Goal: Task Accomplishment & Management: Manage account settings

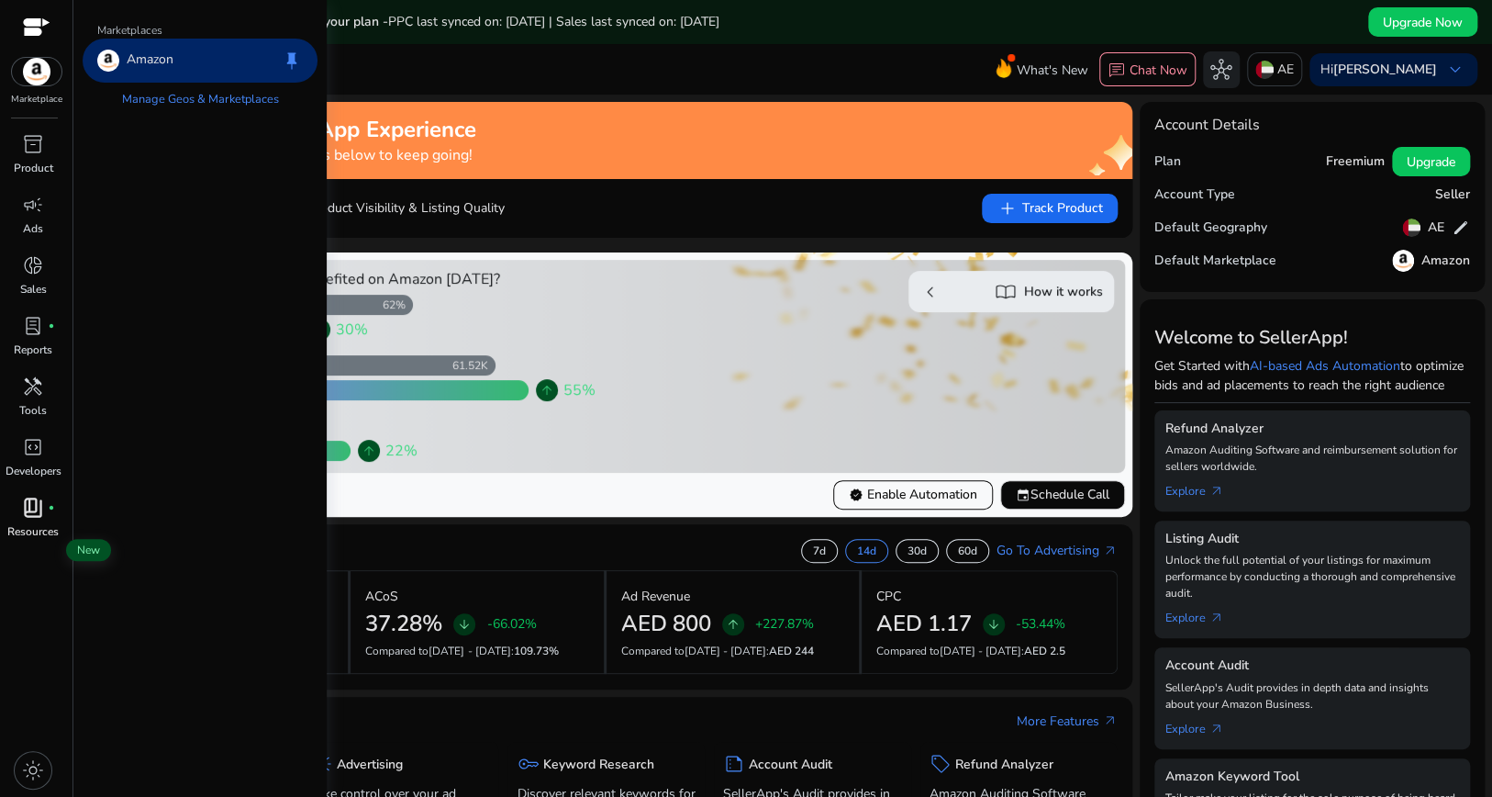
click at [48, 511] on span "fiber_manual_record" at bounding box center [51, 507] width 7 height 7
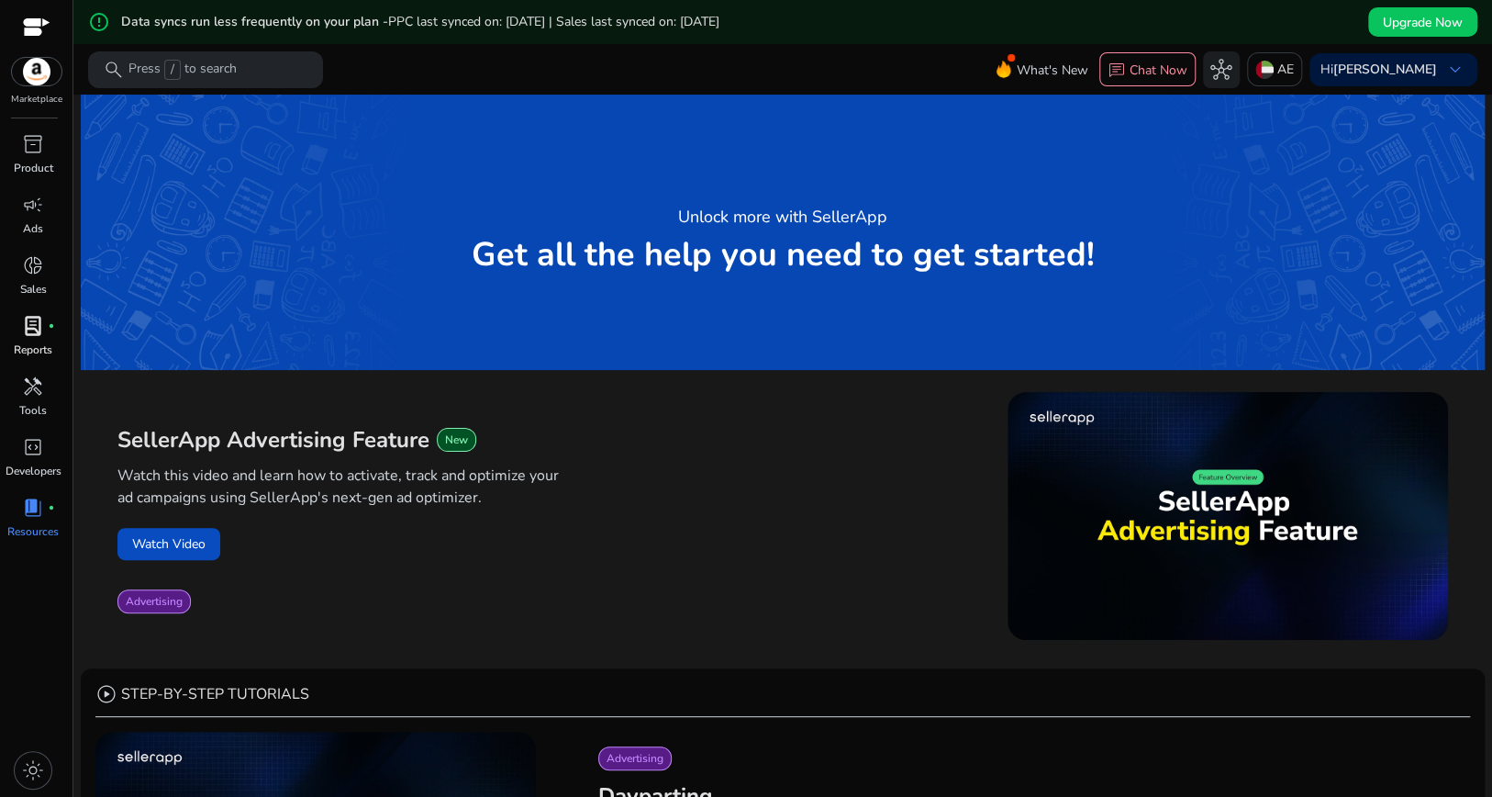
click at [35, 337] on span "lab_profile" at bounding box center [33, 326] width 22 height 22
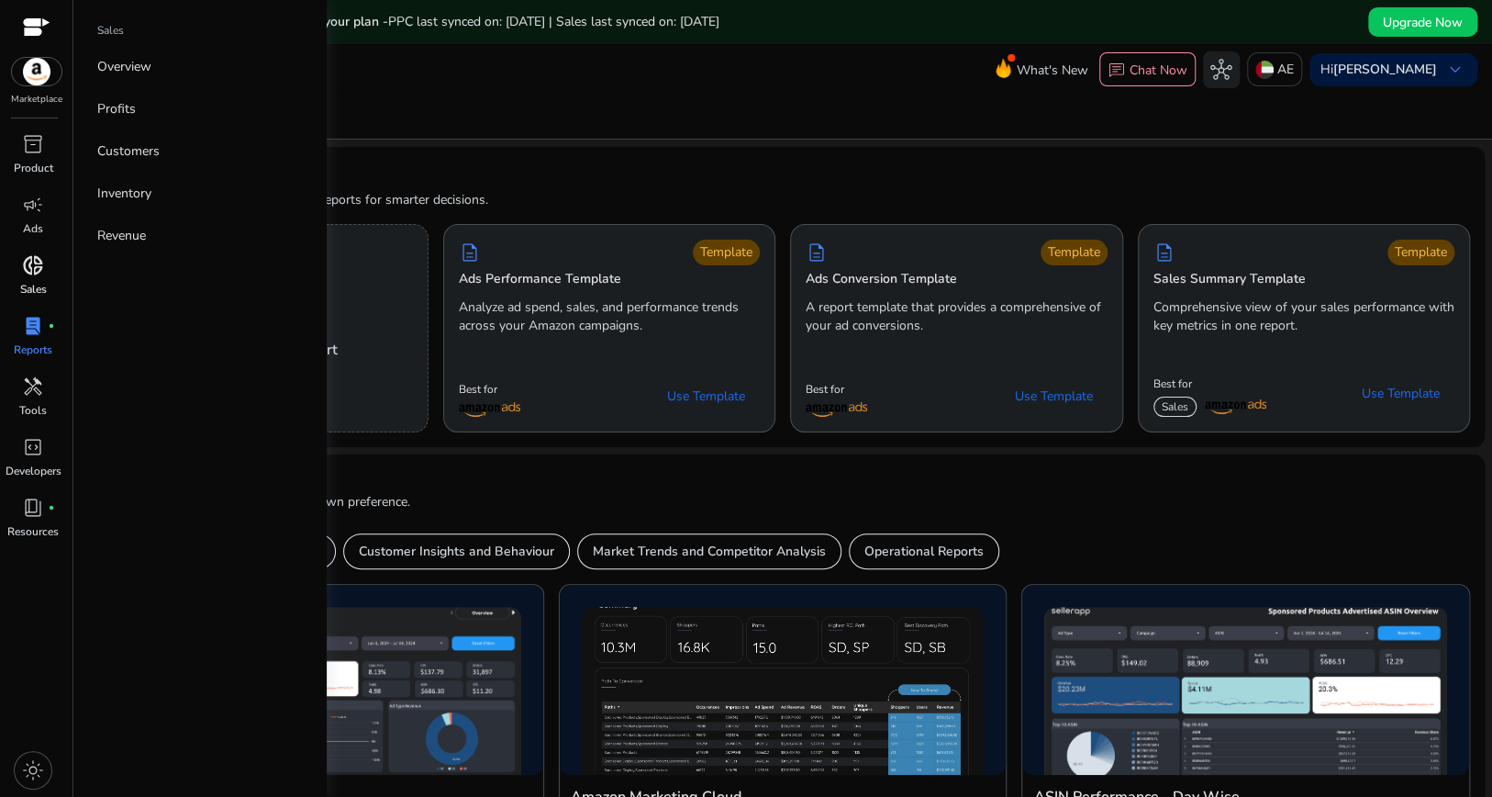
click at [39, 276] on span "donut_small" at bounding box center [33, 265] width 22 height 22
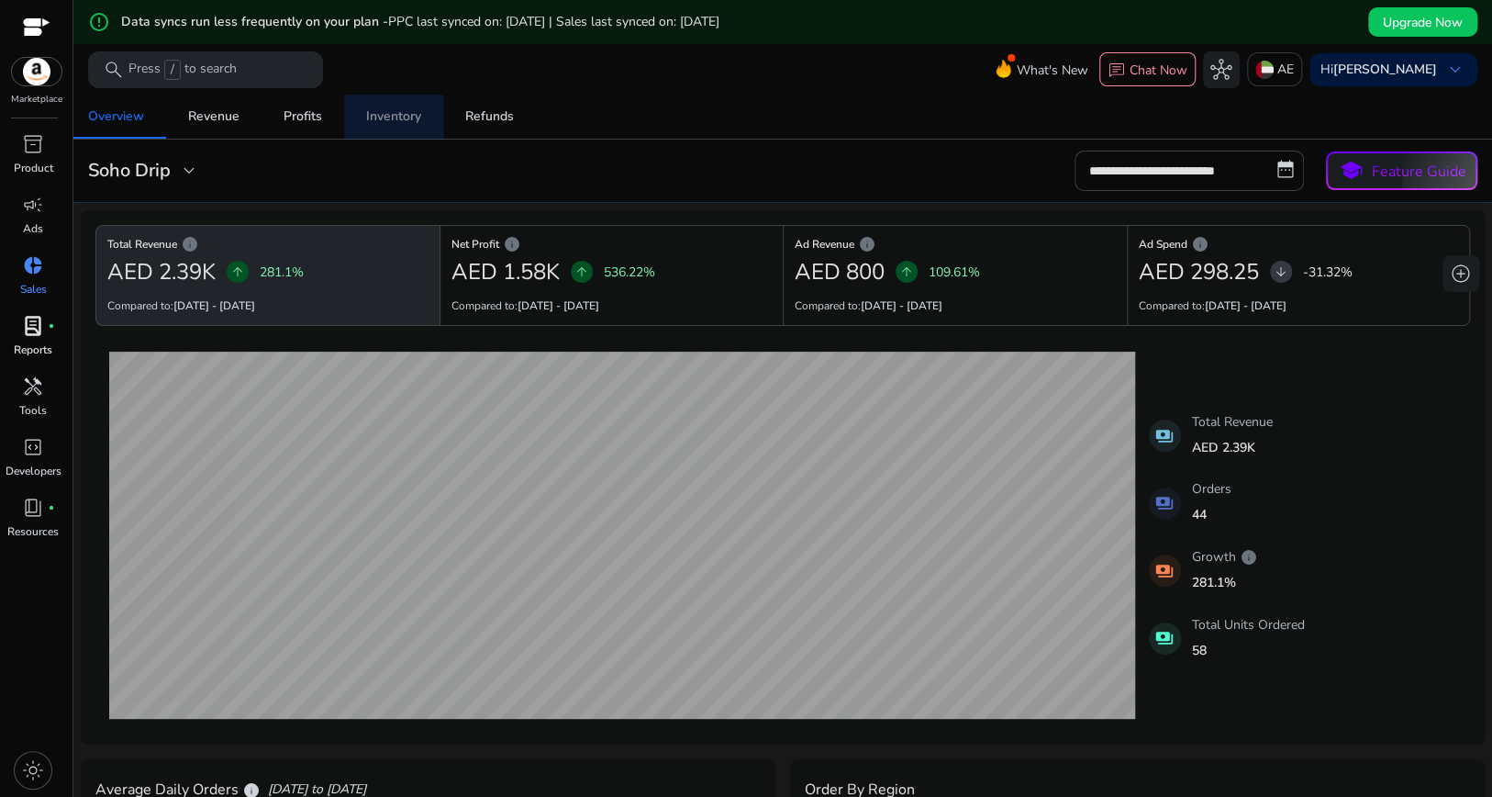
click at [418, 113] on div "Inventory" at bounding box center [393, 116] width 55 height 13
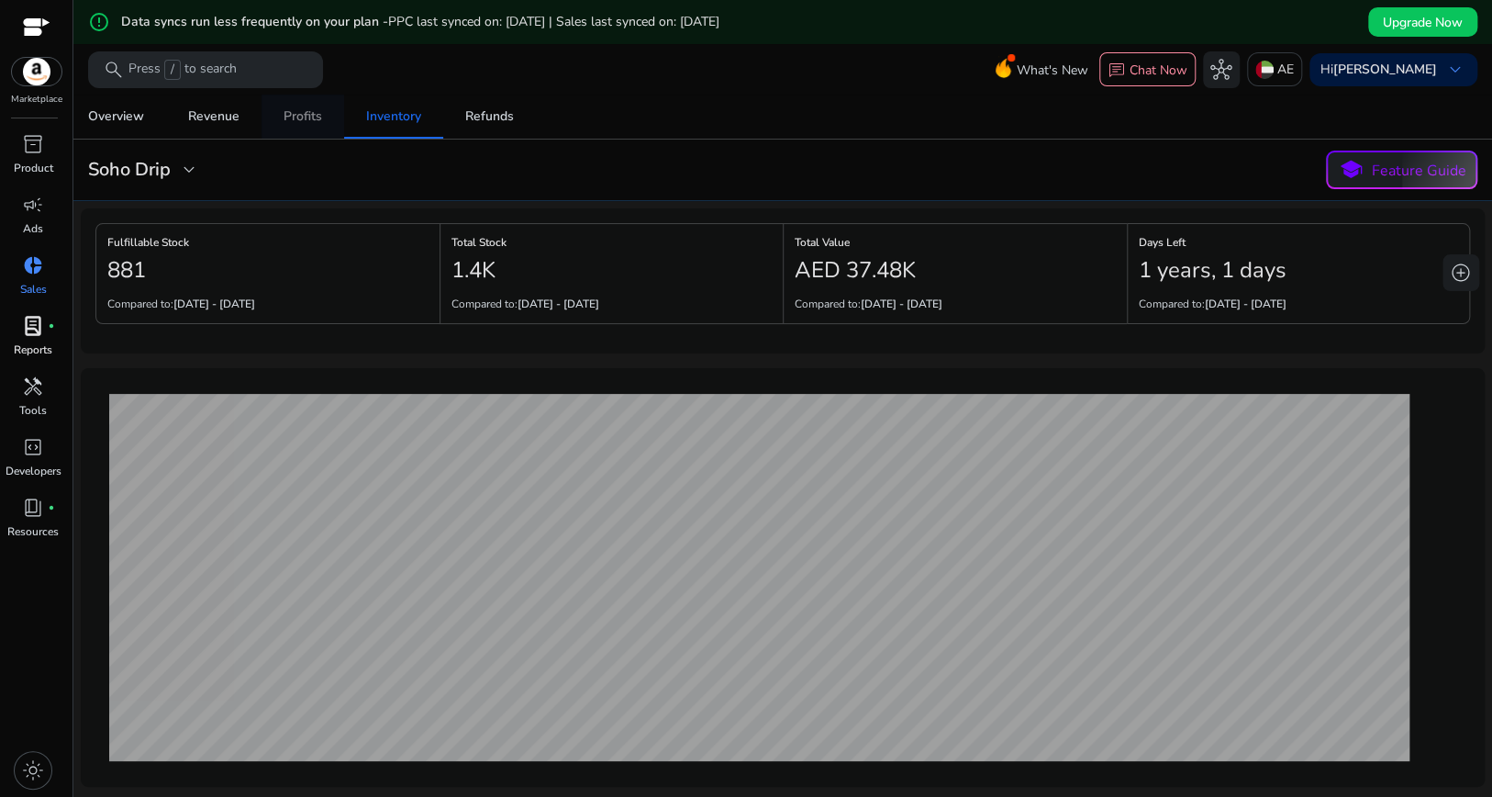
click at [322, 118] on div "Profits" at bounding box center [303, 116] width 39 height 13
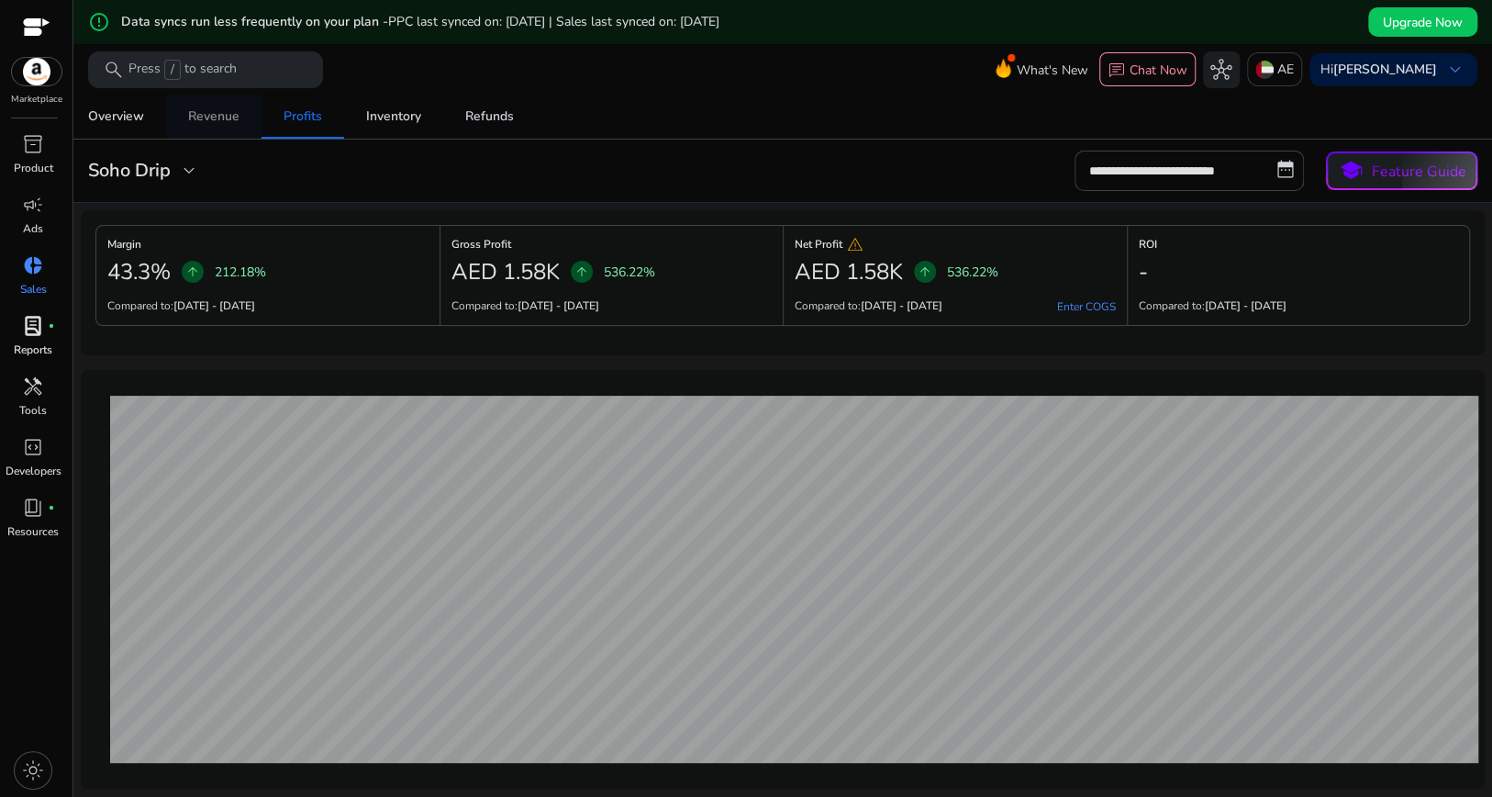
click at [240, 117] on div "Revenue" at bounding box center [213, 116] width 51 height 13
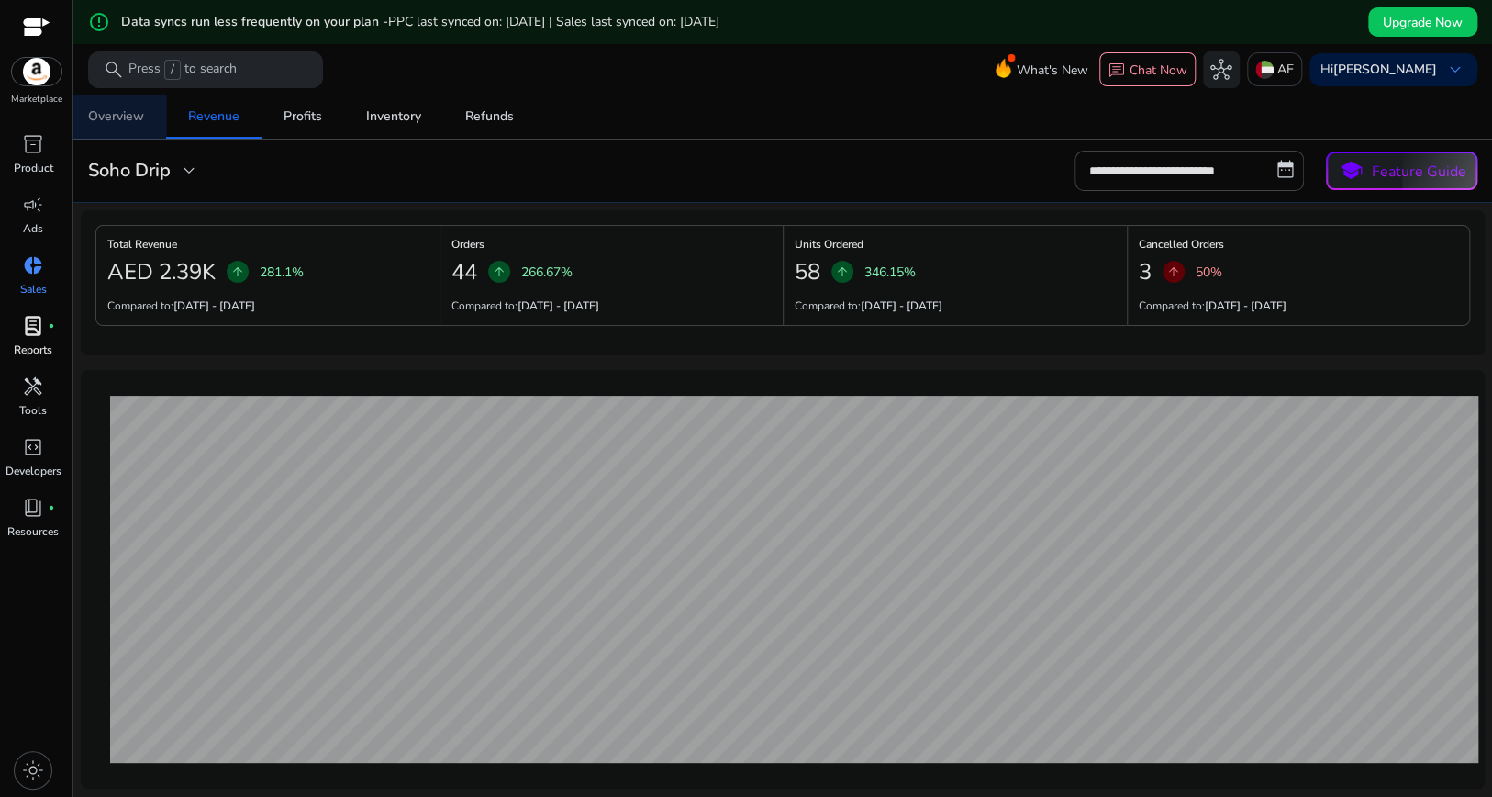
click at [142, 114] on div "Overview" at bounding box center [116, 116] width 56 height 13
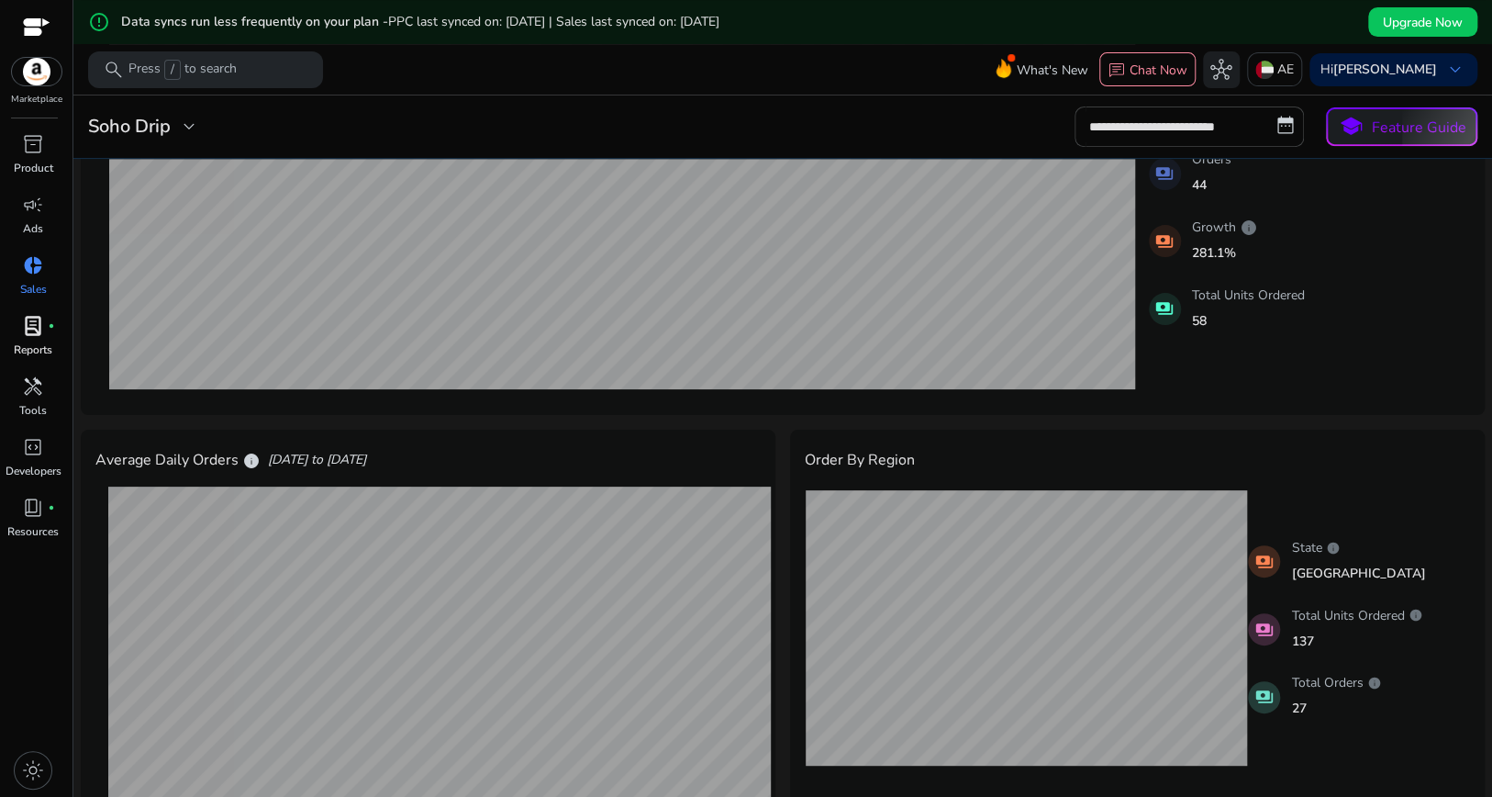
scroll to position [326, 0]
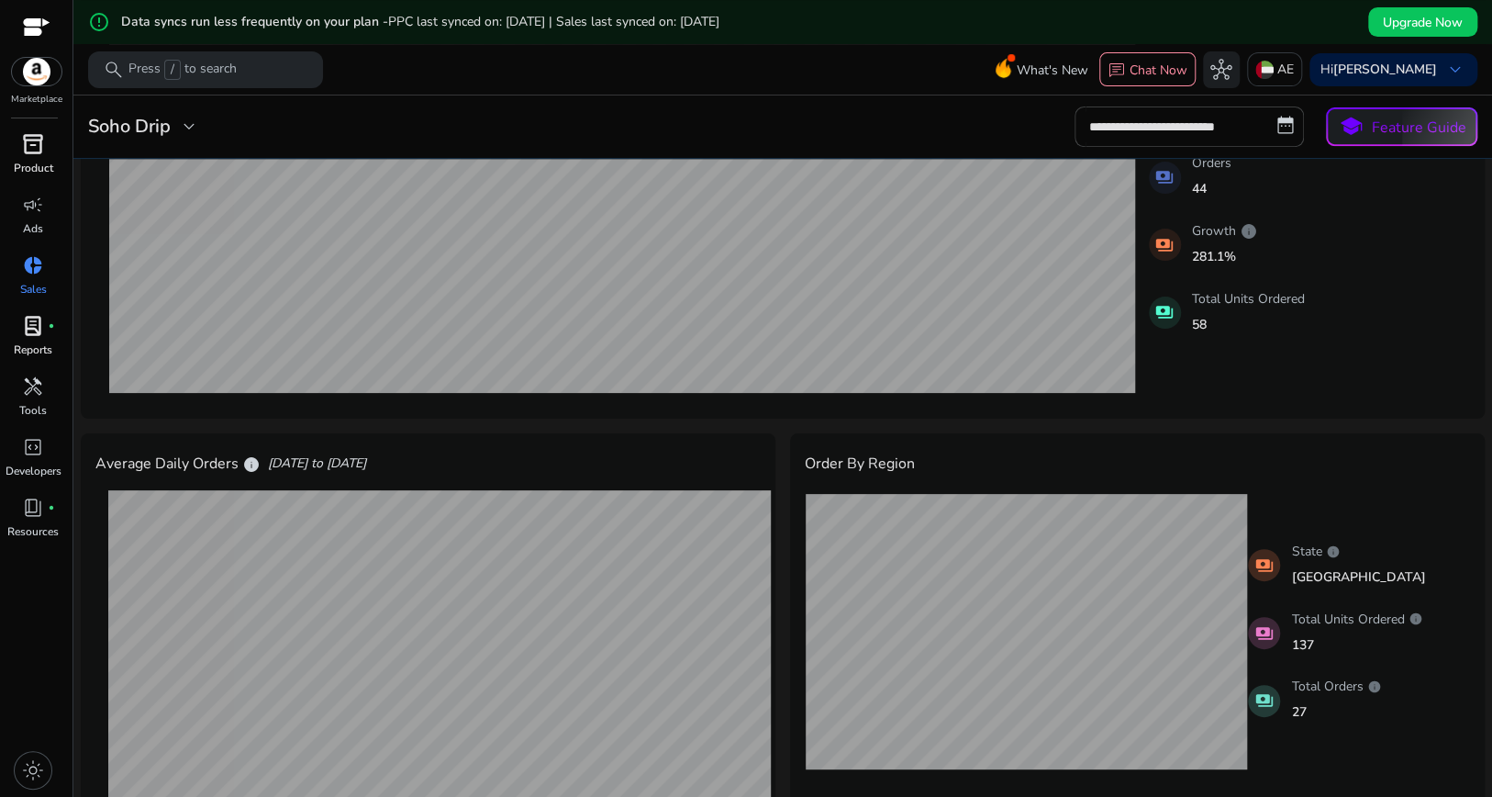
click at [39, 153] on span "inventory_2" at bounding box center [33, 144] width 22 height 22
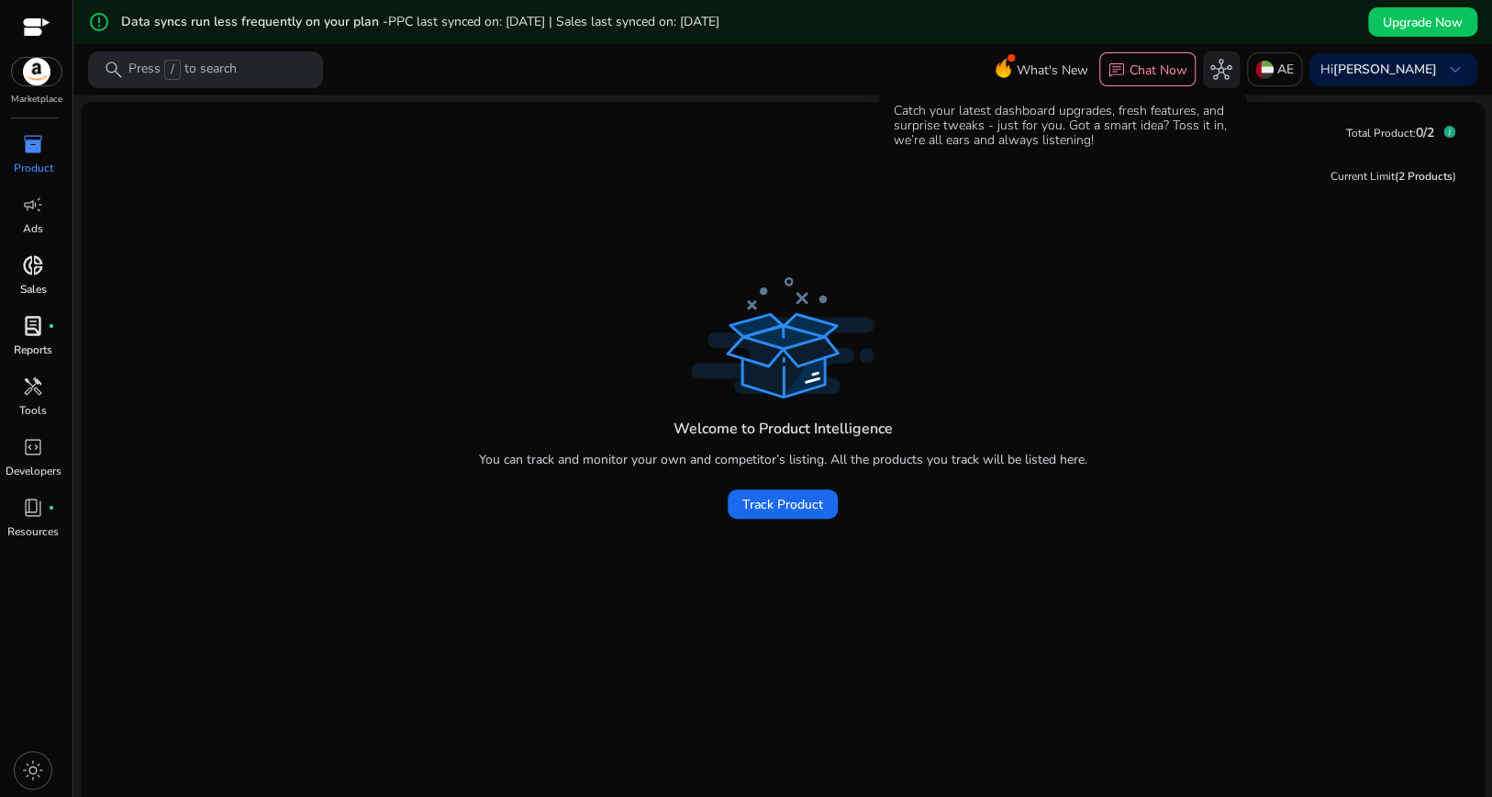
click at [1072, 59] on span "What's New" at bounding box center [1053, 70] width 72 height 32
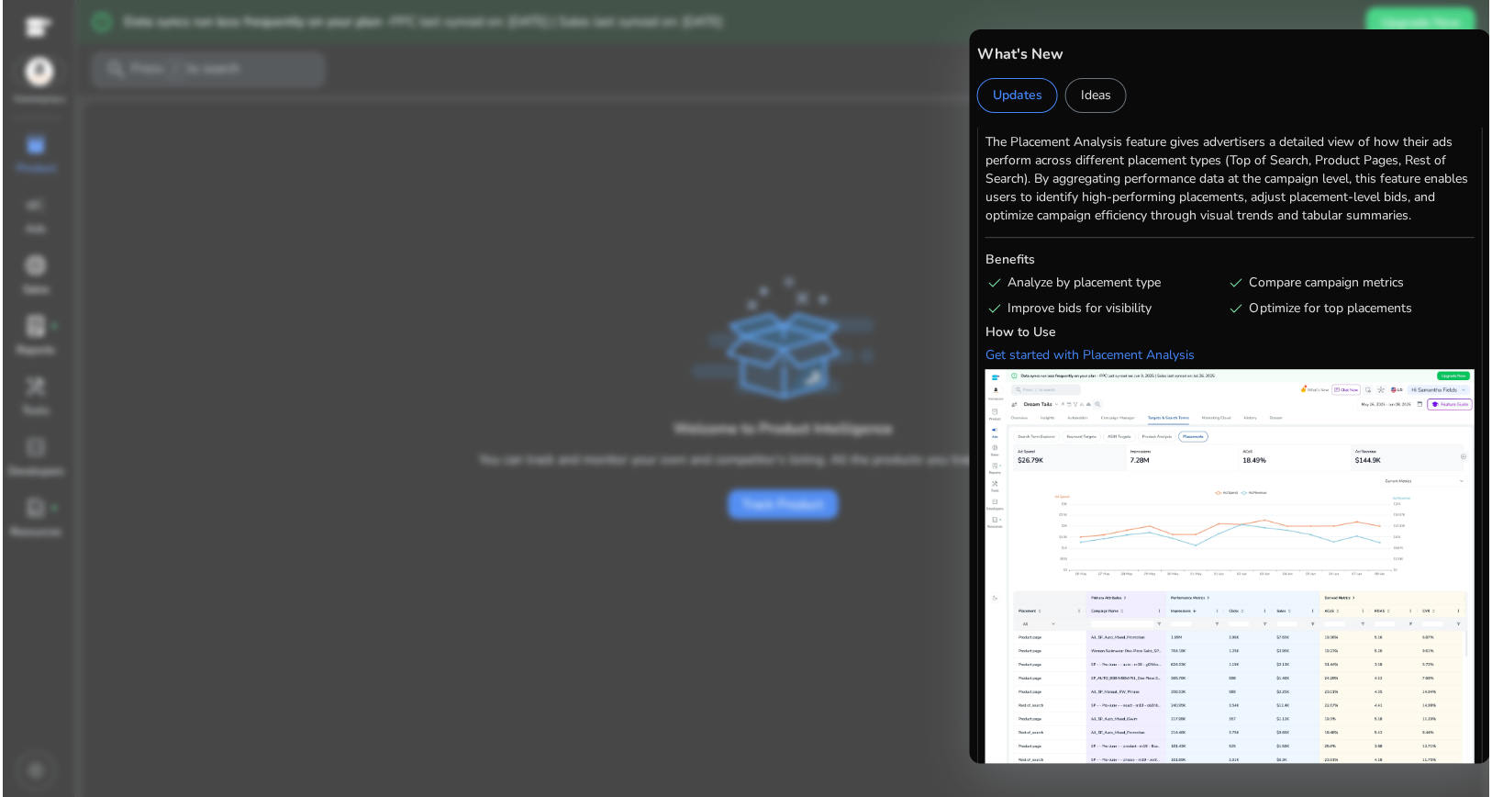
scroll to position [75, 0]
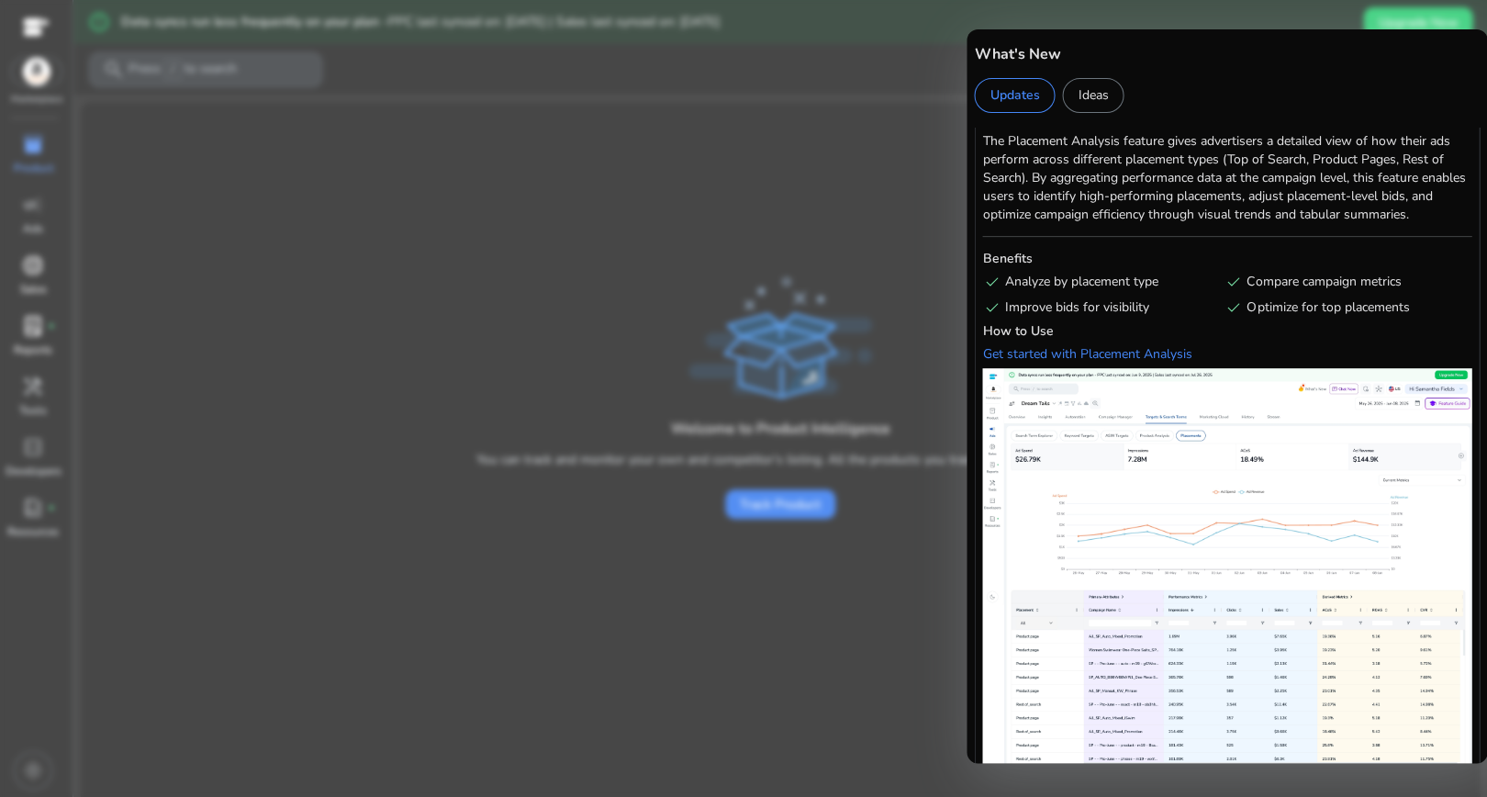
click at [833, 88] on div at bounding box center [743, 398] width 1487 height 797
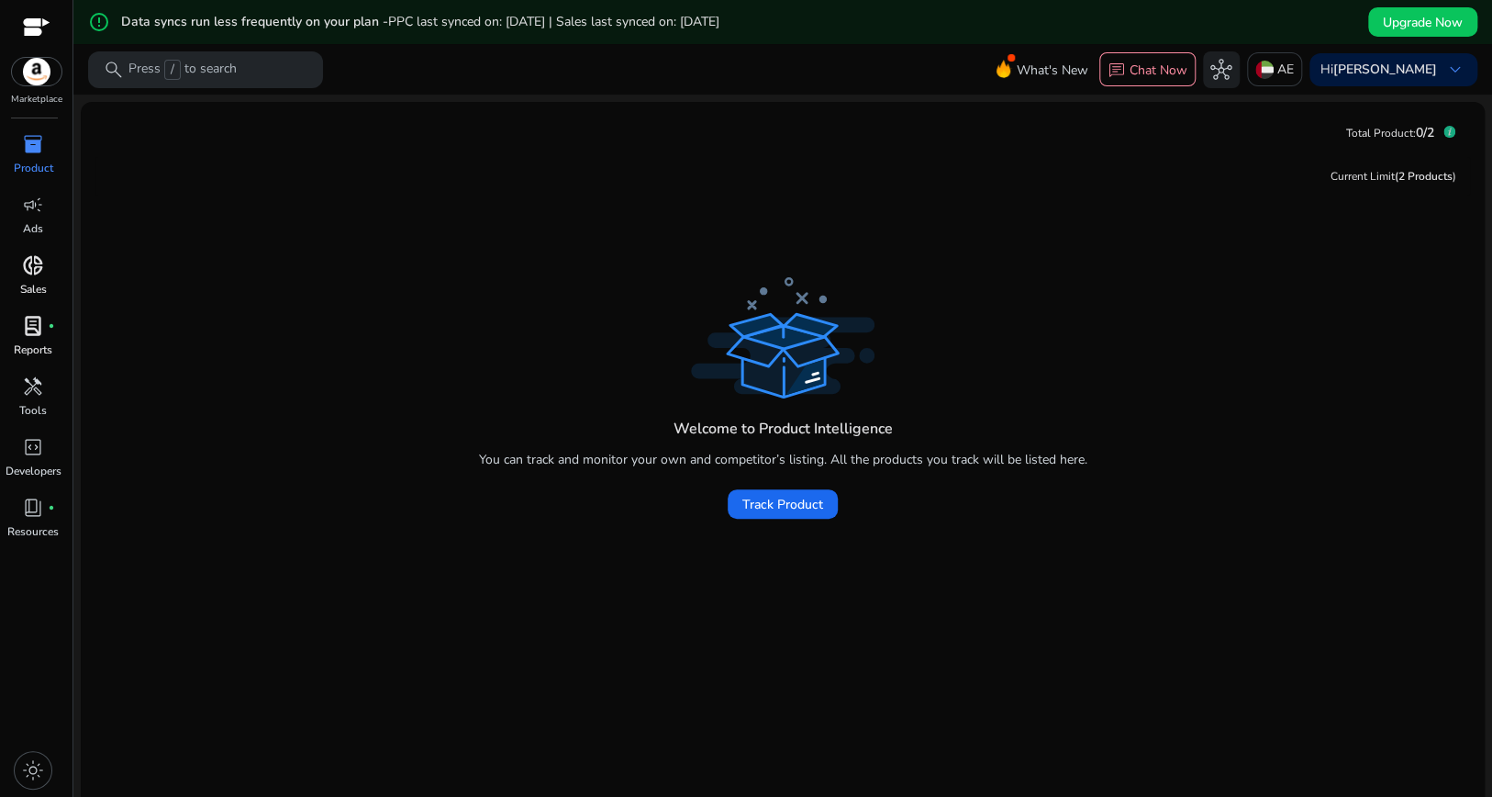
click at [40, 80] on img at bounding box center [37, 72] width 50 height 28
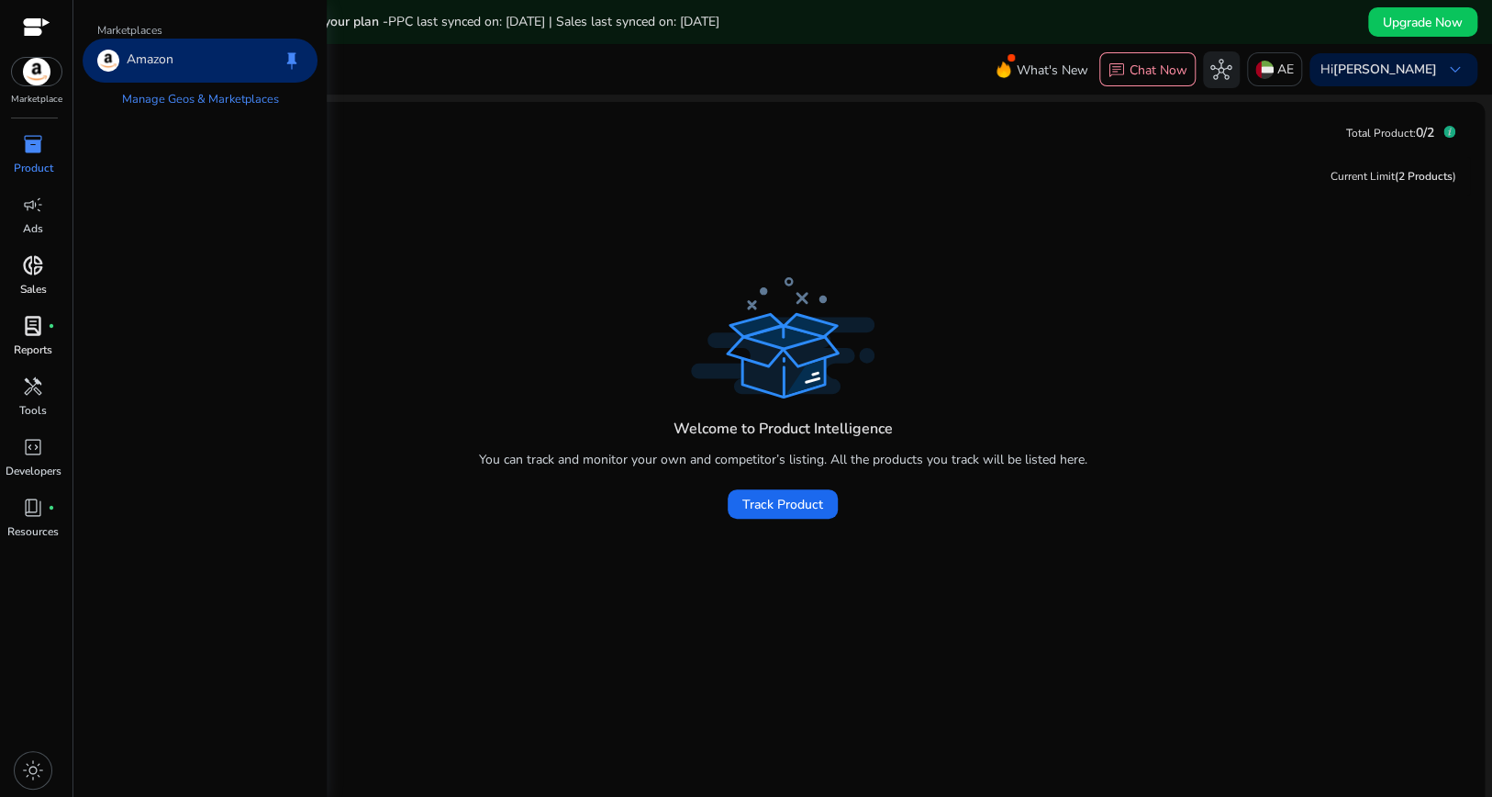
click at [40, 80] on img at bounding box center [37, 72] width 50 height 28
click at [151, 60] on p "Amazon" at bounding box center [150, 61] width 47 height 22
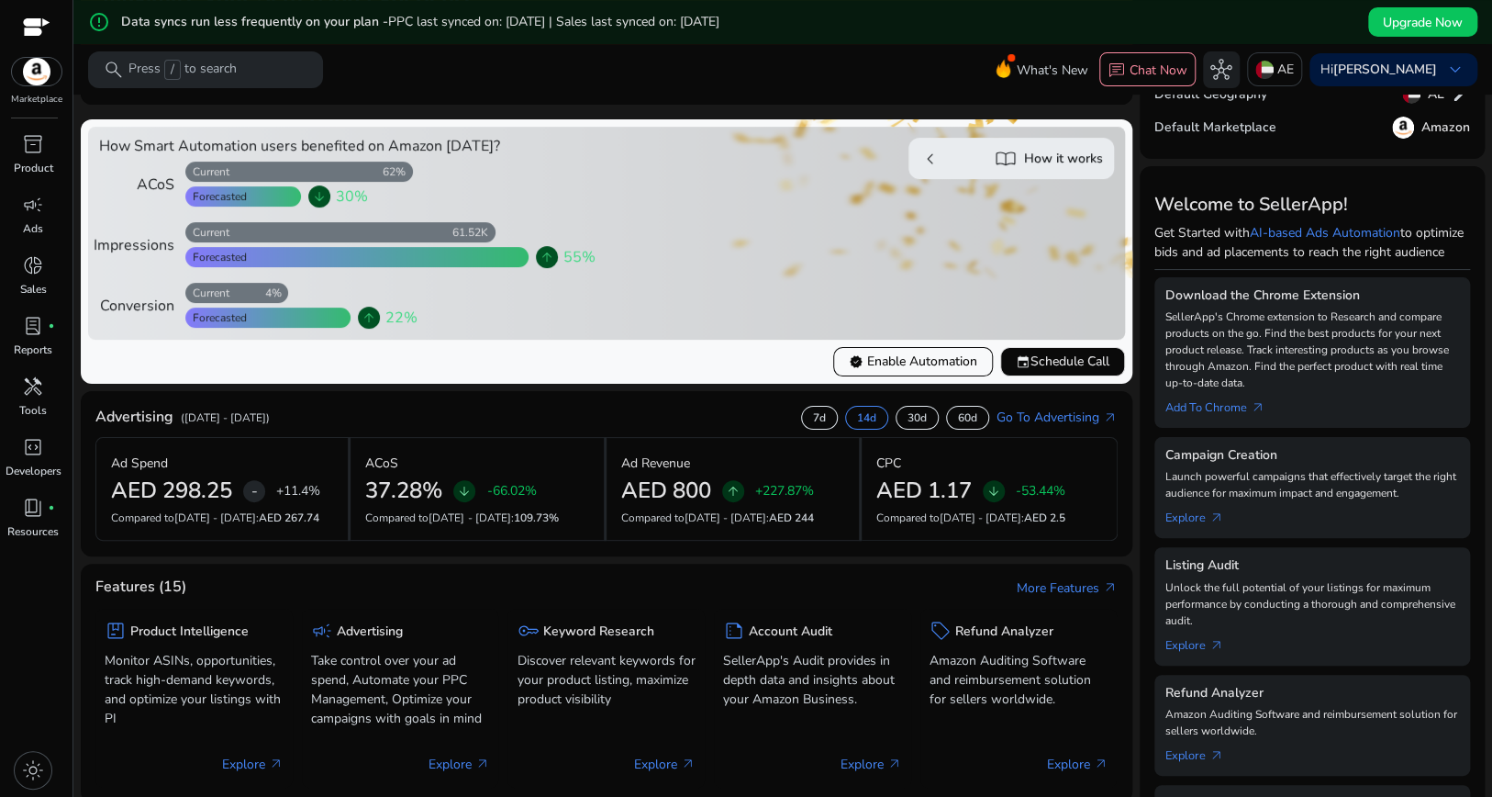
scroll to position [134, 0]
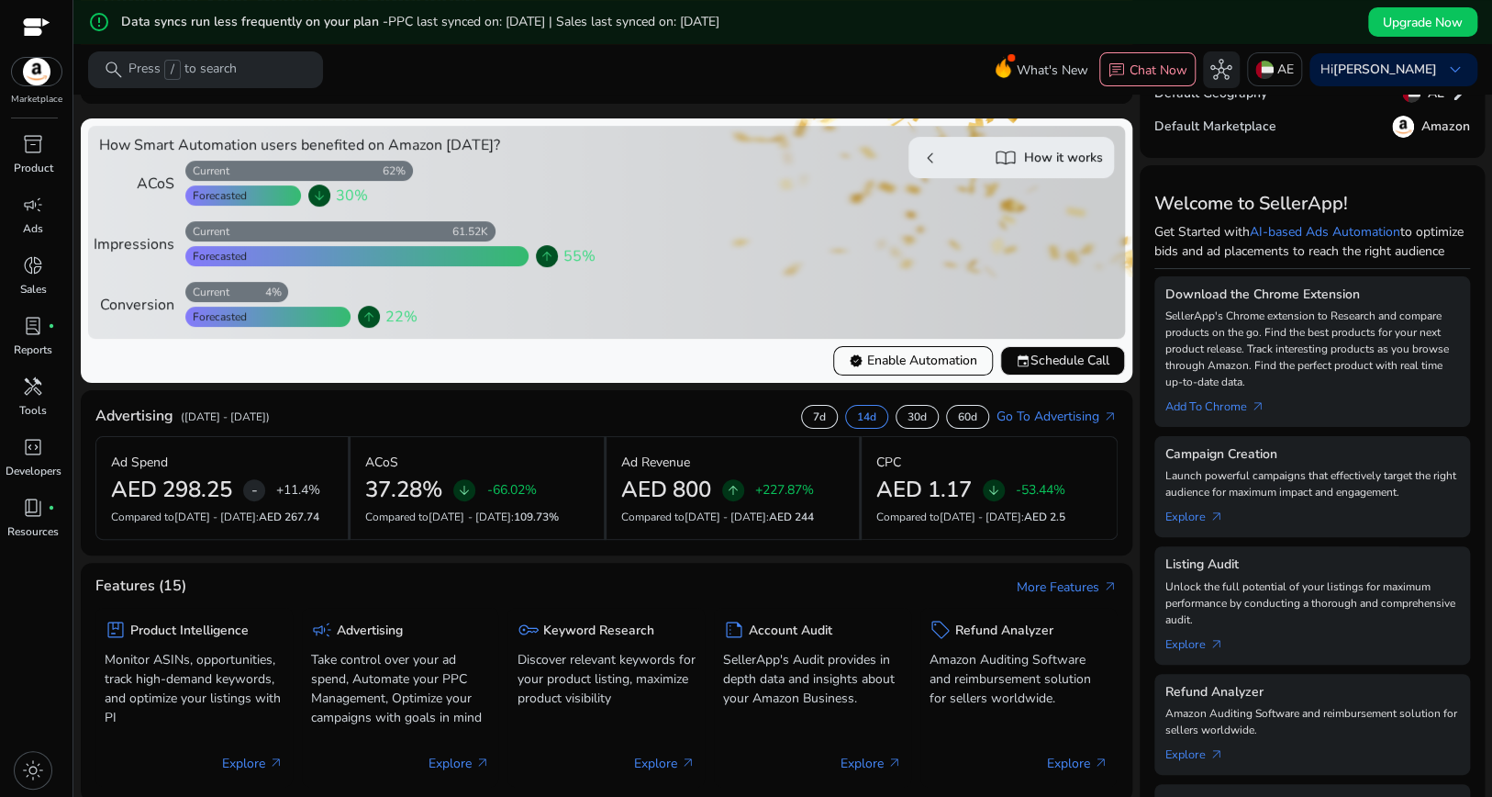
click at [849, 356] on span "verified Enable Automation" at bounding box center [913, 360] width 128 height 19
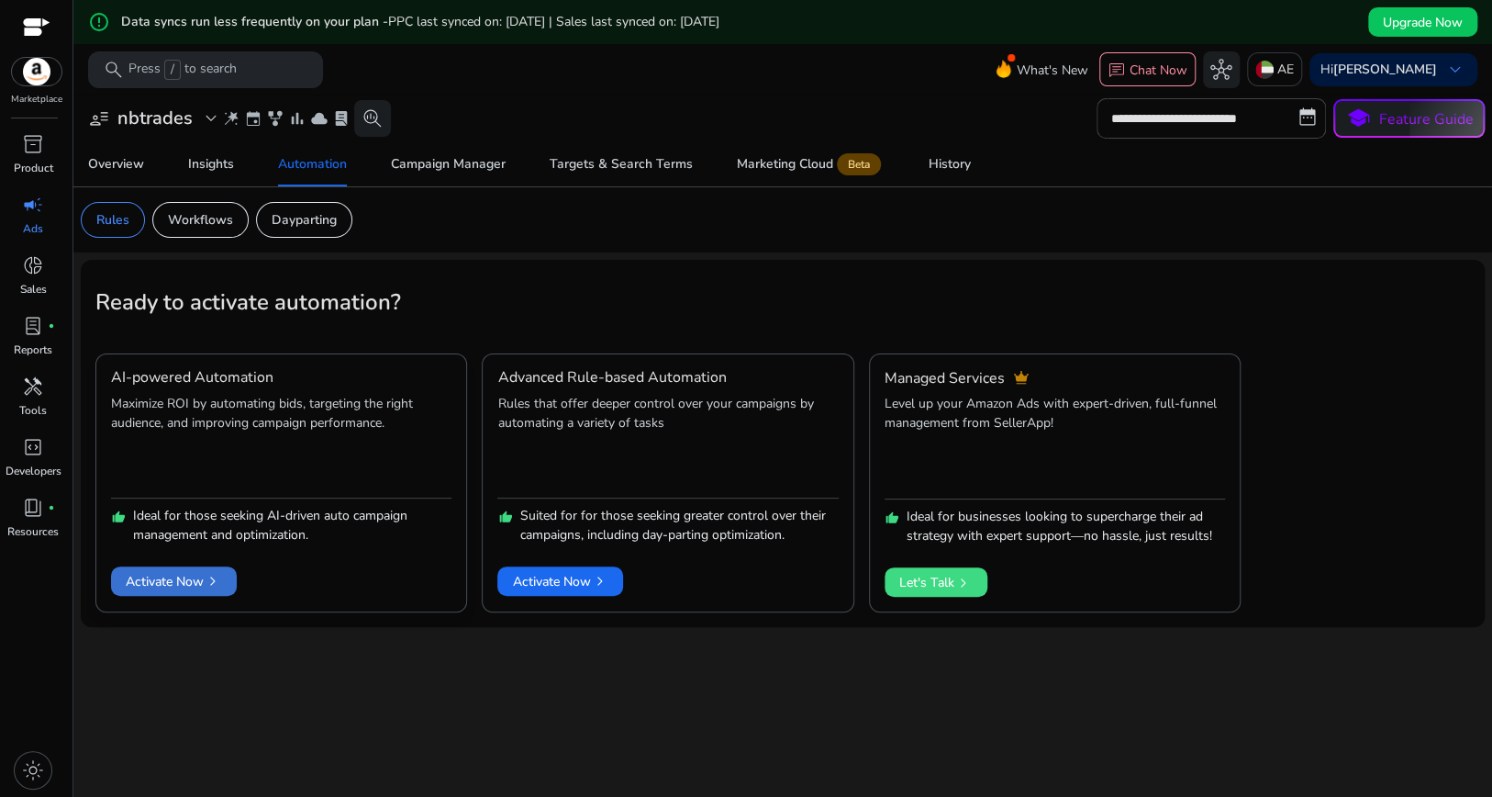
click at [234, 581] on span at bounding box center [174, 581] width 126 height 44
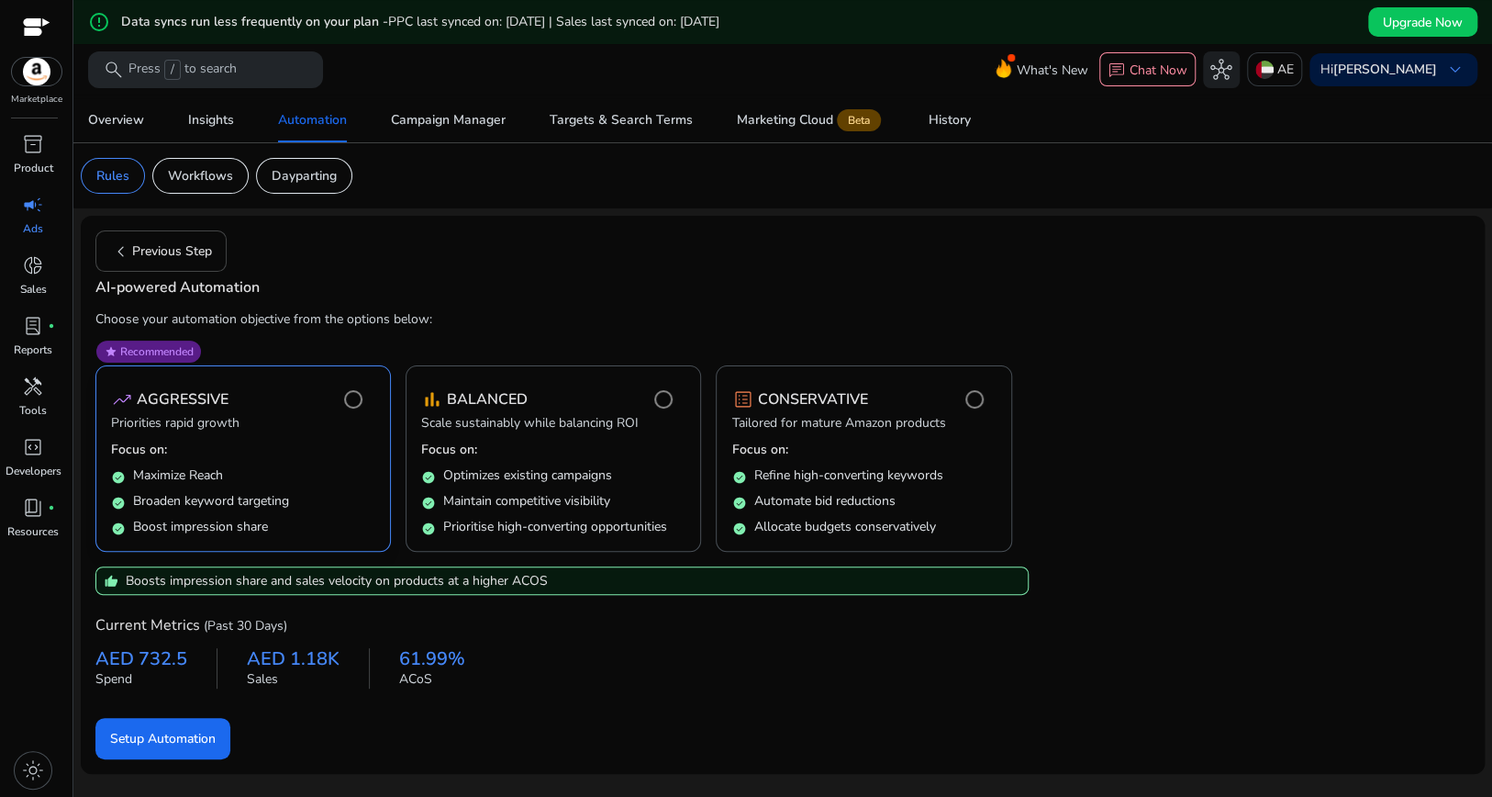
scroll to position [66, 0]
click at [207, 746] on span "submit" at bounding box center [162, 738] width 135 height 44
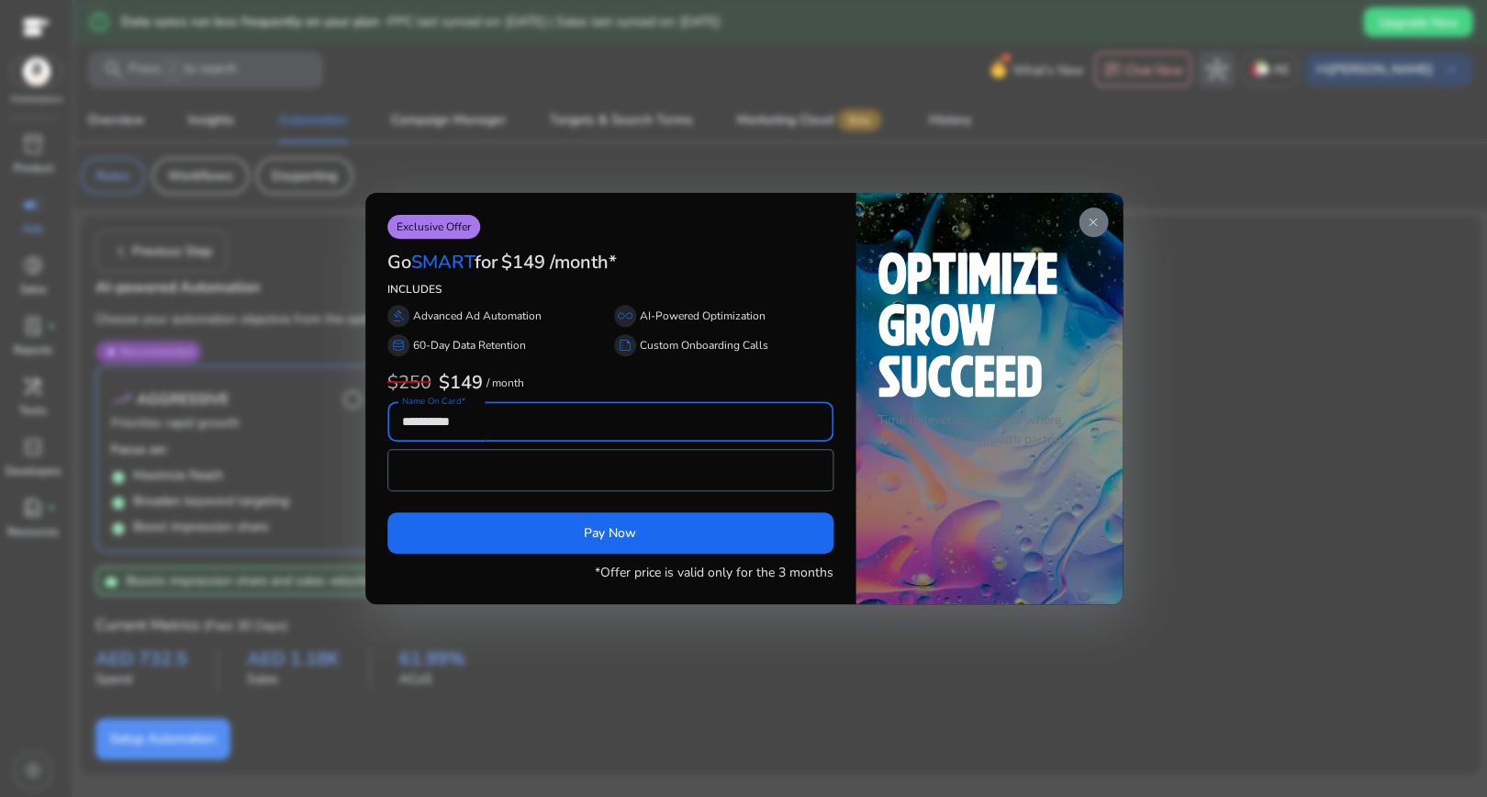
click at [757, 100] on div at bounding box center [743, 398] width 1487 height 797
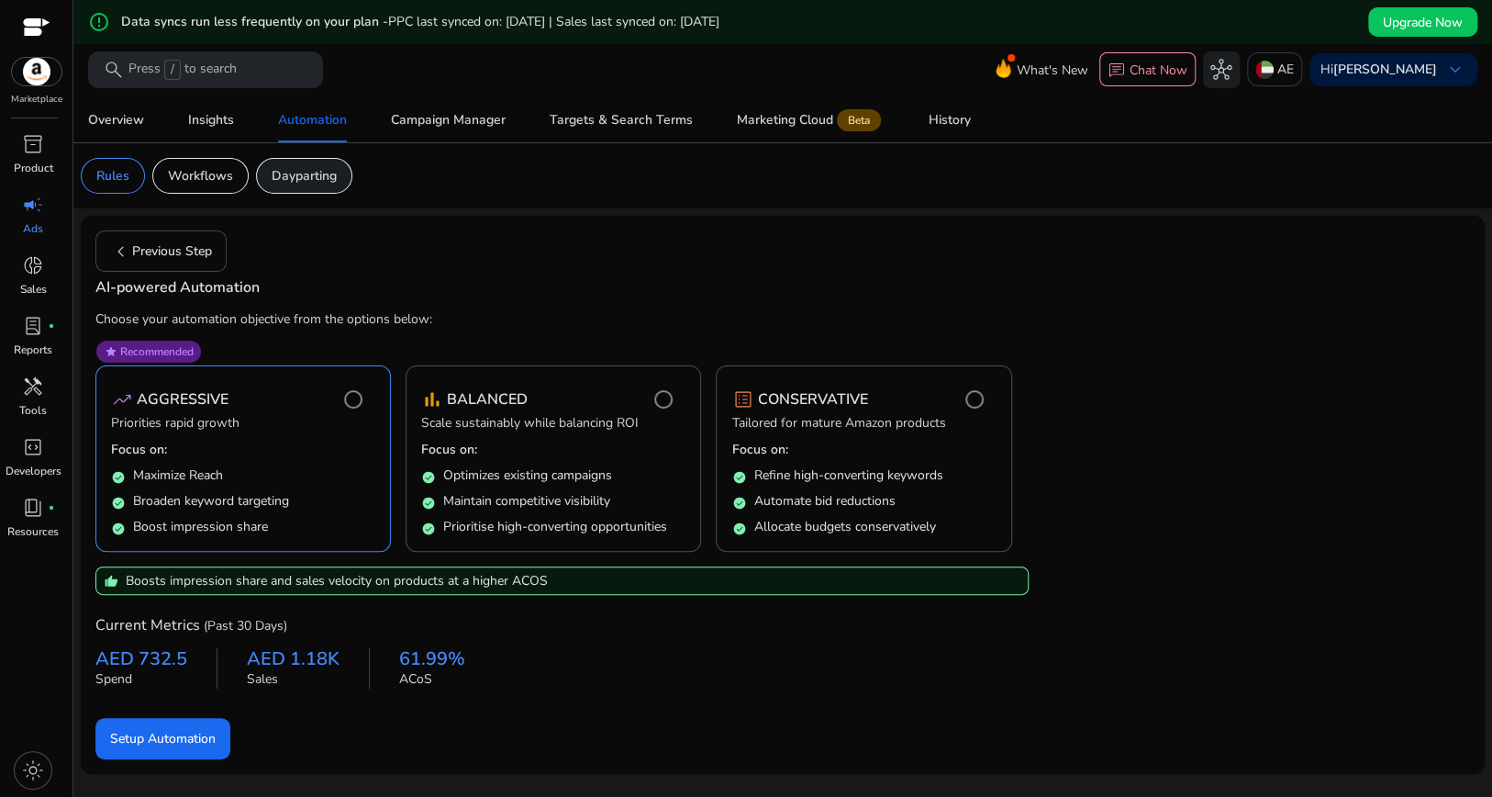
click at [337, 166] on p "Dayparting" at bounding box center [304, 175] width 65 height 19
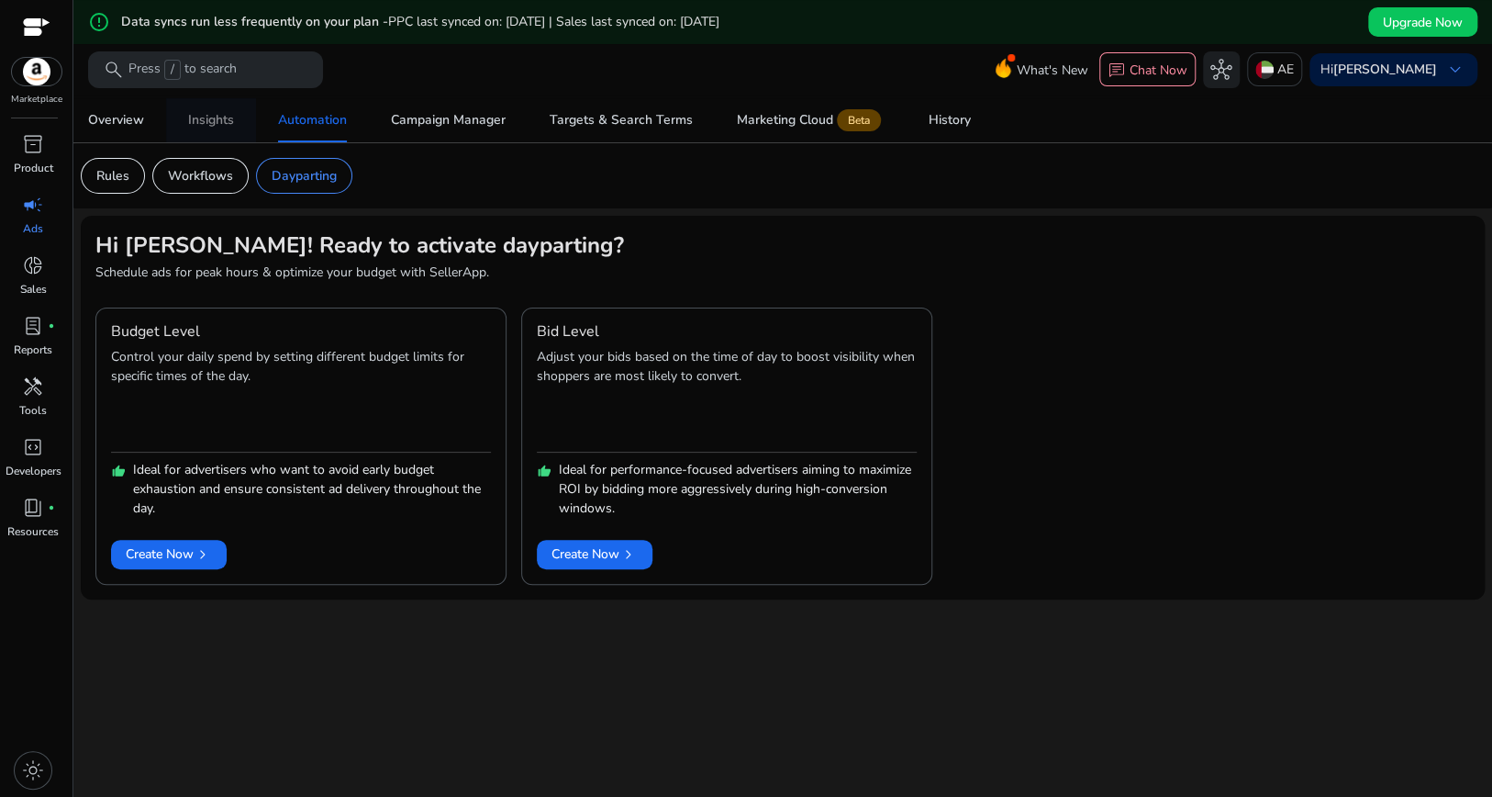
click at [234, 122] on div "Insights" at bounding box center [211, 120] width 46 height 13
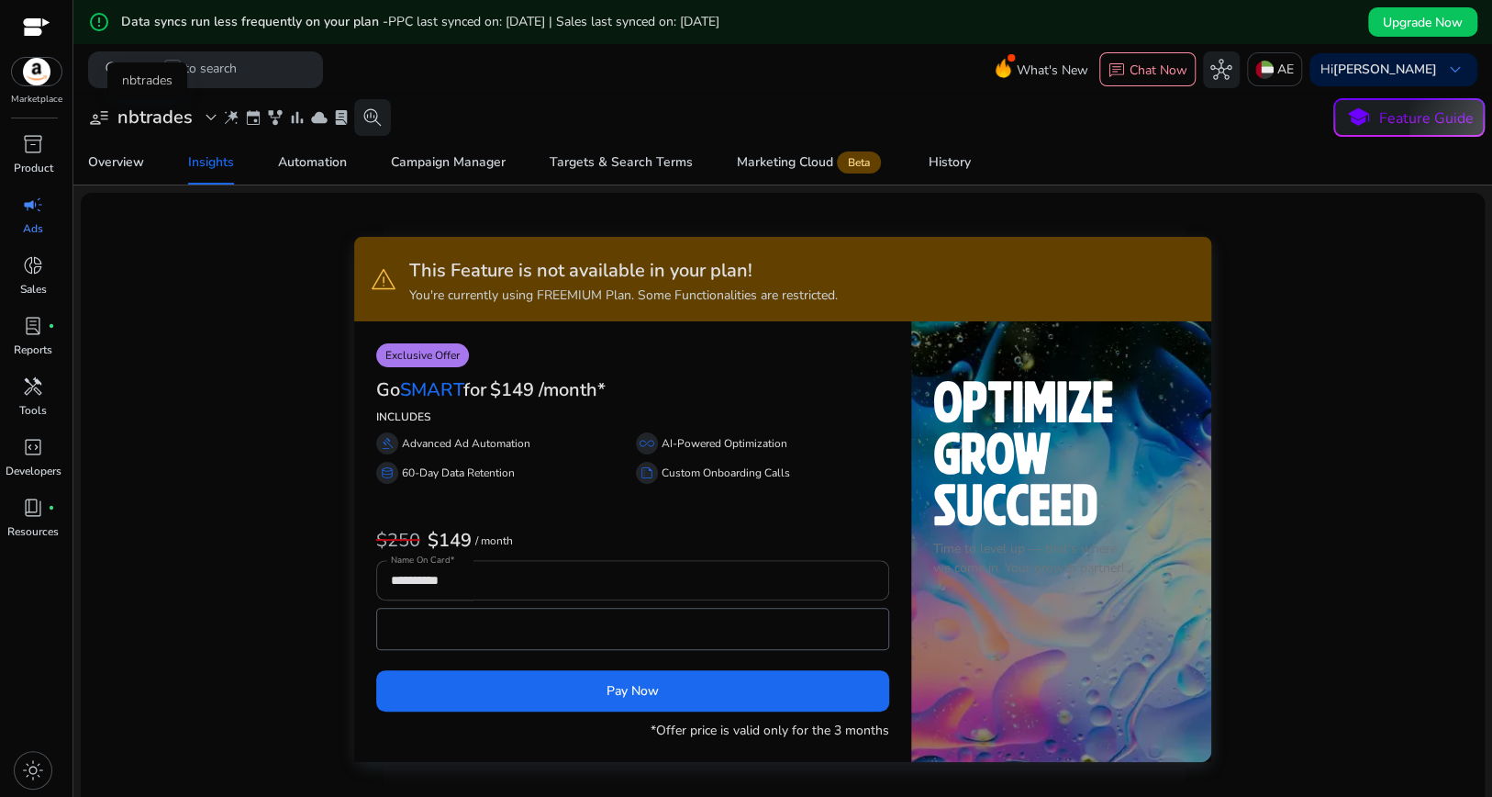
click at [177, 112] on h3 "nbtrades" at bounding box center [154, 117] width 75 height 22
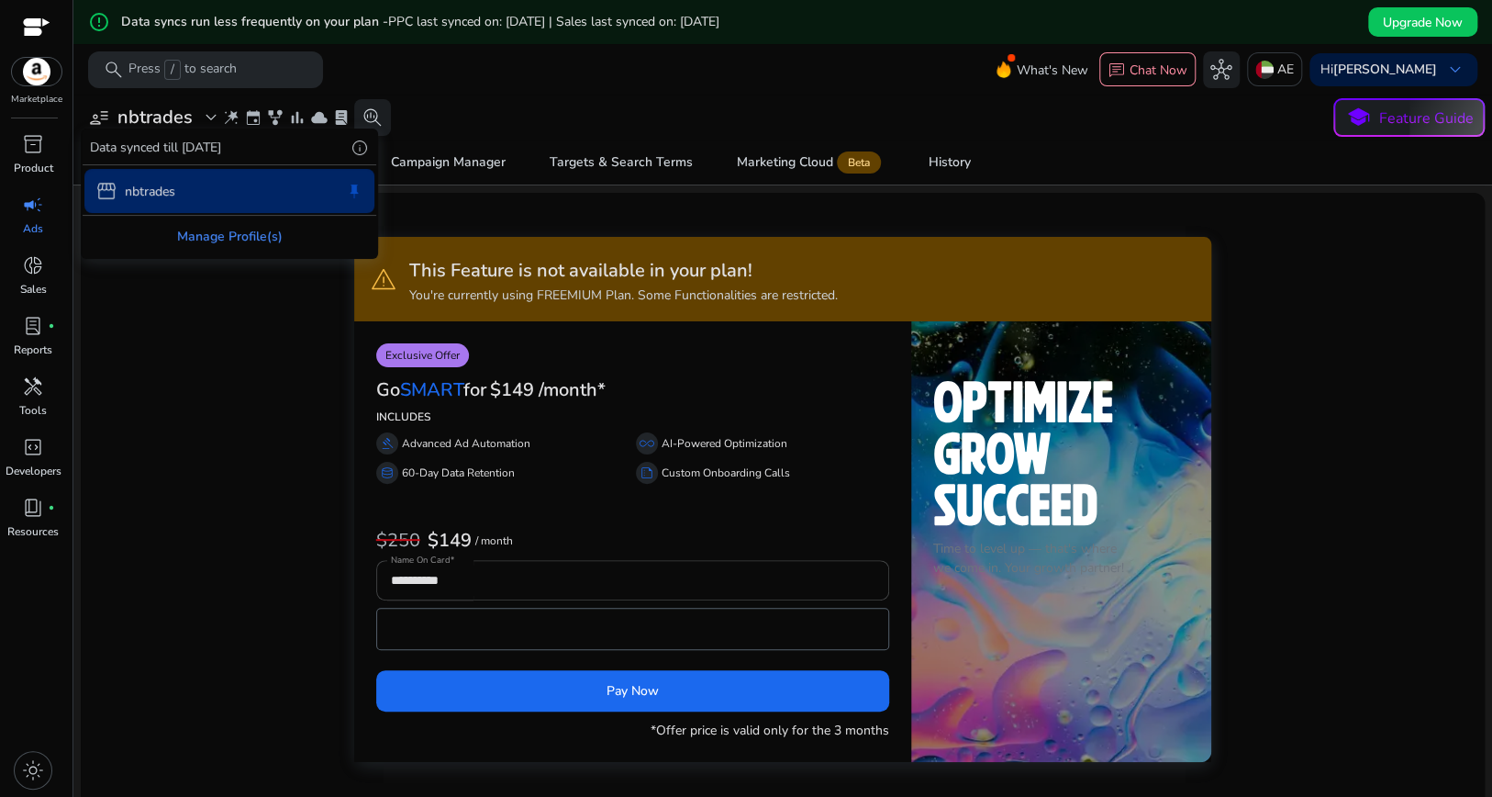
click at [253, 231] on div "Manage Profile(s)" at bounding box center [230, 236] width 294 height 41
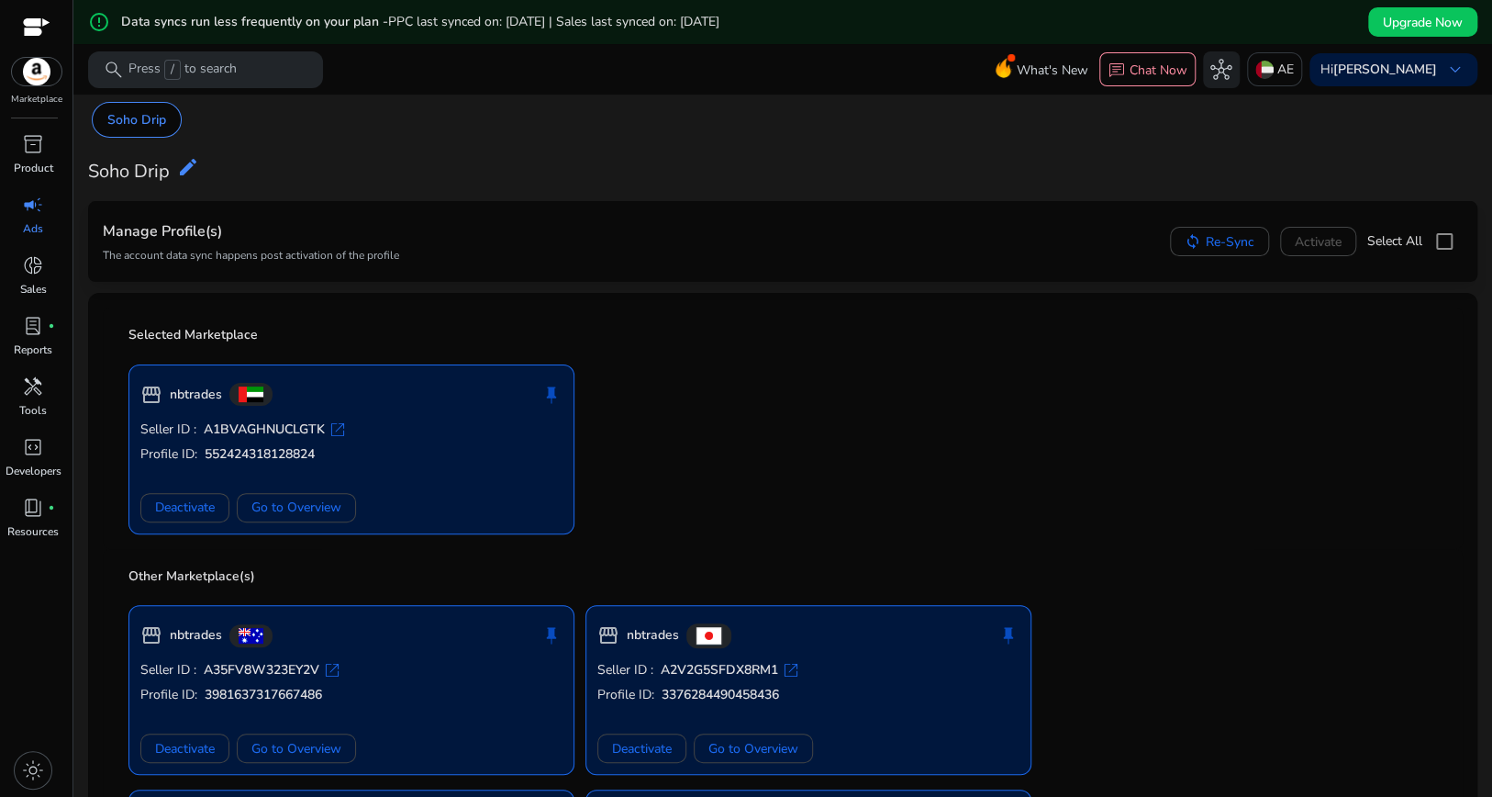
click at [438, 413] on div "storefront nbtrades push_pin" at bounding box center [351, 394] width 422 height 37
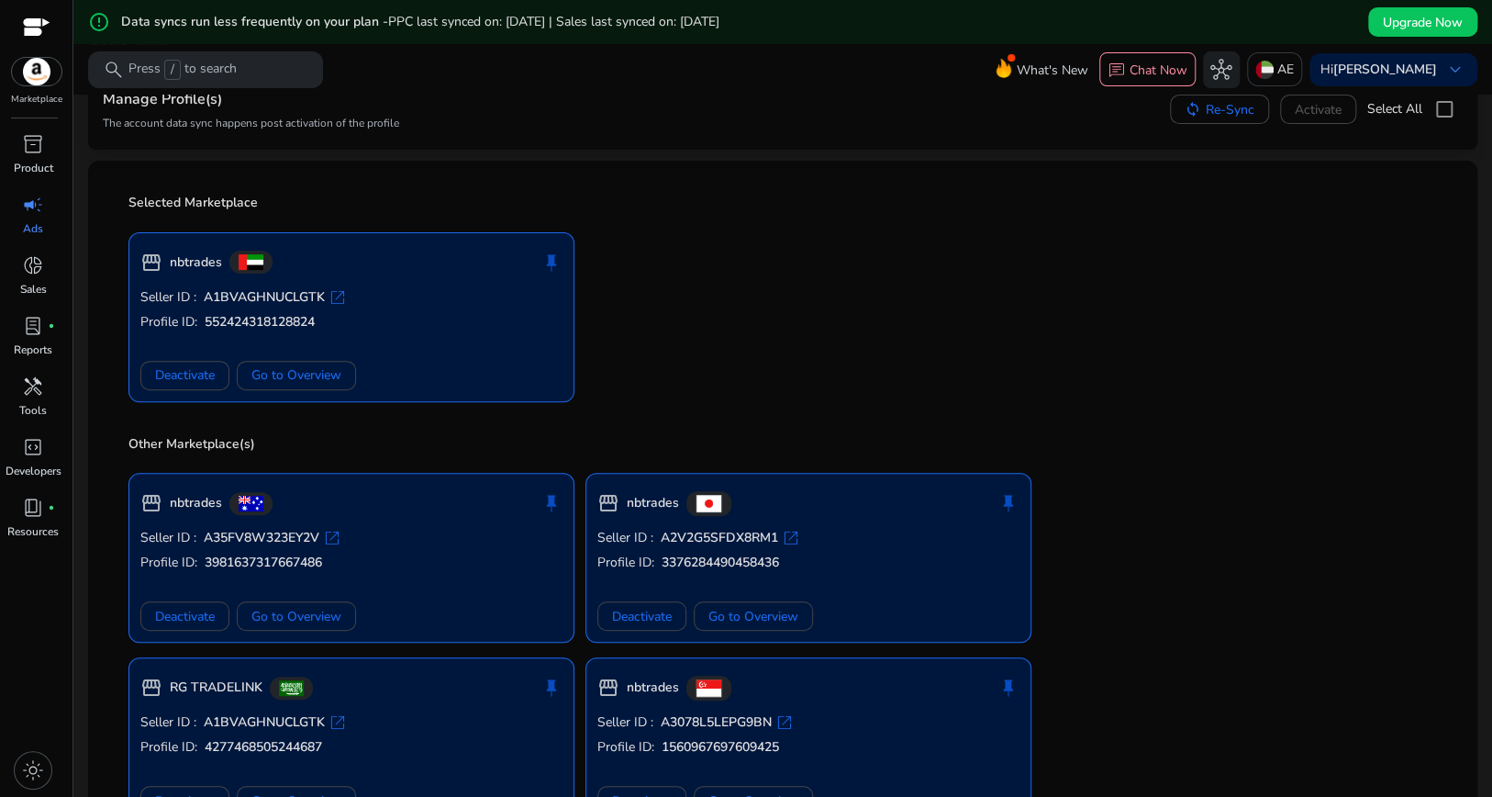
scroll to position [115, 0]
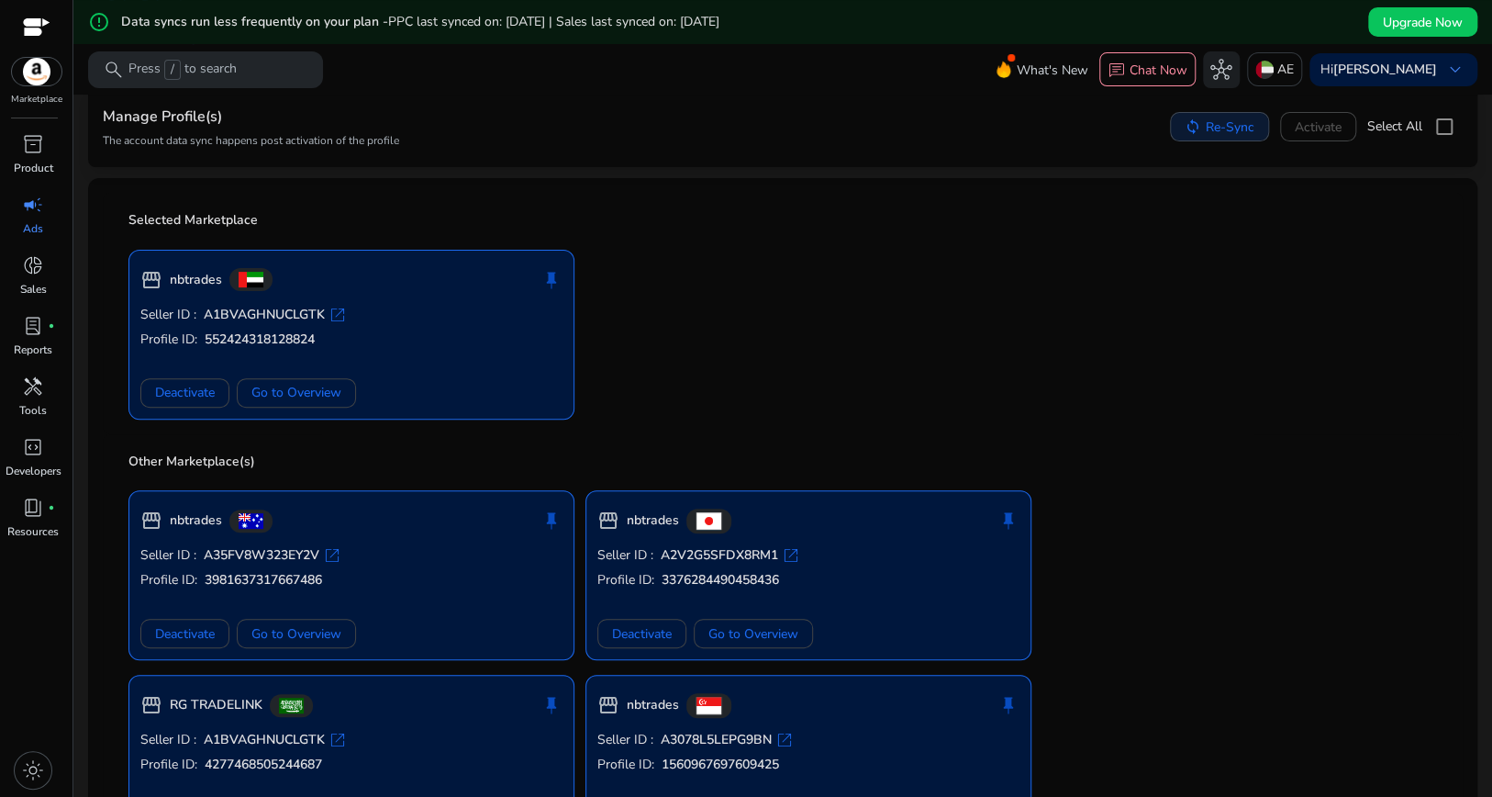
click at [1206, 125] on span "Re-Sync" at bounding box center [1230, 126] width 49 height 19
click at [1180, 123] on span "Re-Syncing..." at bounding box center [1217, 126] width 74 height 19
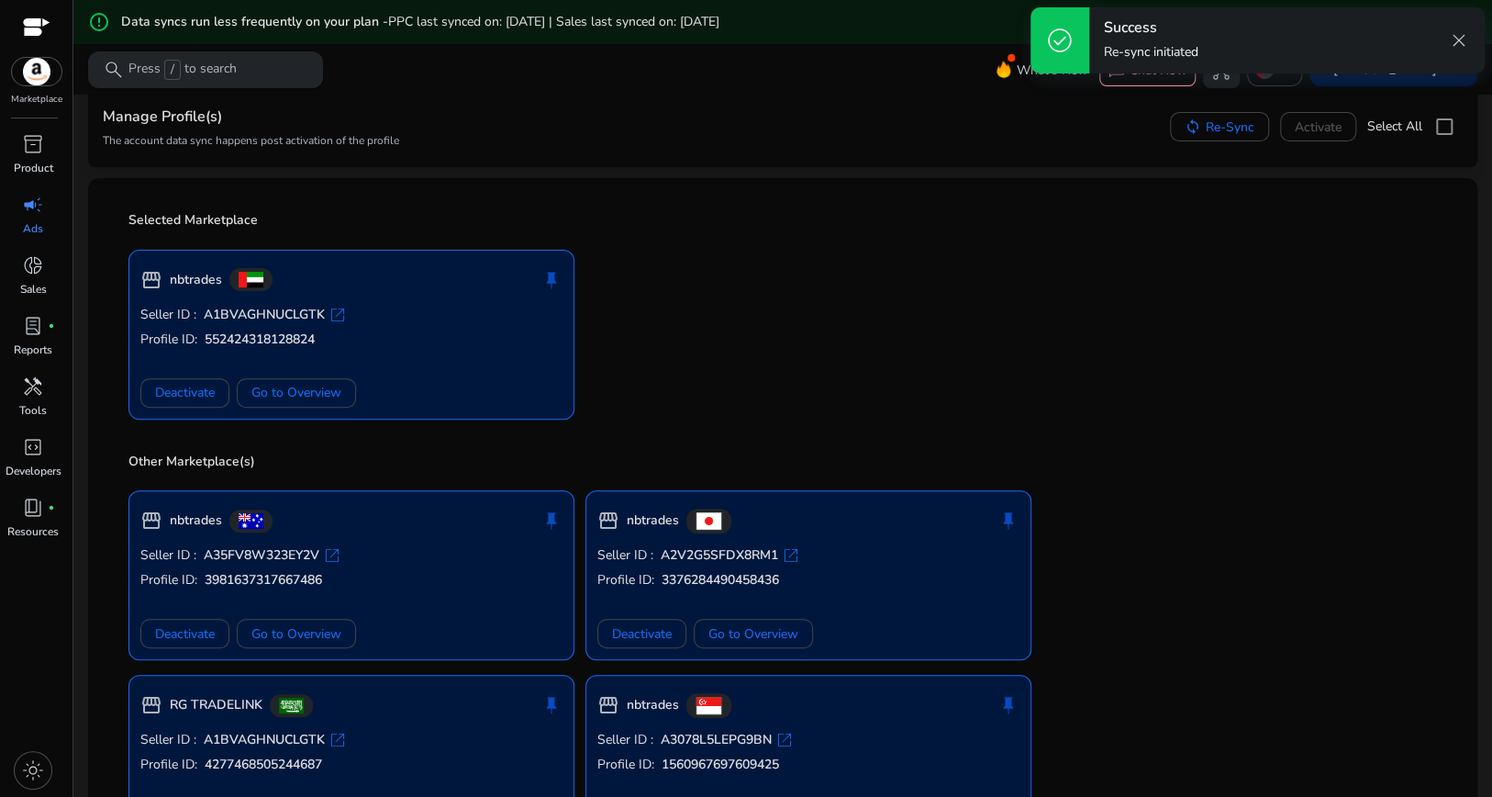
click at [218, 77] on p "Press / to search" at bounding box center [182, 70] width 108 height 20
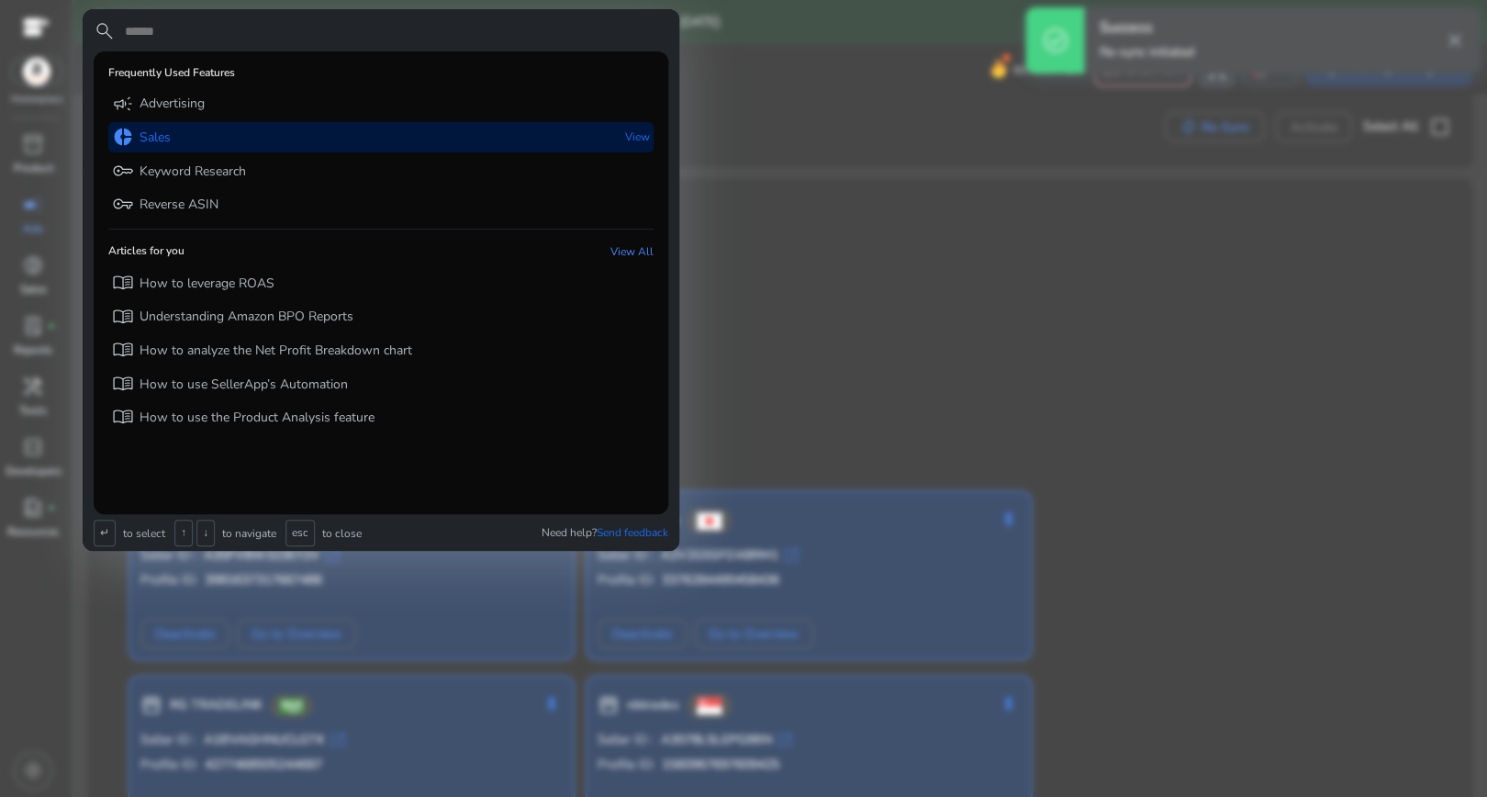
click at [212, 141] on div "donut_small Sales View" at bounding box center [380, 137] width 545 height 30
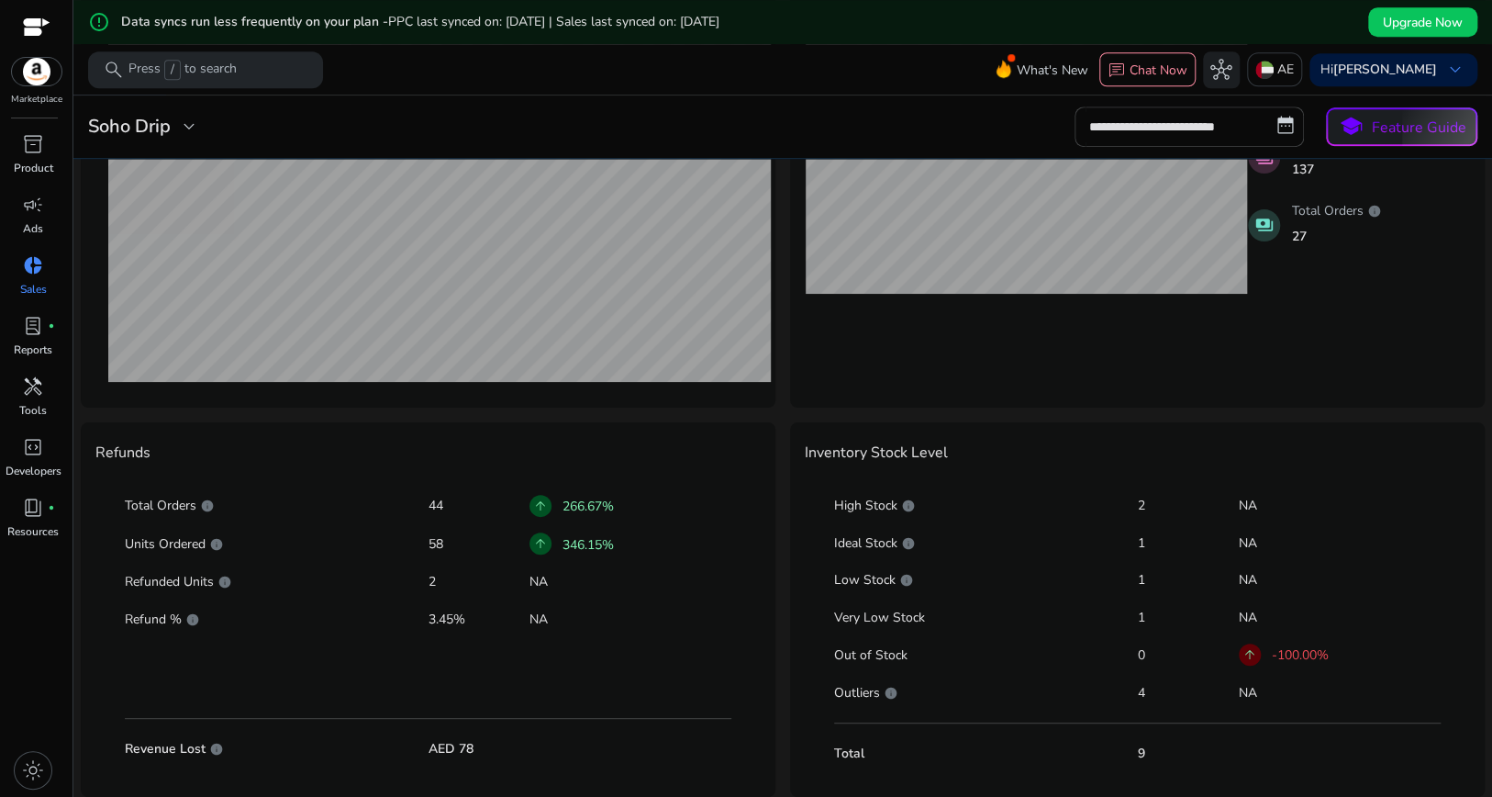
click at [1289, 645] on p "-100.00%" at bounding box center [1300, 654] width 57 height 19
click at [874, 646] on p "Out of Stock" at bounding box center [986, 655] width 304 height 18
click at [1285, 645] on p "-100.00%" at bounding box center [1300, 654] width 57 height 19
click at [37, 518] on span "book_4" at bounding box center [33, 507] width 22 height 22
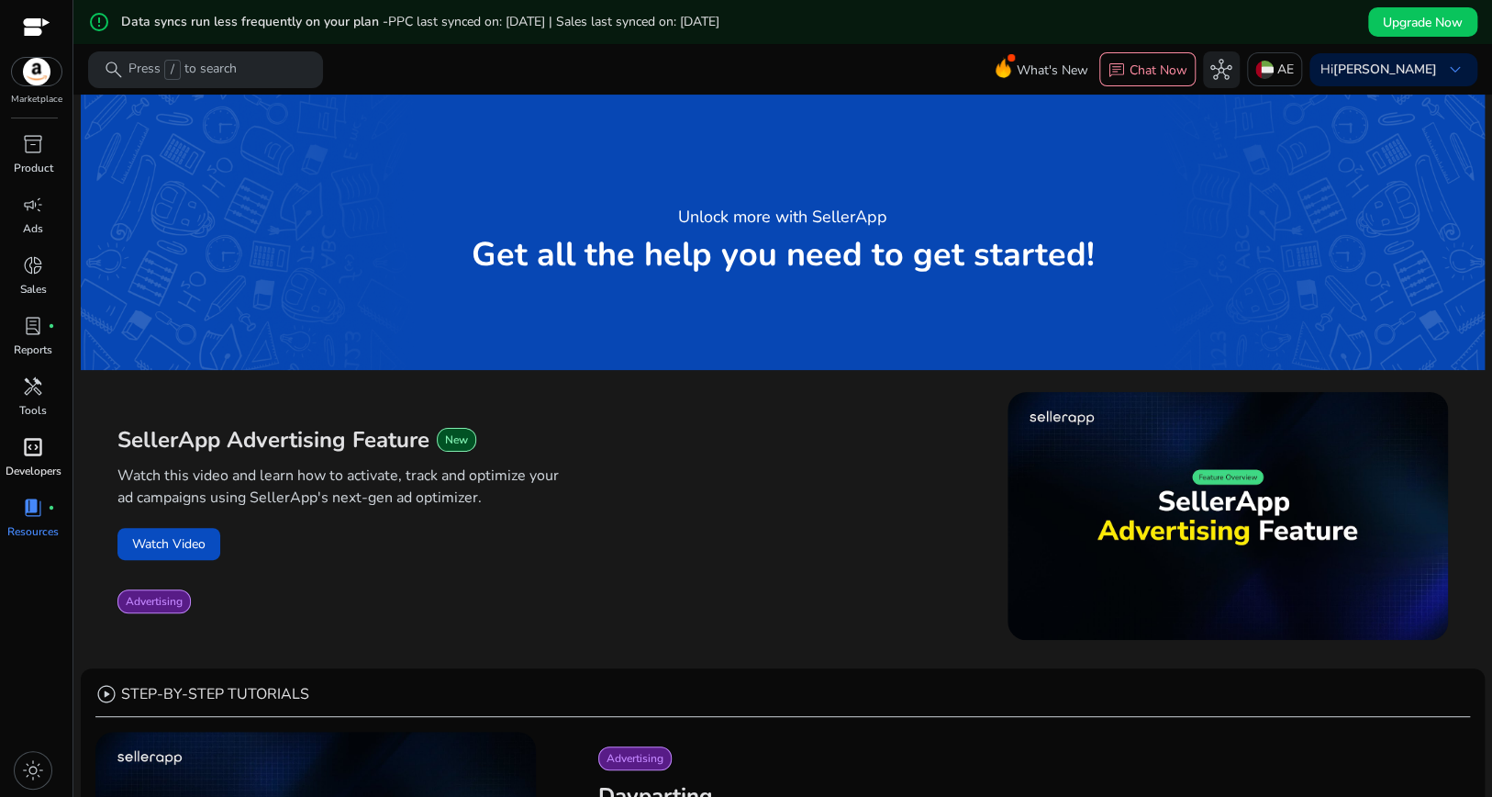
click at [39, 479] on p "Developers" at bounding box center [34, 470] width 56 height 17
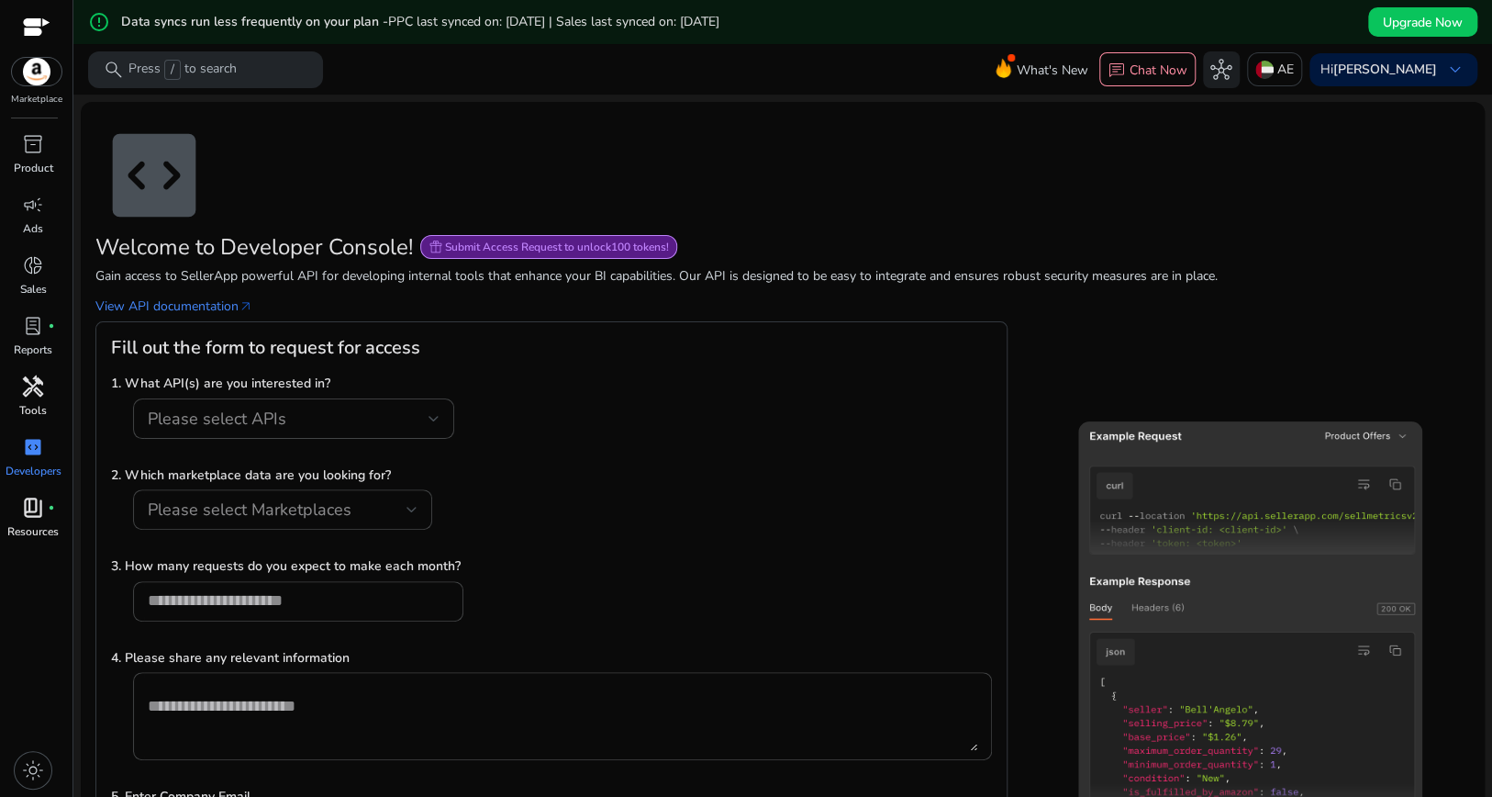
click at [35, 418] on p "Tools" at bounding box center [33, 410] width 28 height 17
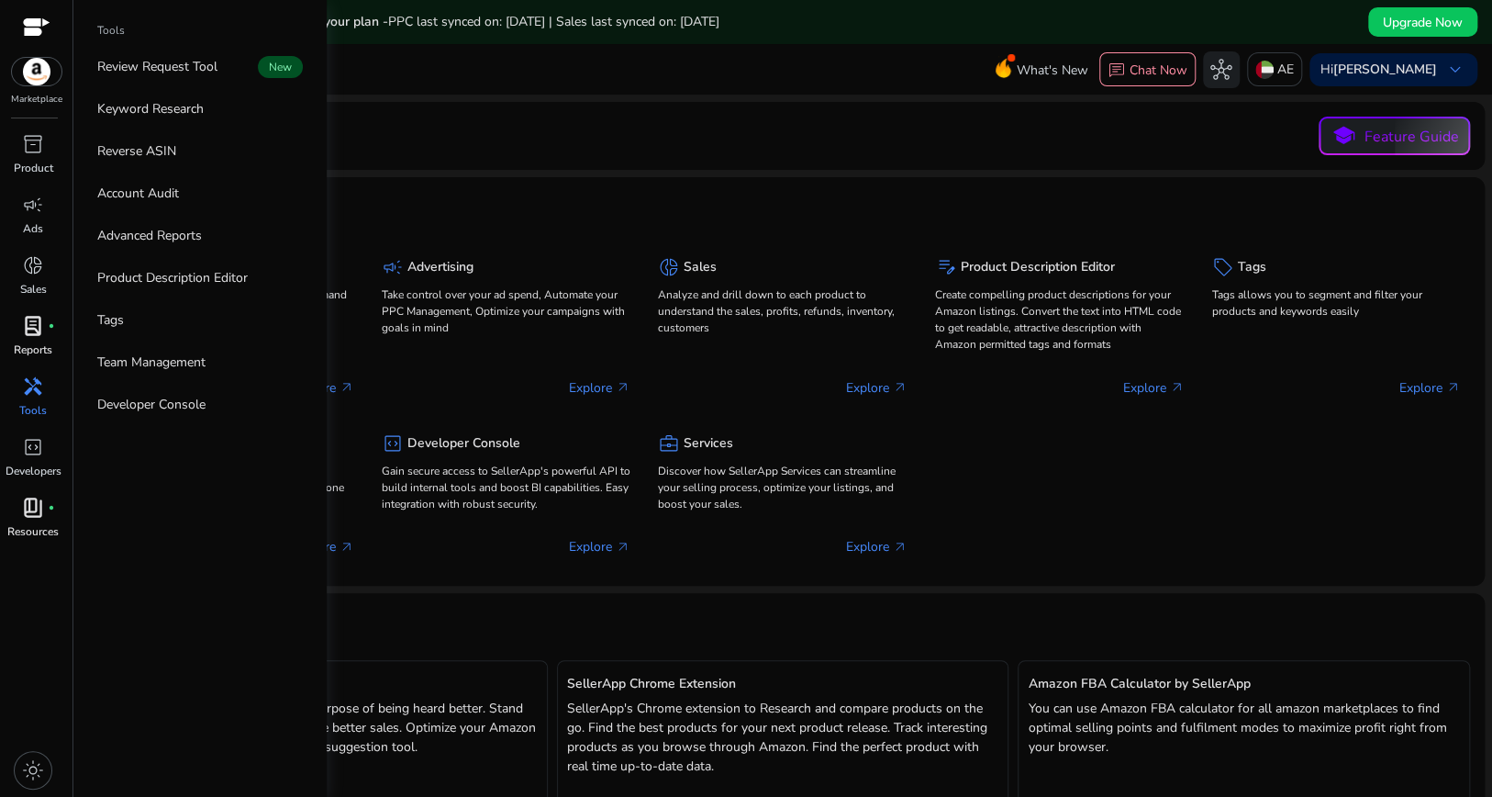
click at [34, 337] on span "lab_profile" at bounding box center [33, 326] width 22 height 22
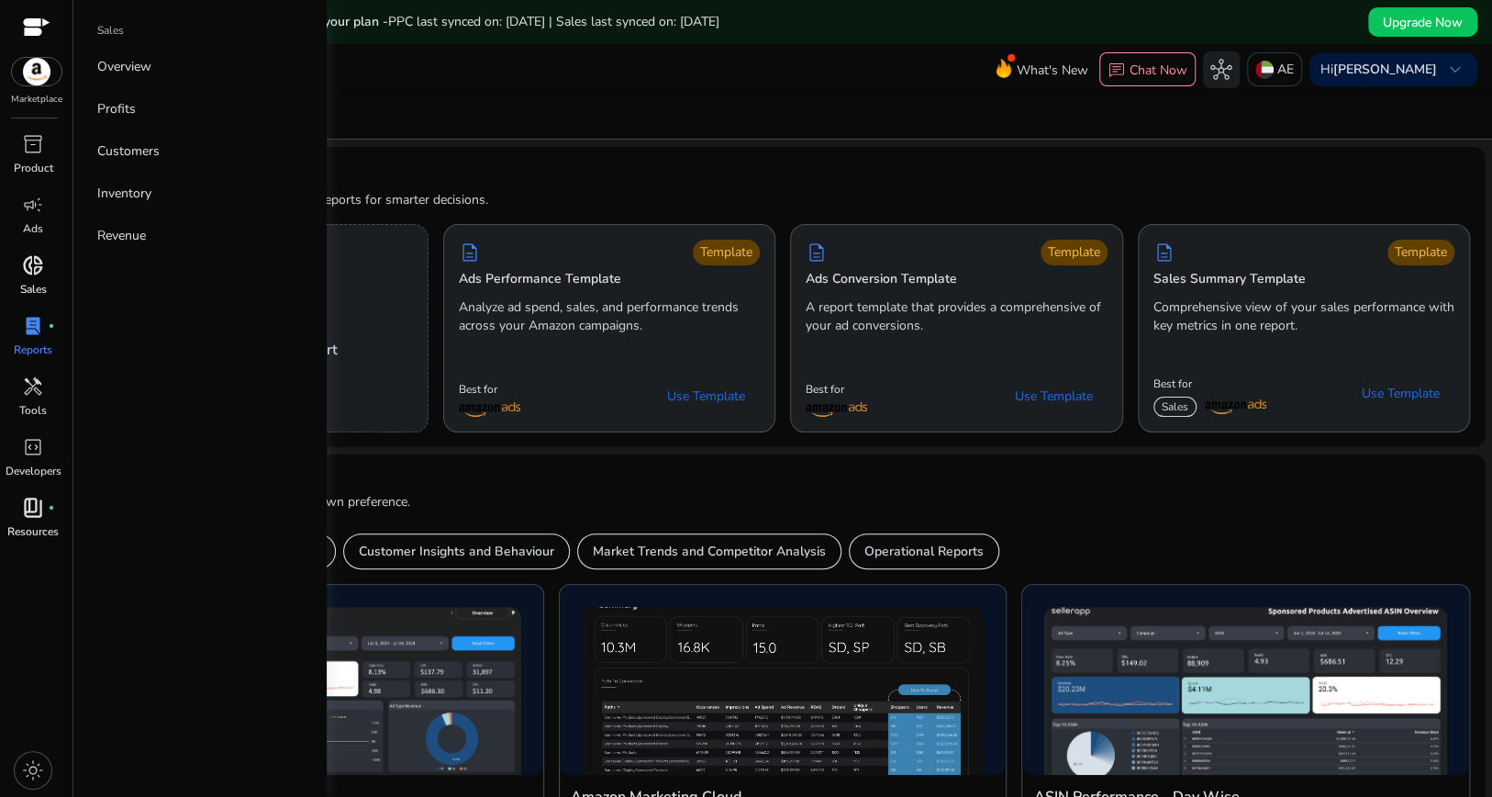
click at [34, 297] on p "Sales" at bounding box center [33, 289] width 27 height 17
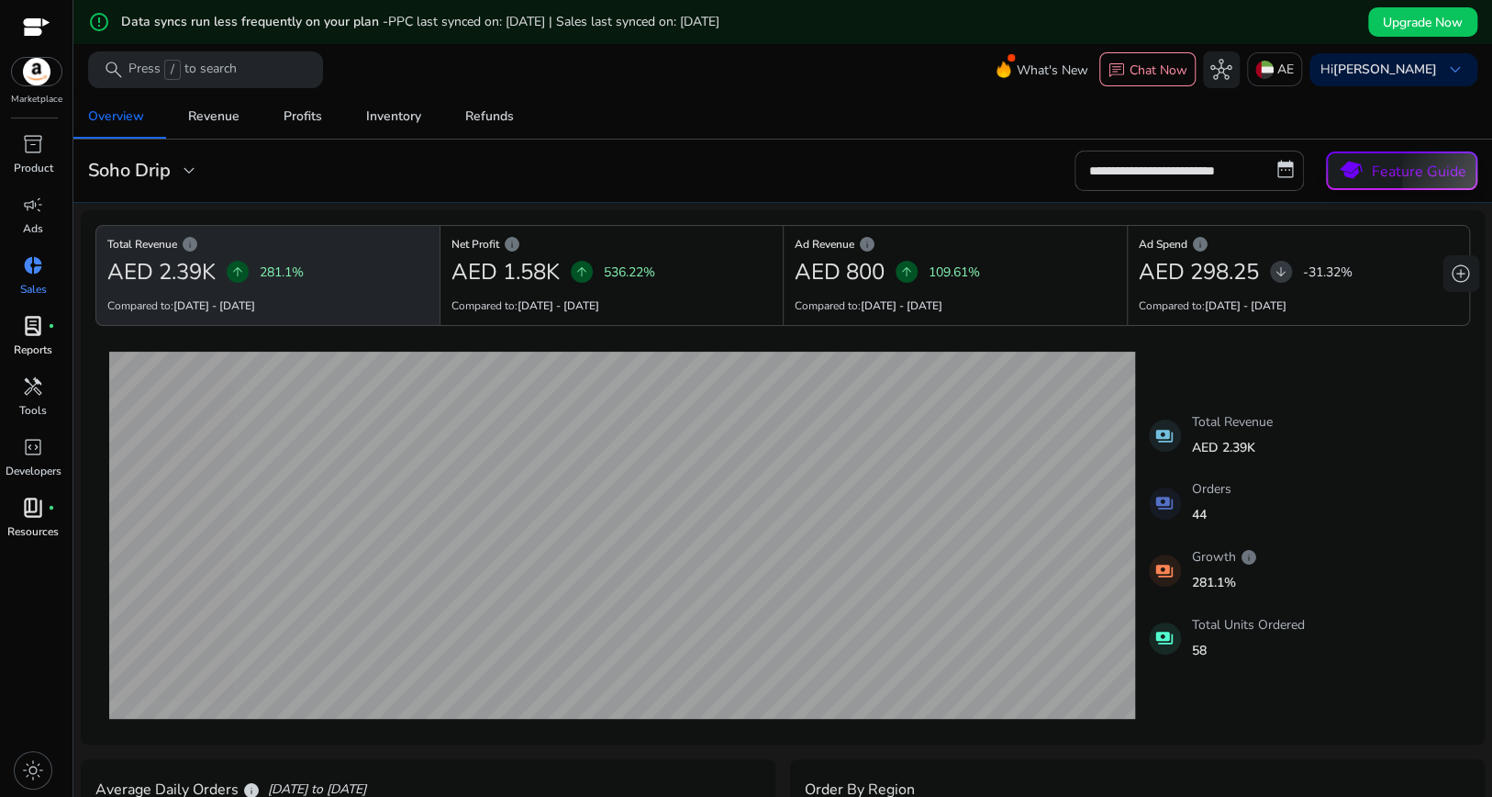
click at [1424, 176] on button "school Feature Guide" at bounding box center [1401, 170] width 151 height 39
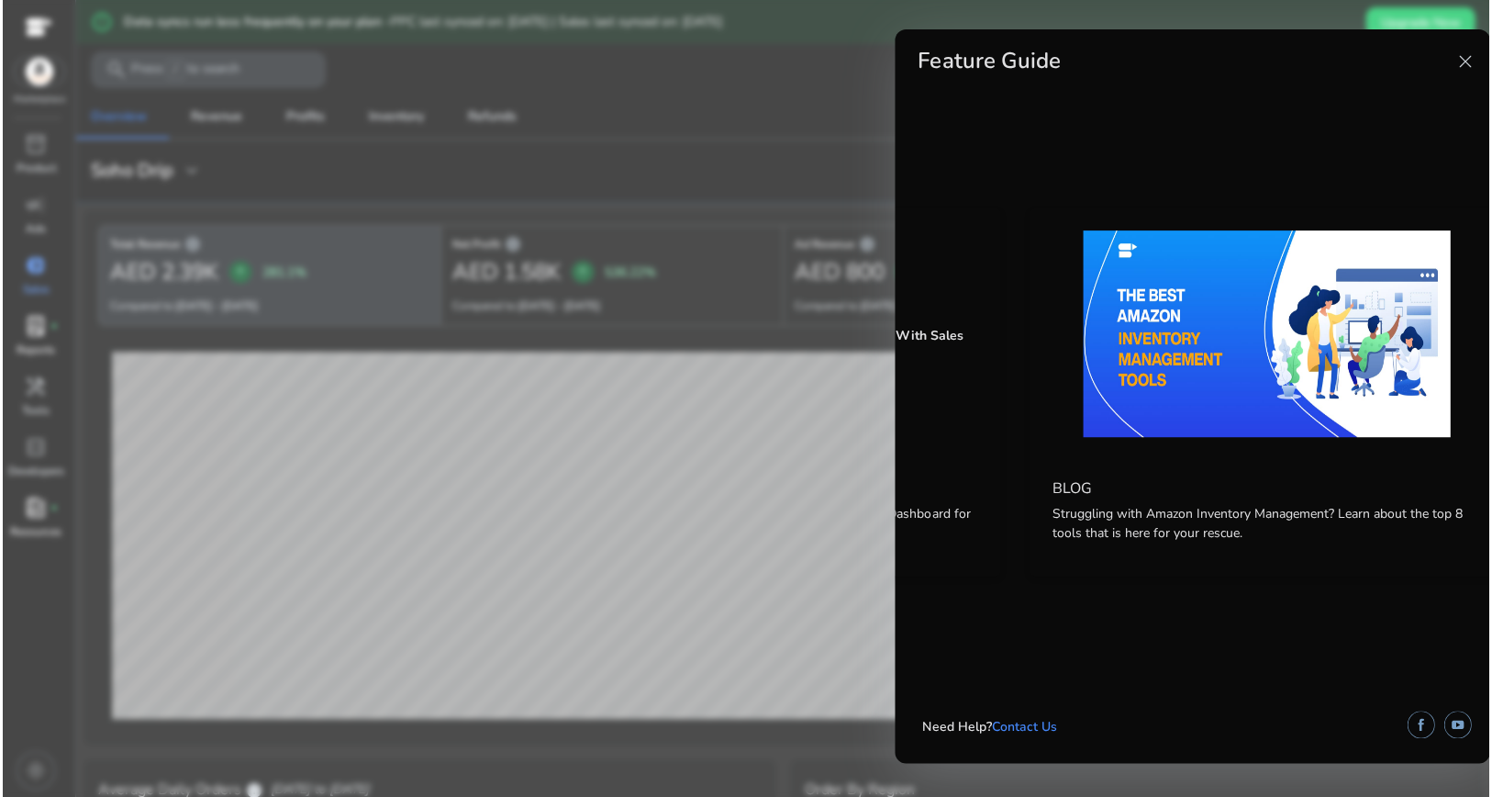
scroll to position [0, 1431]
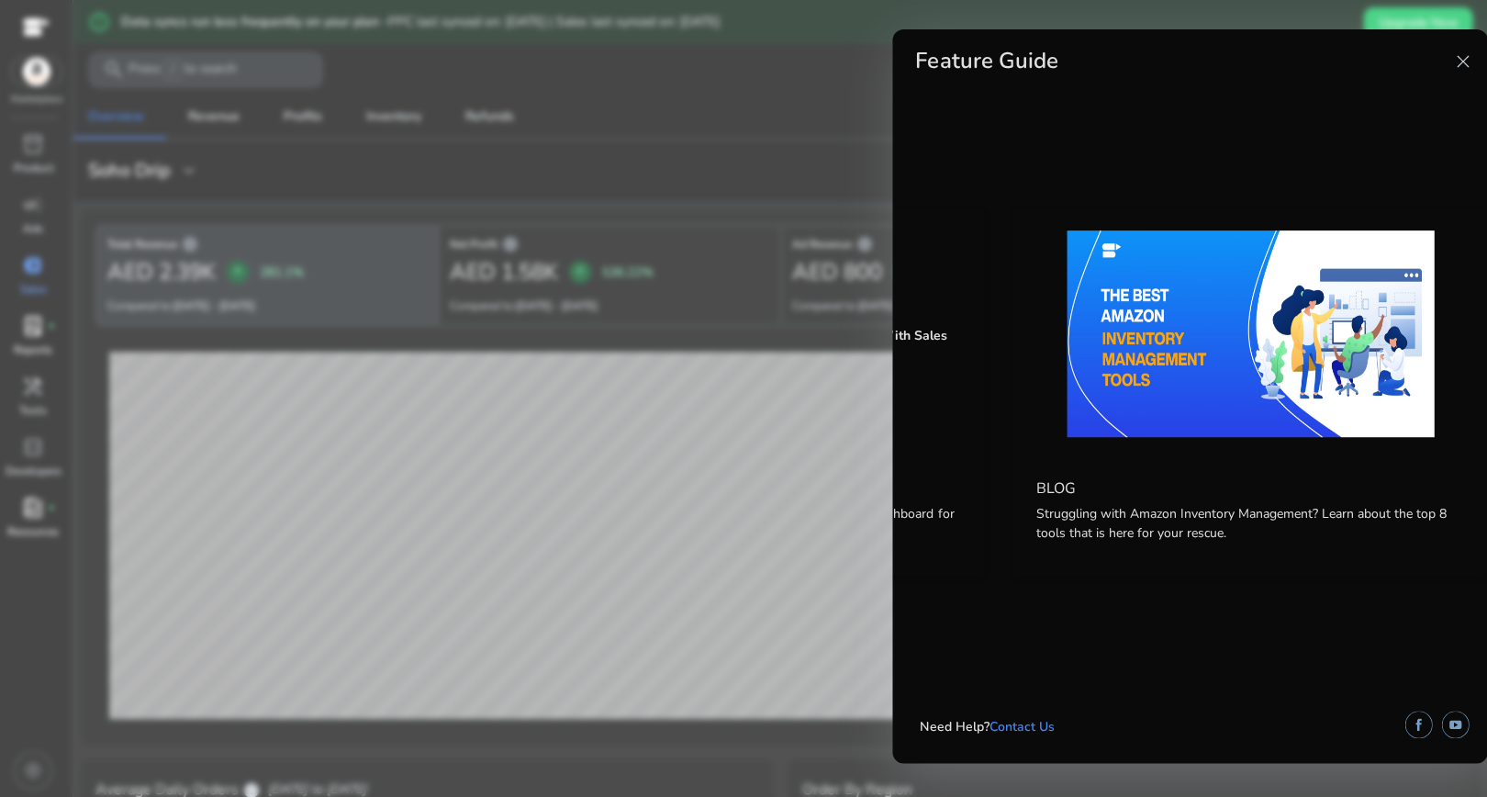
click at [1461, 64] on span "close" at bounding box center [1462, 61] width 22 height 22
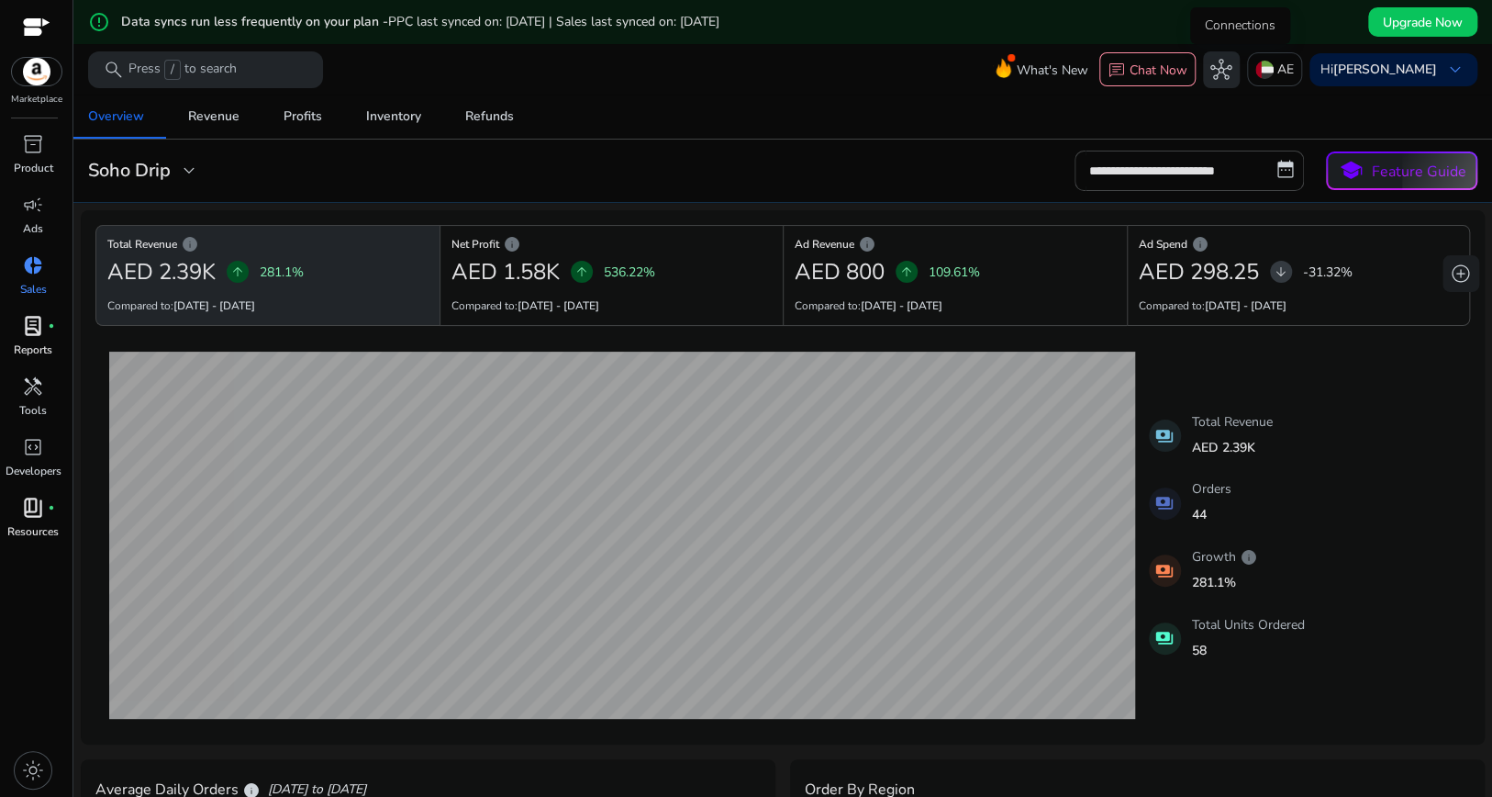
click at [1232, 70] on span "hub" at bounding box center [1221, 70] width 22 height 22
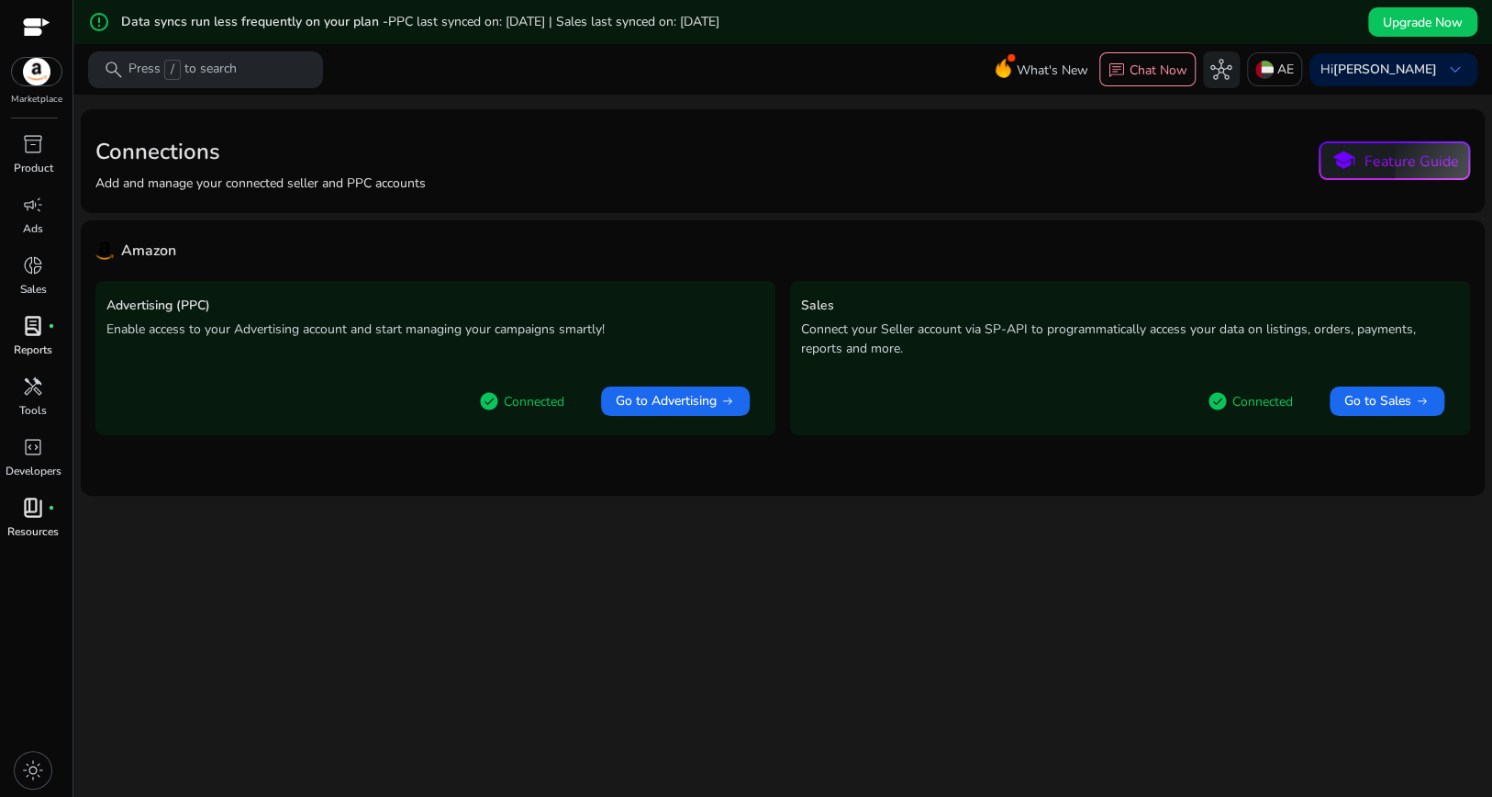
click at [40, 28] on div at bounding box center [37, 28] width 28 height 21
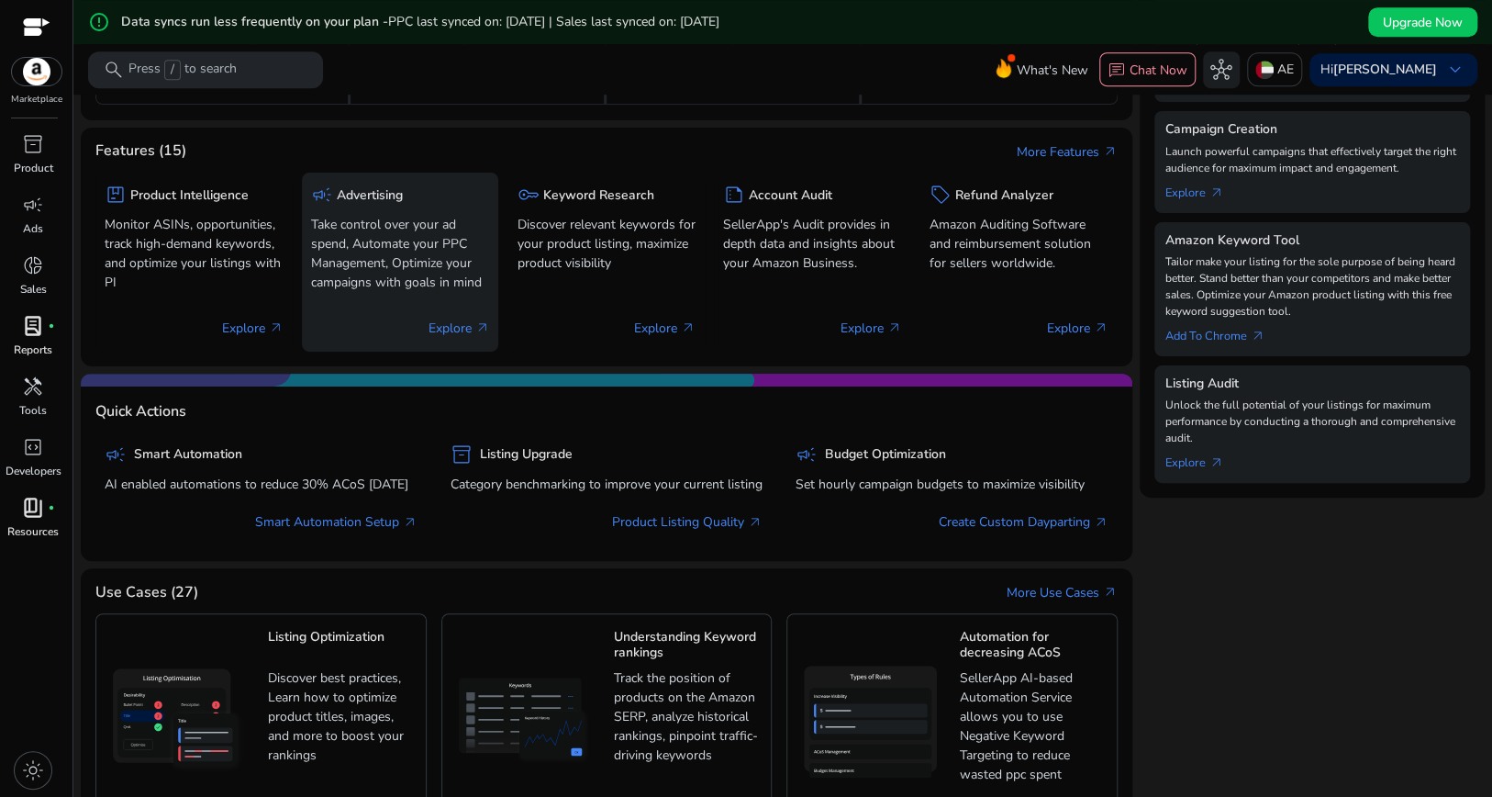
scroll to position [653, 0]
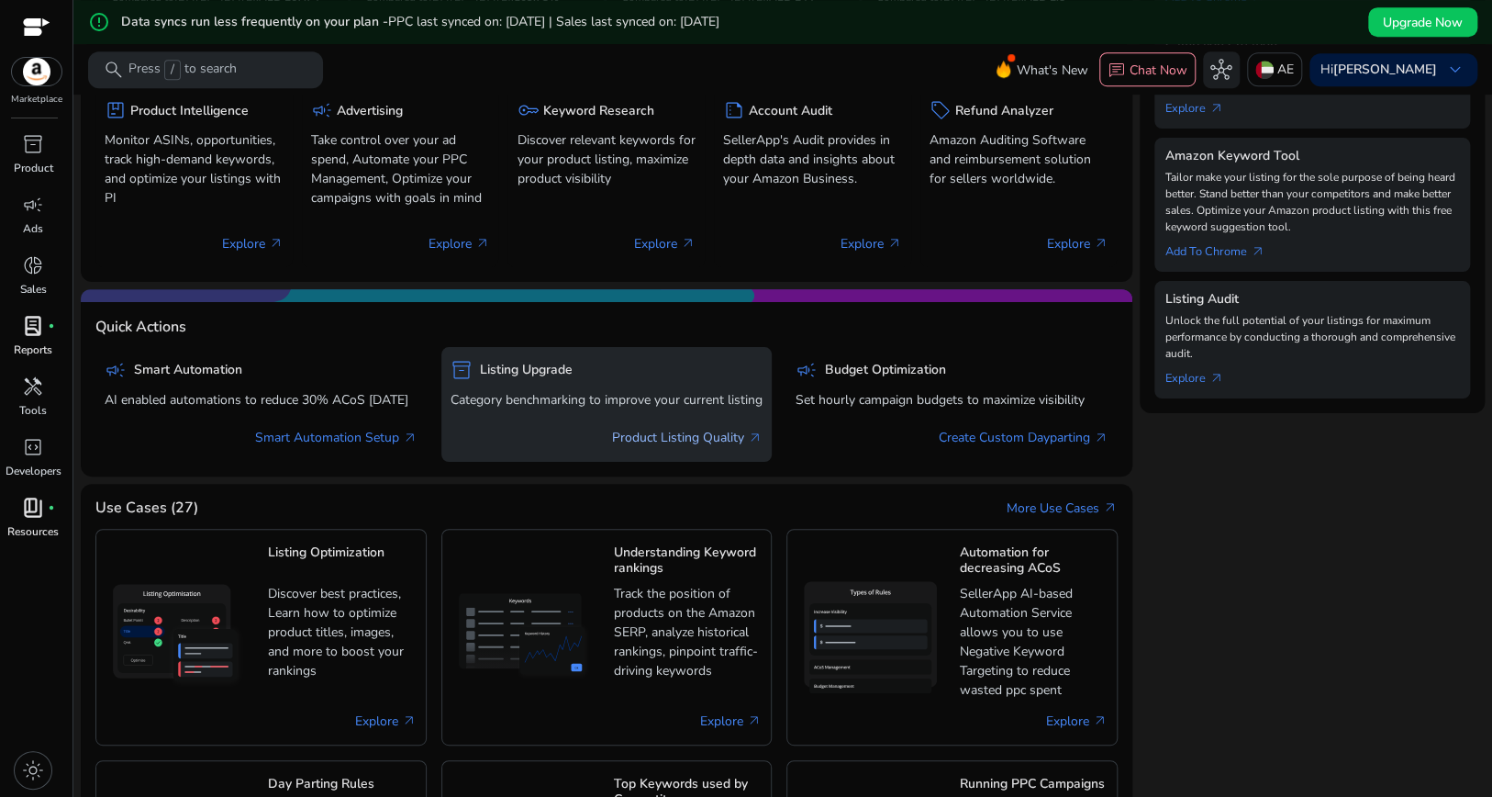
click at [666, 447] on link "Product Listing Quality arrow_outward" at bounding box center [687, 437] width 150 height 19
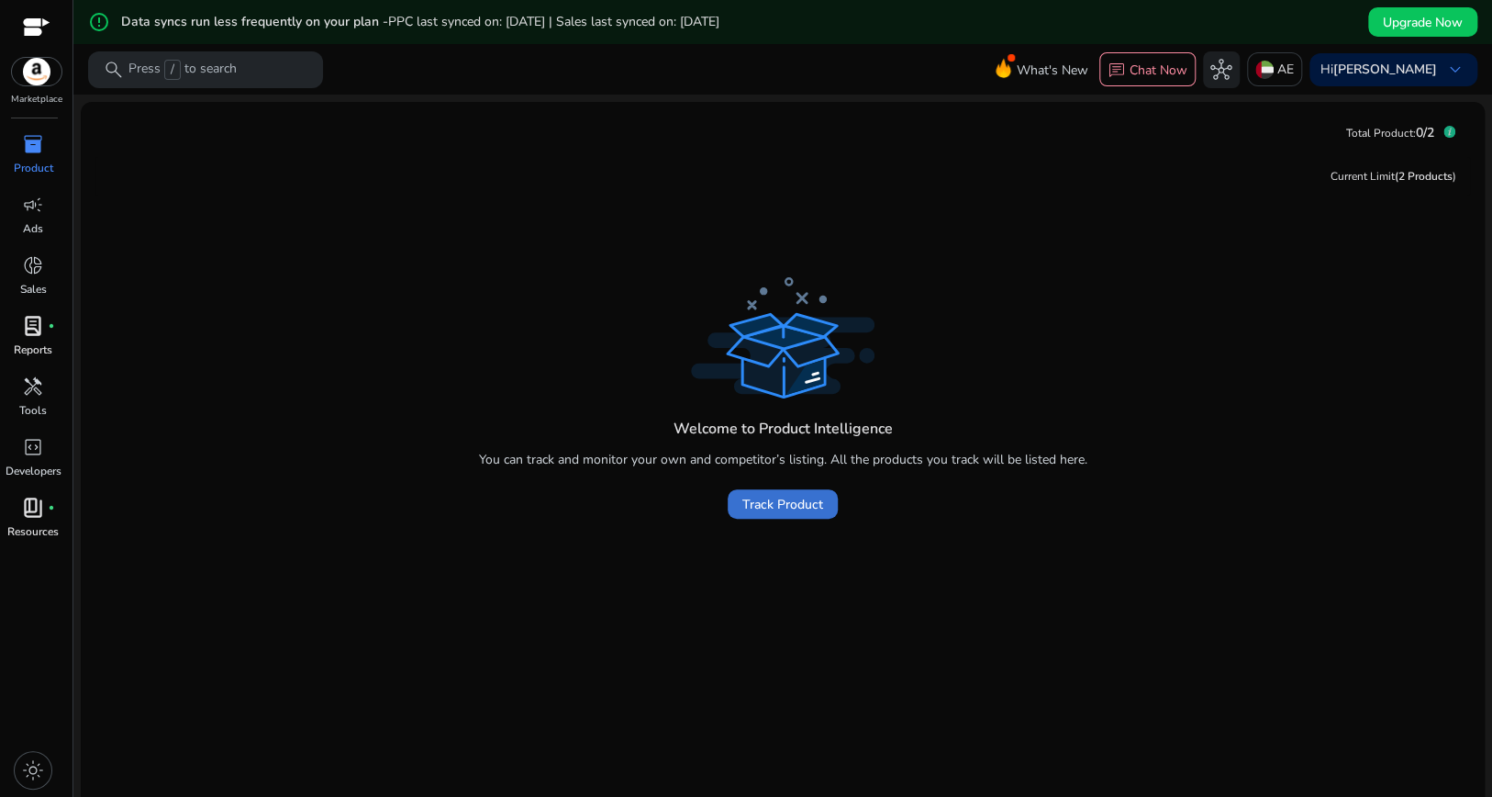
click at [754, 511] on span "Track Product" at bounding box center [782, 504] width 81 height 19
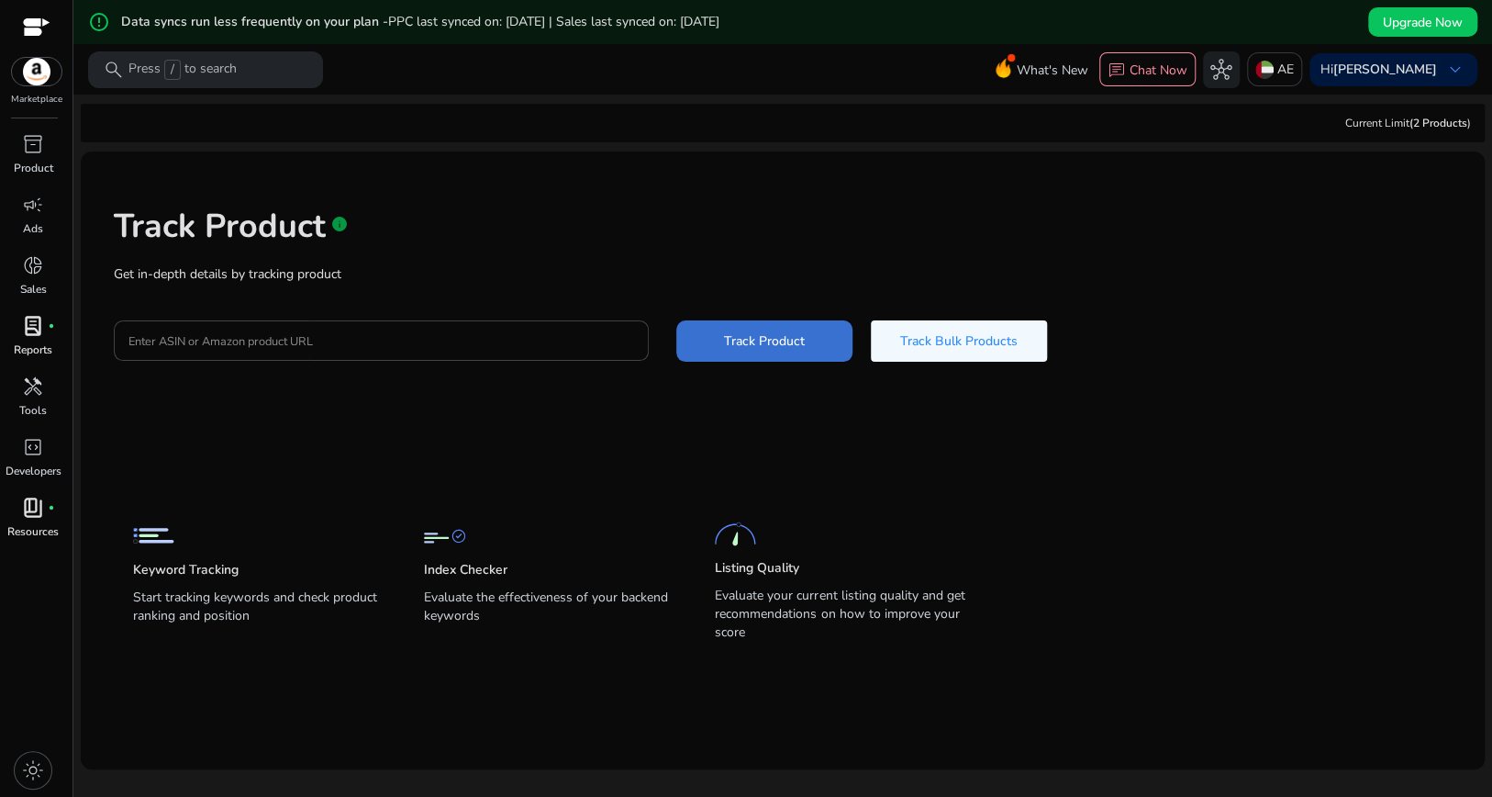
click at [757, 347] on span "Track Product" at bounding box center [764, 340] width 81 height 19
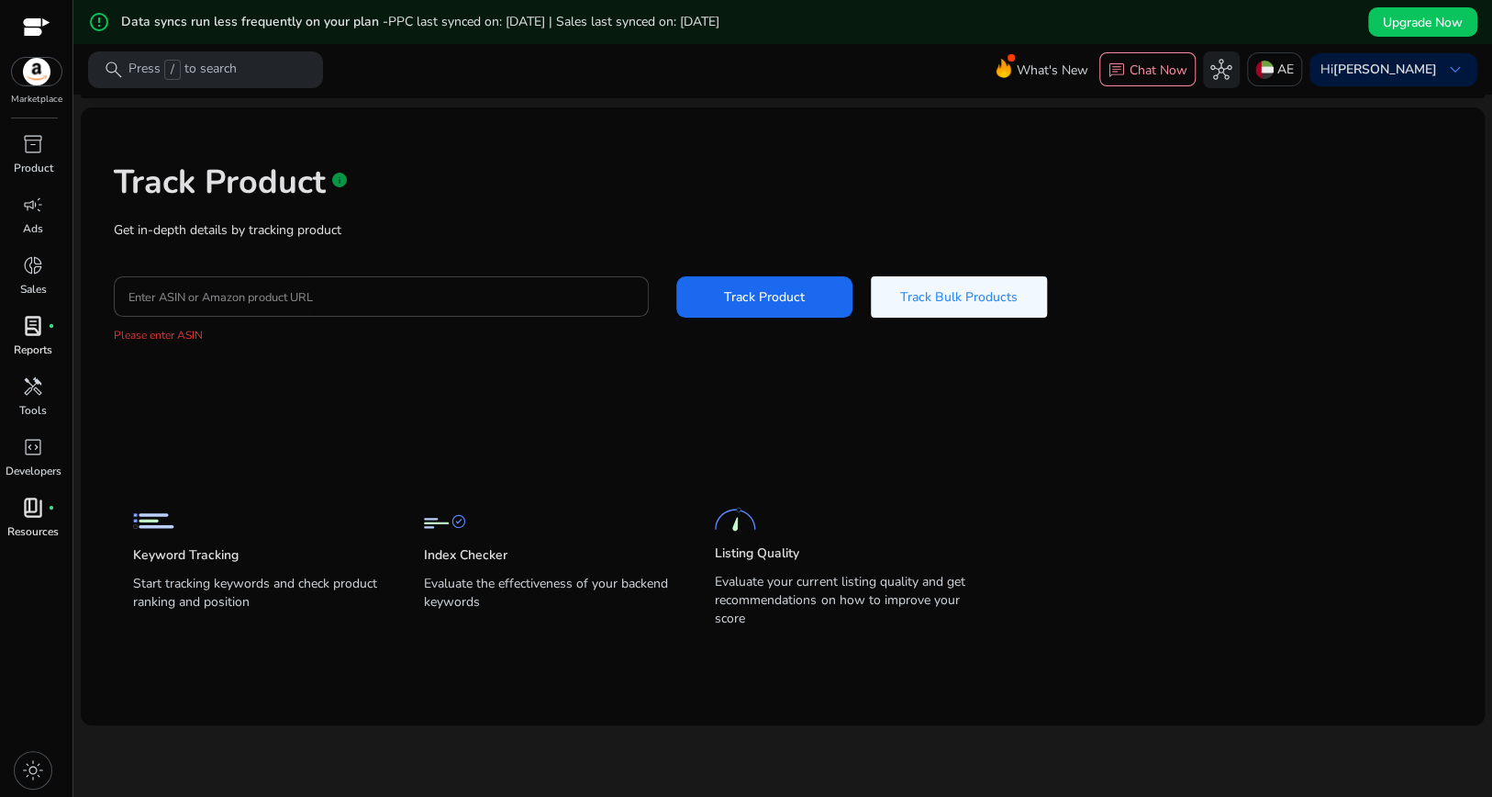
scroll to position [44, 0]
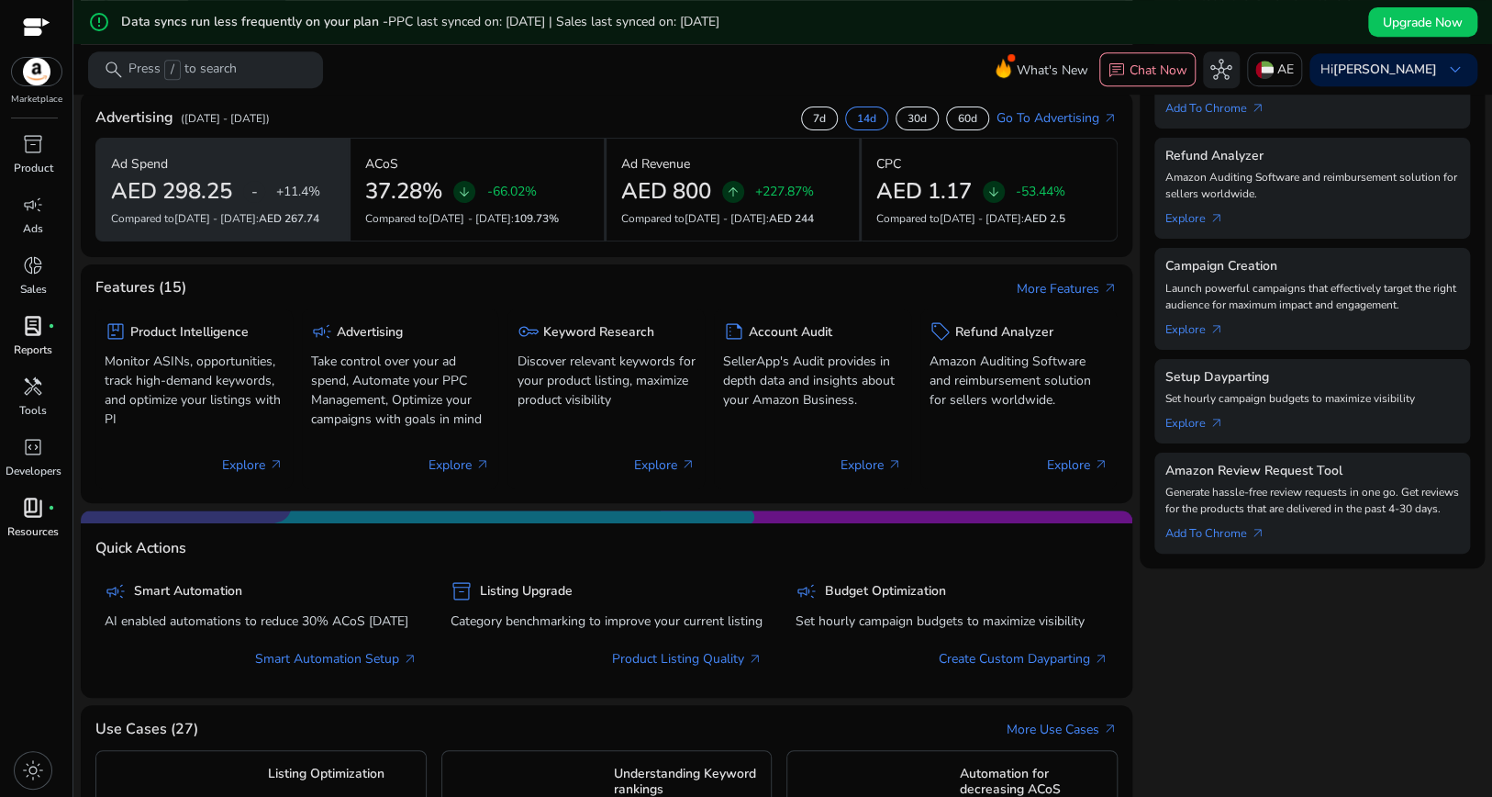
scroll to position [504, 0]
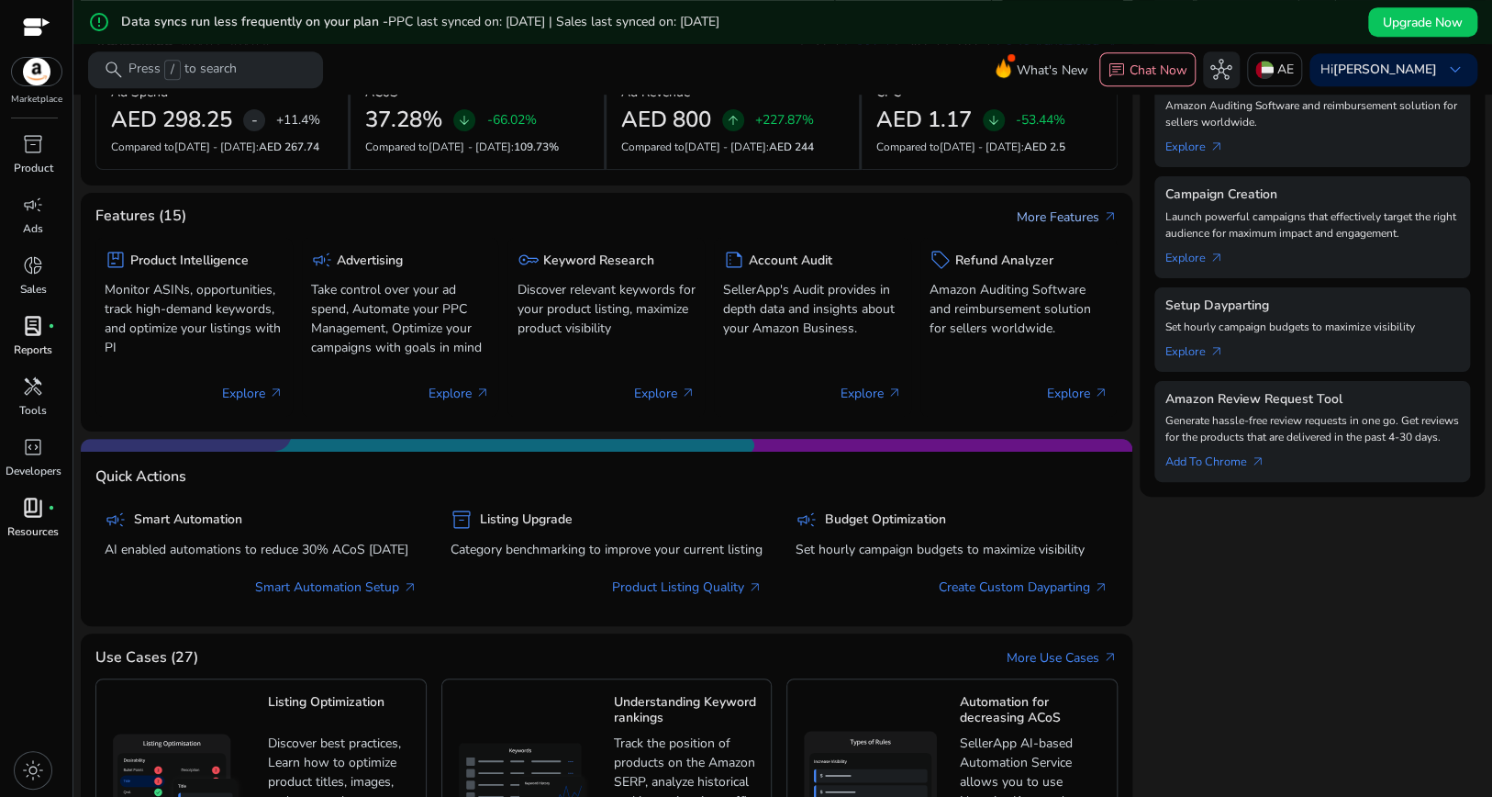
click at [1046, 227] on link "More Features arrow_outward" at bounding box center [1067, 216] width 101 height 19
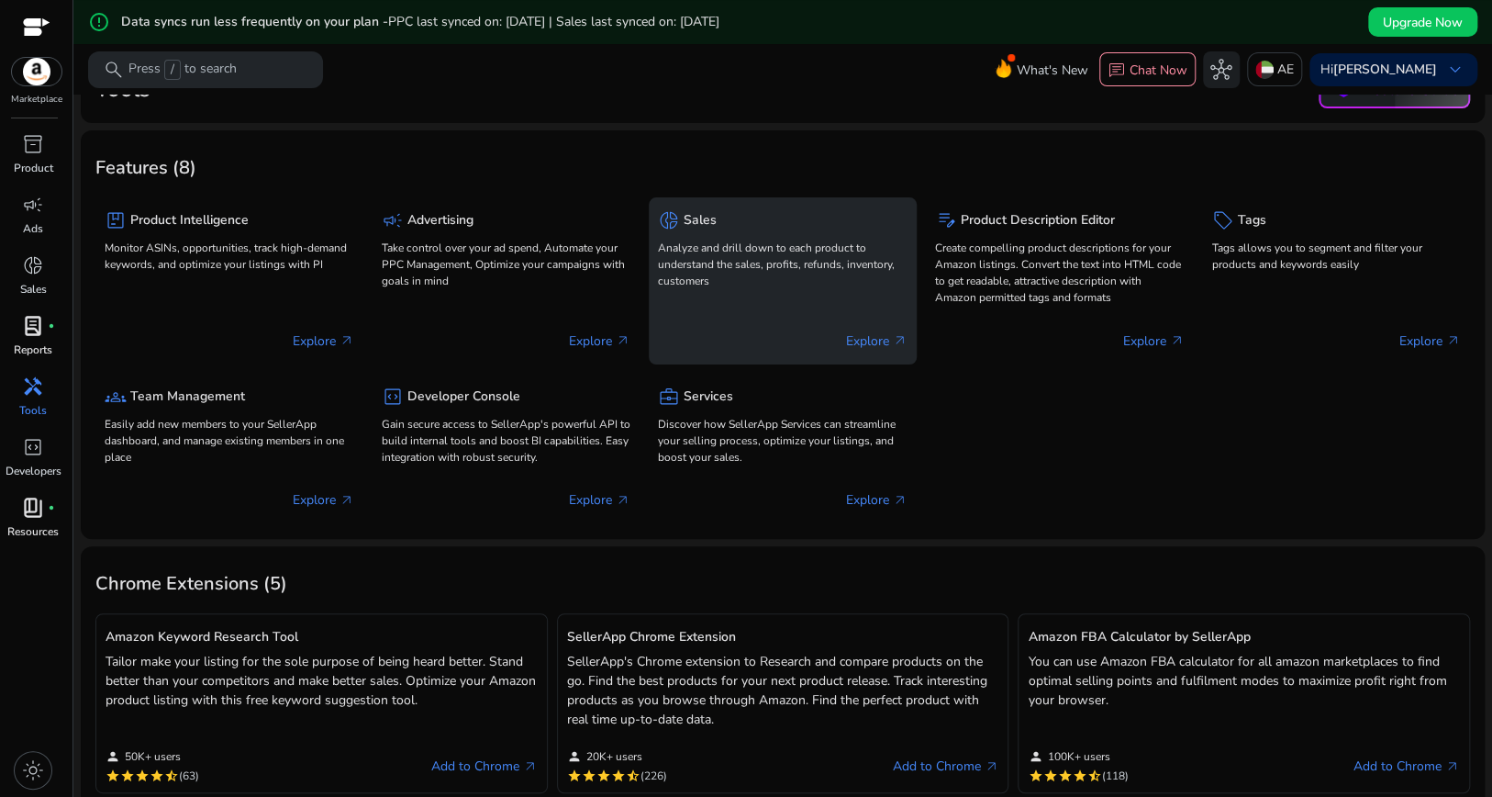
scroll to position [88, 0]
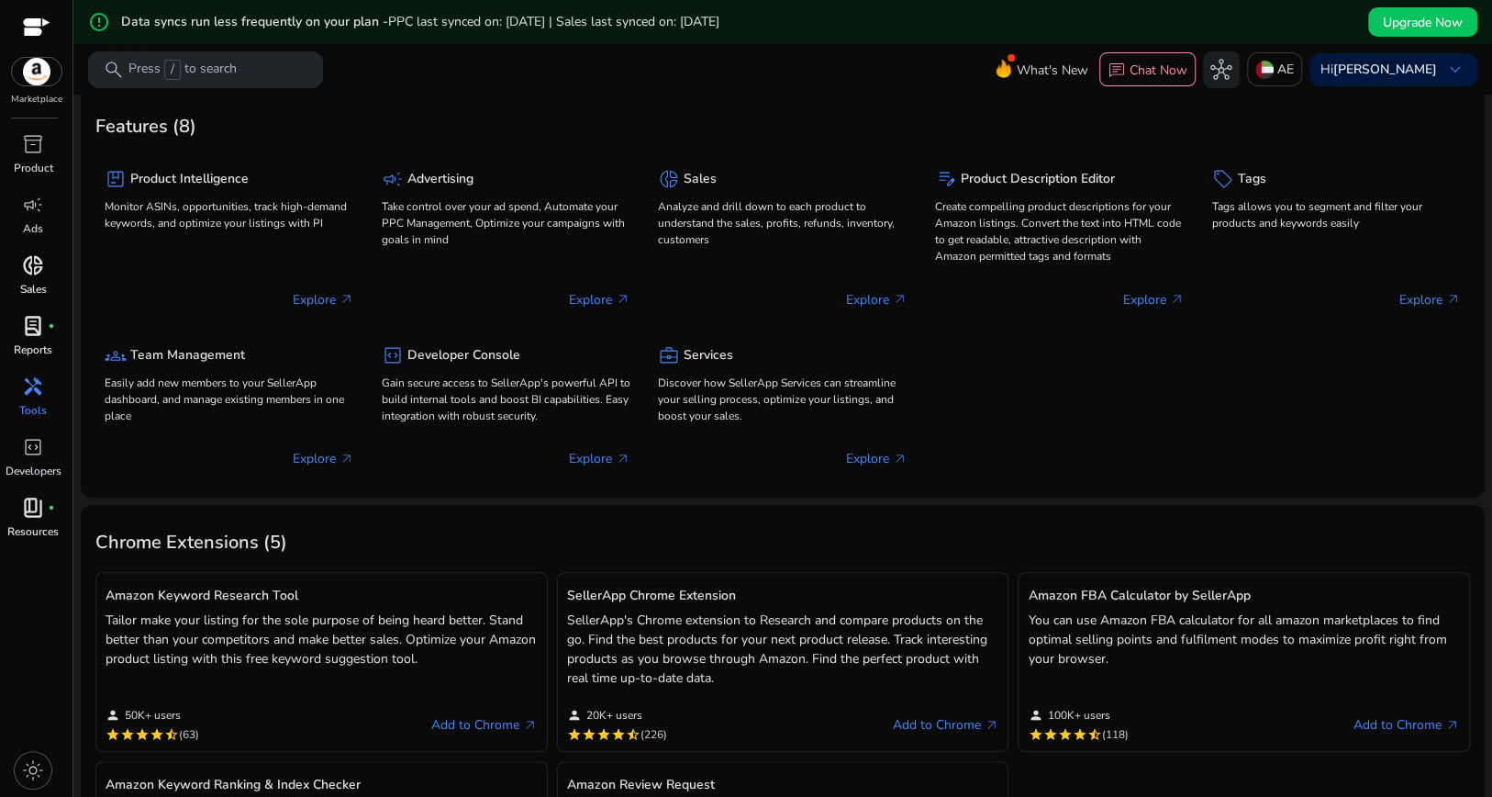
click at [33, 276] on span "donut_small" at bounding box center [33, 265] width 22 height 22
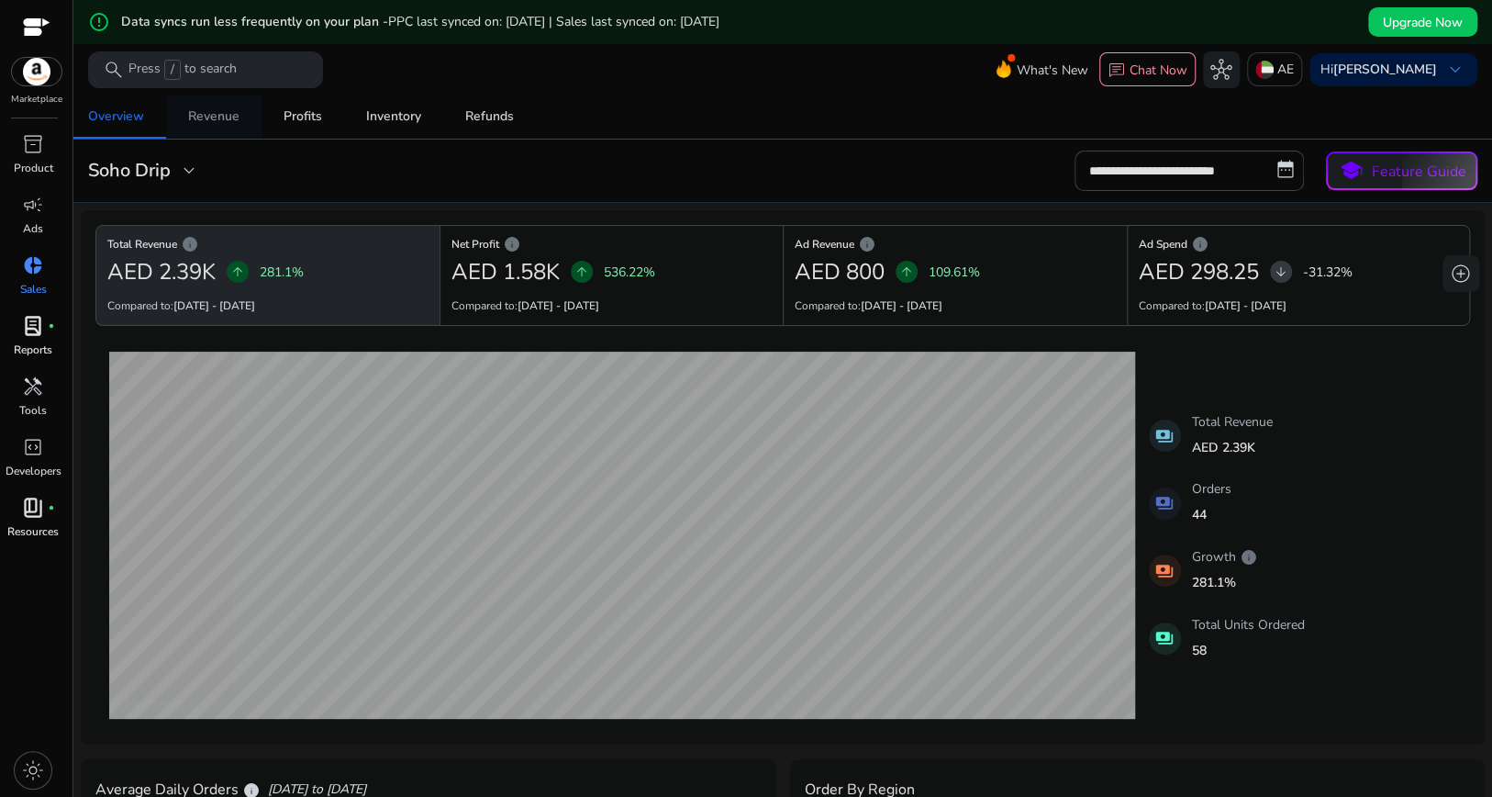
click at [232, 123] on div "Revenue" at bounding box center [213, 116] width 51 height 13
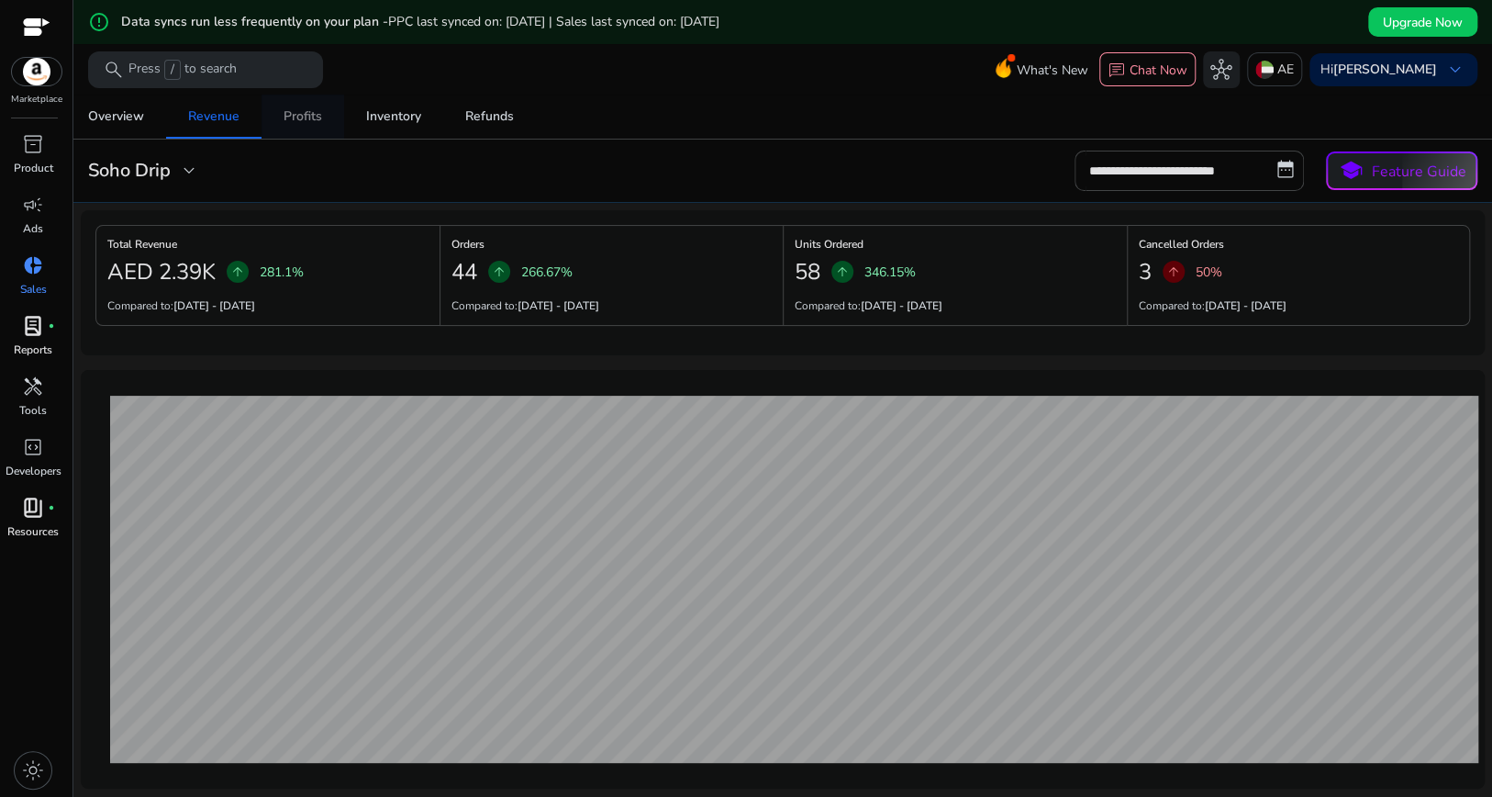
click at [319, 126] on span "Profits" at bounding box center [303, 117] width 39 height 44
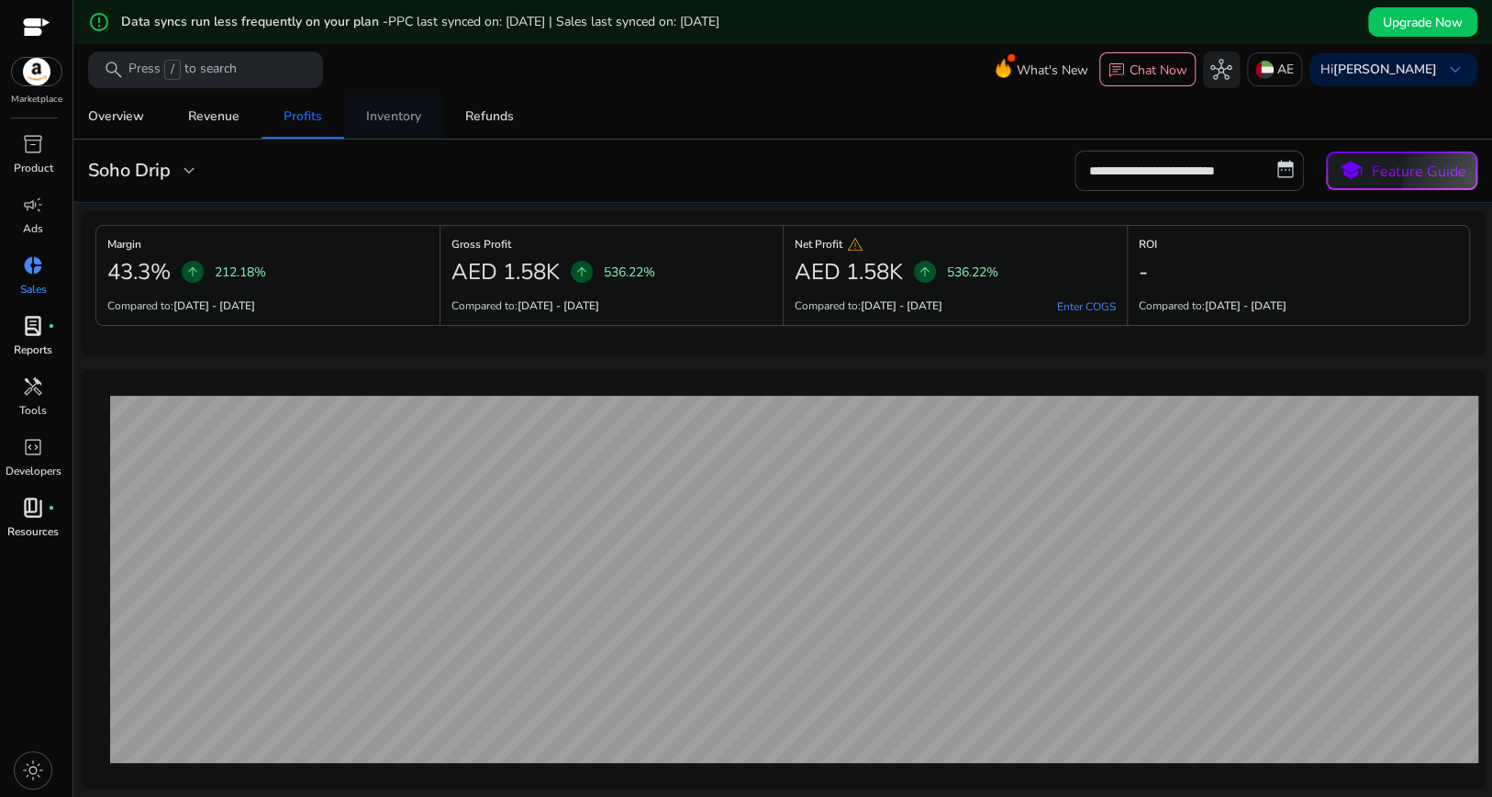
click at [397, 121] on div "Inventory" at bounding box center [393, 116] width 55 height 13
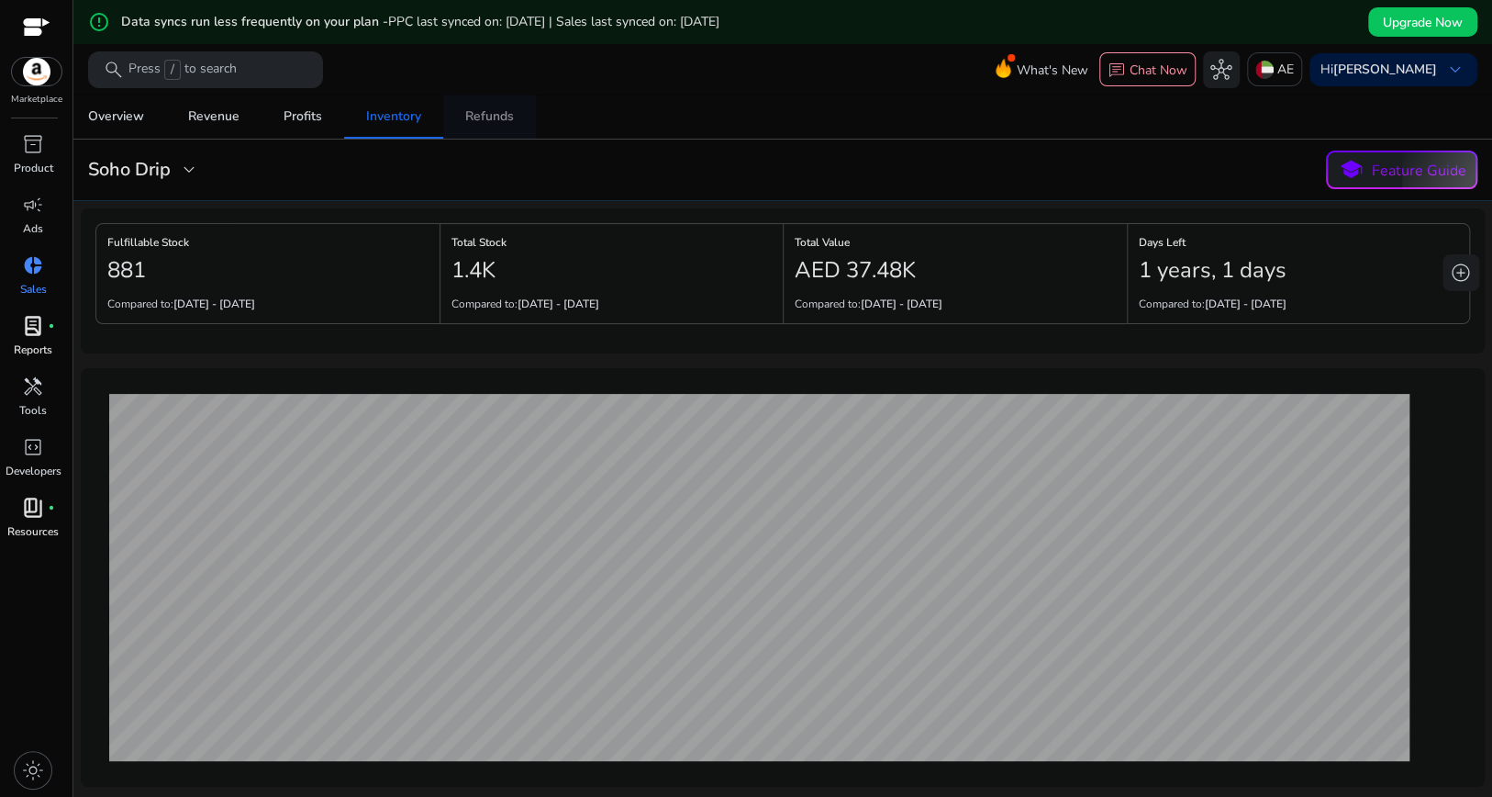
click at [502, 127] on span "Refunds" at bounding box center [489, 117] width 49 height 44
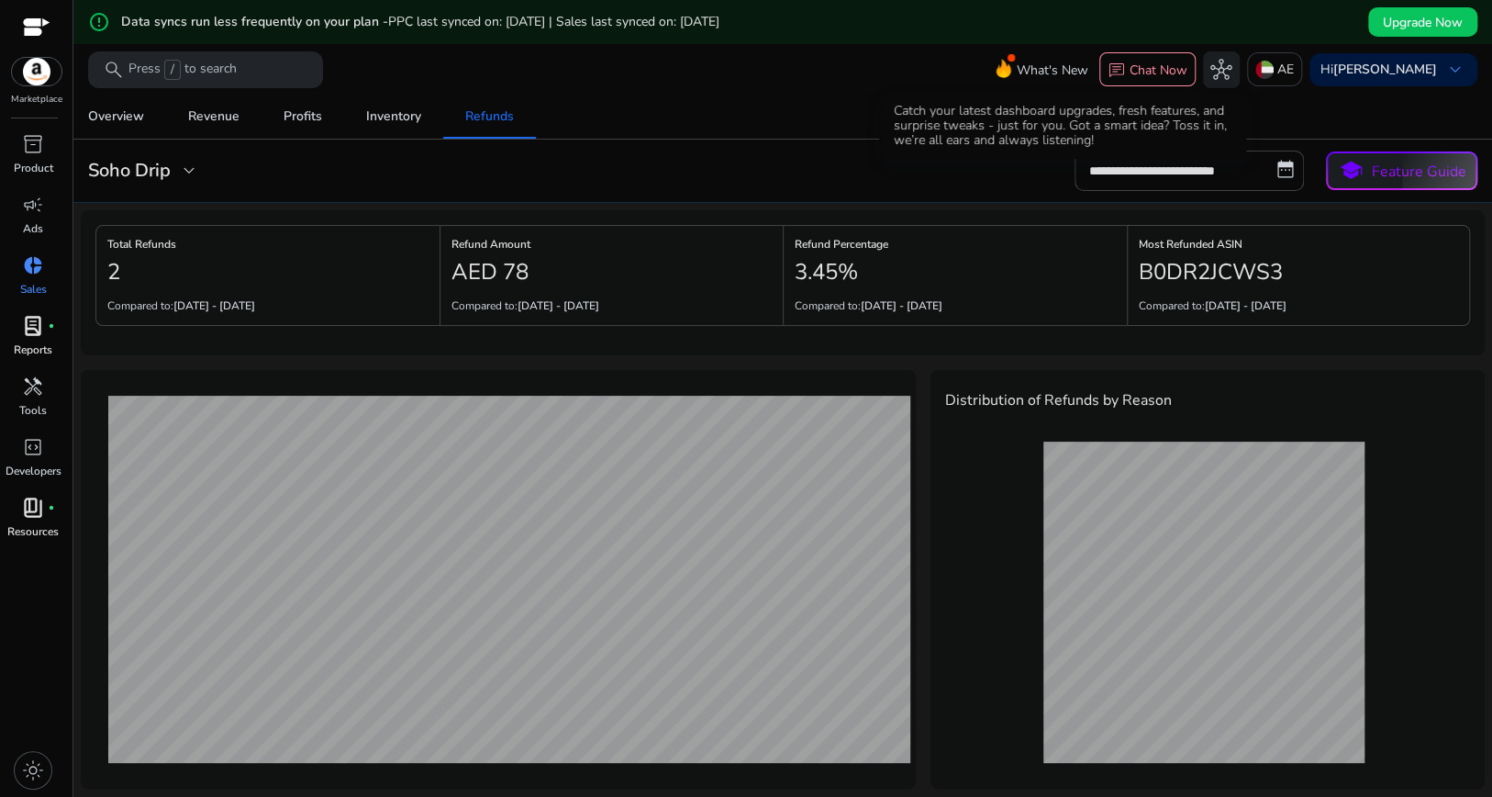
click at [1061, 70] on span "What's New" at bounding box center [1053, 70] width 72 height 32
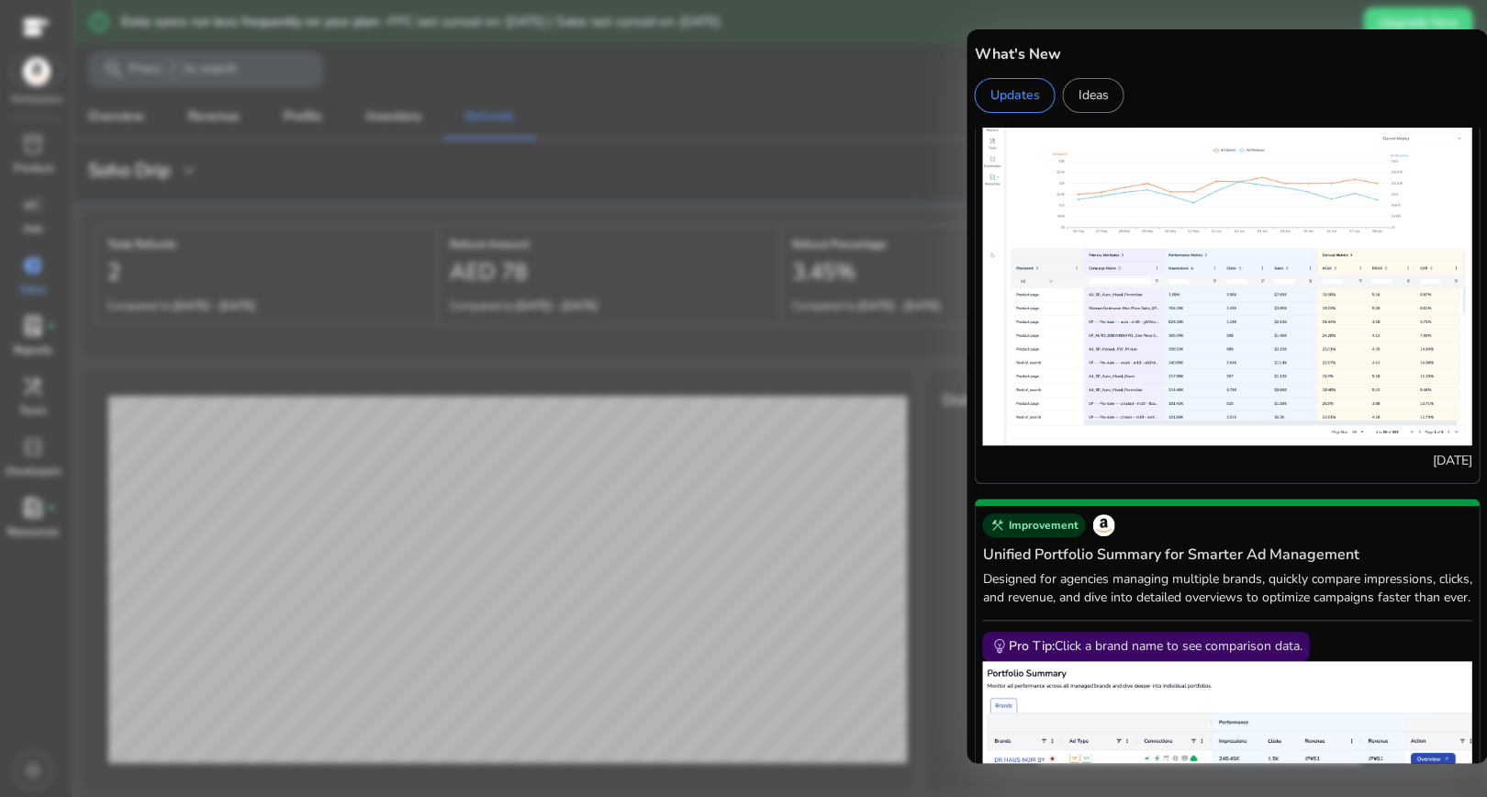
scroll to position [609, 0]
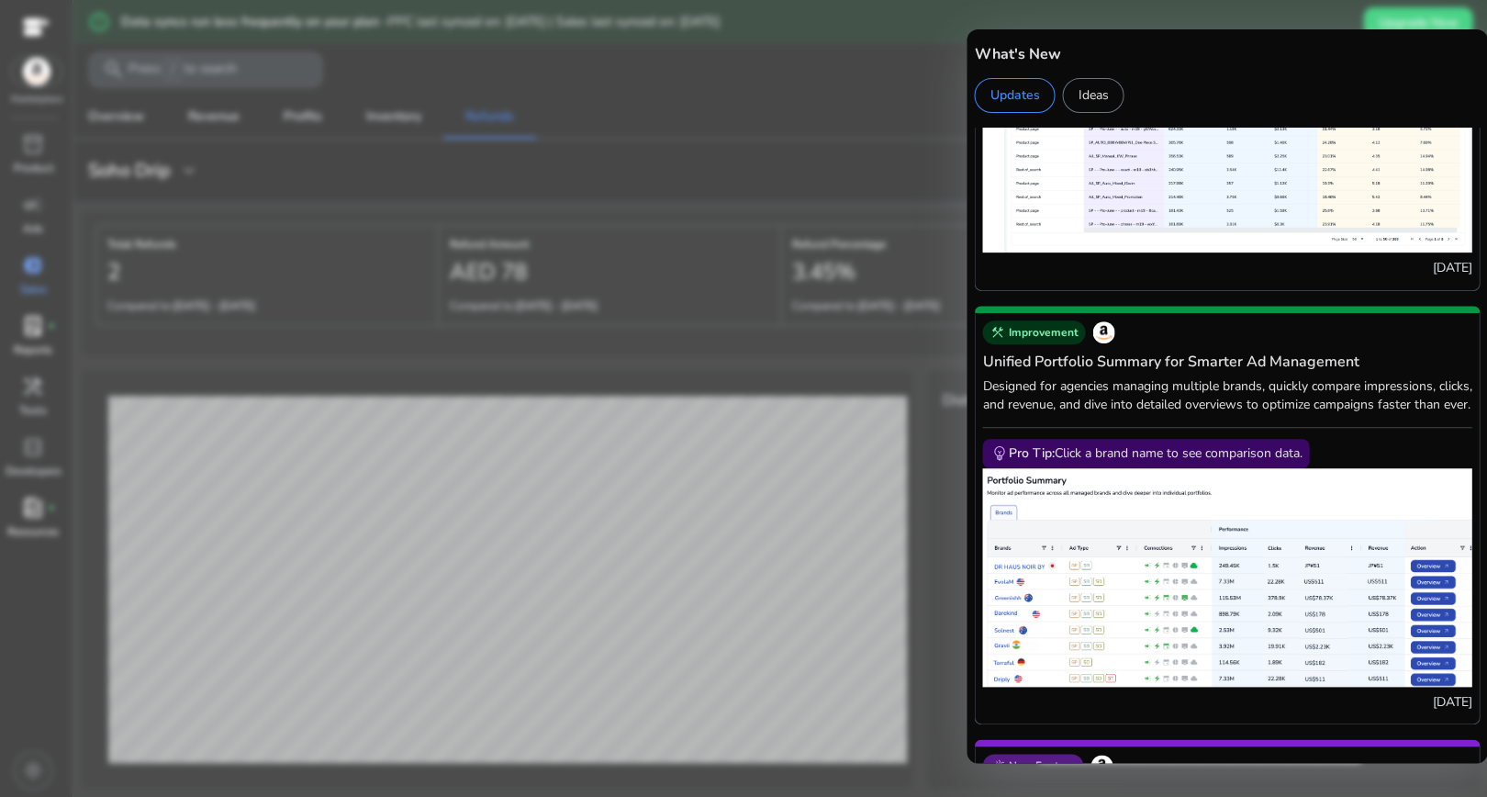
click at [1049, 340] on span "Improvement" at bounding box center [1043, 332] width 70 height 15
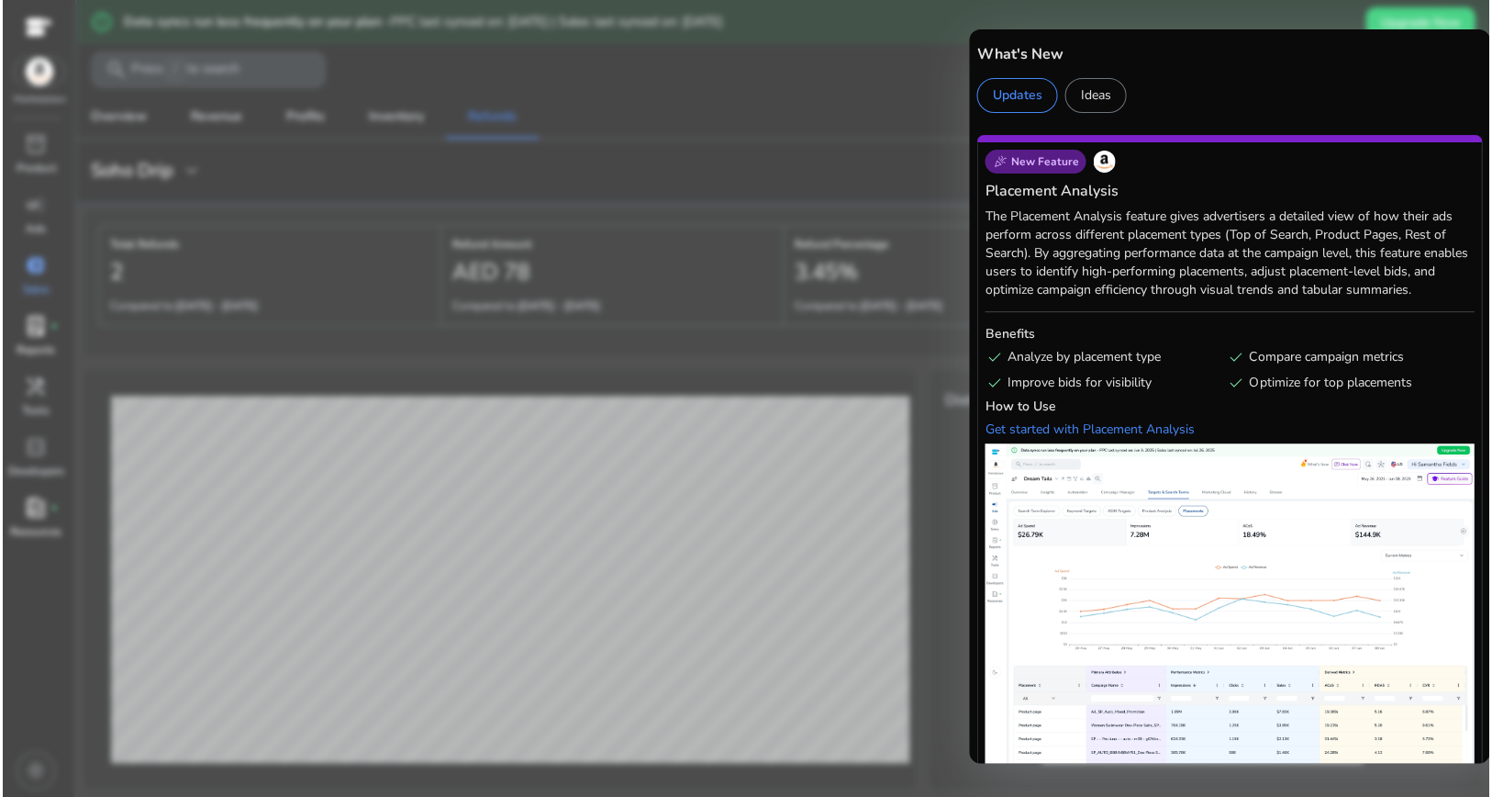
scroll to position [0, 0]
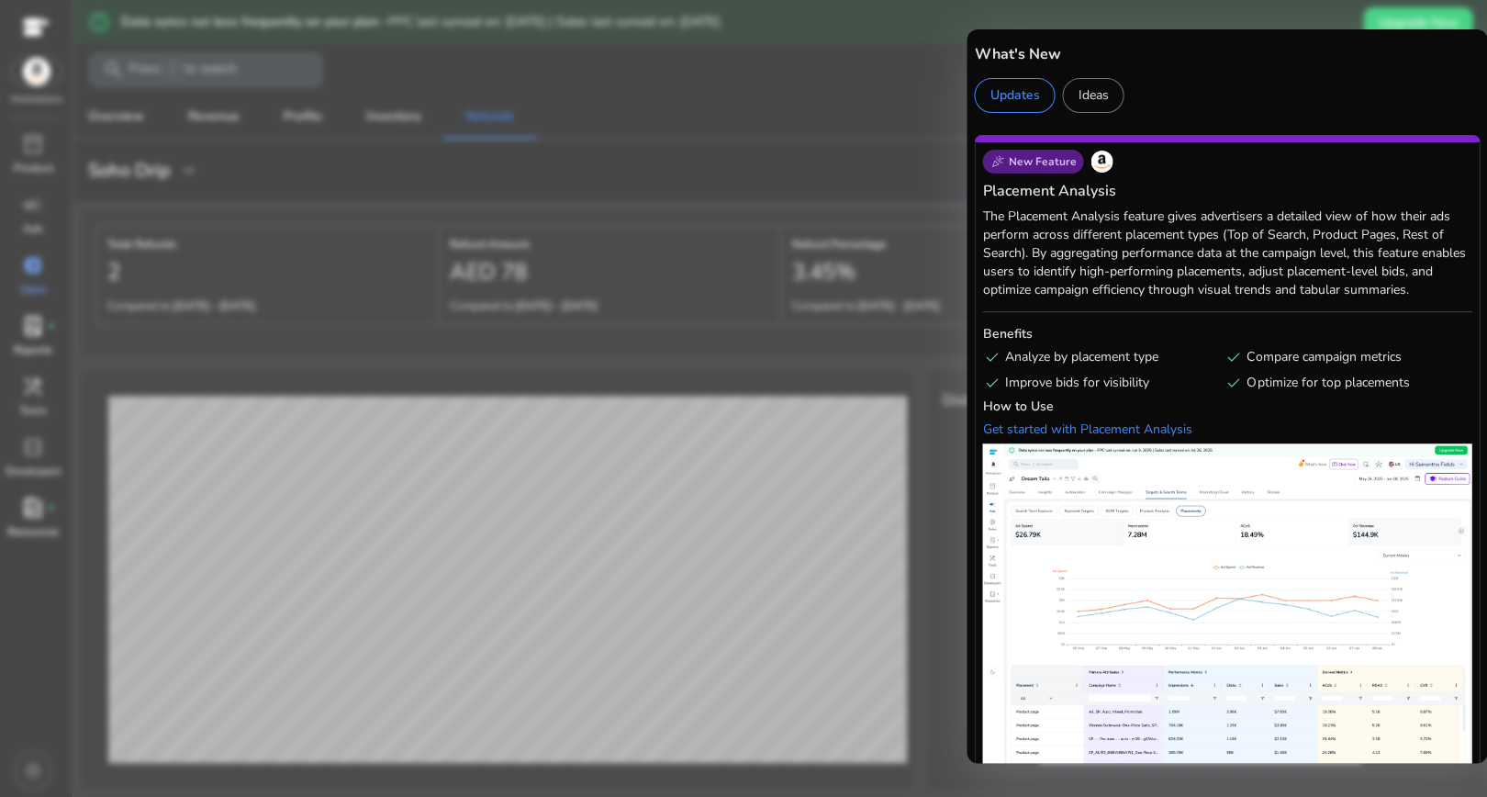
click at [1096, 94] on div "Ideas" at bounding box center [1092, 95] width 61 height 35
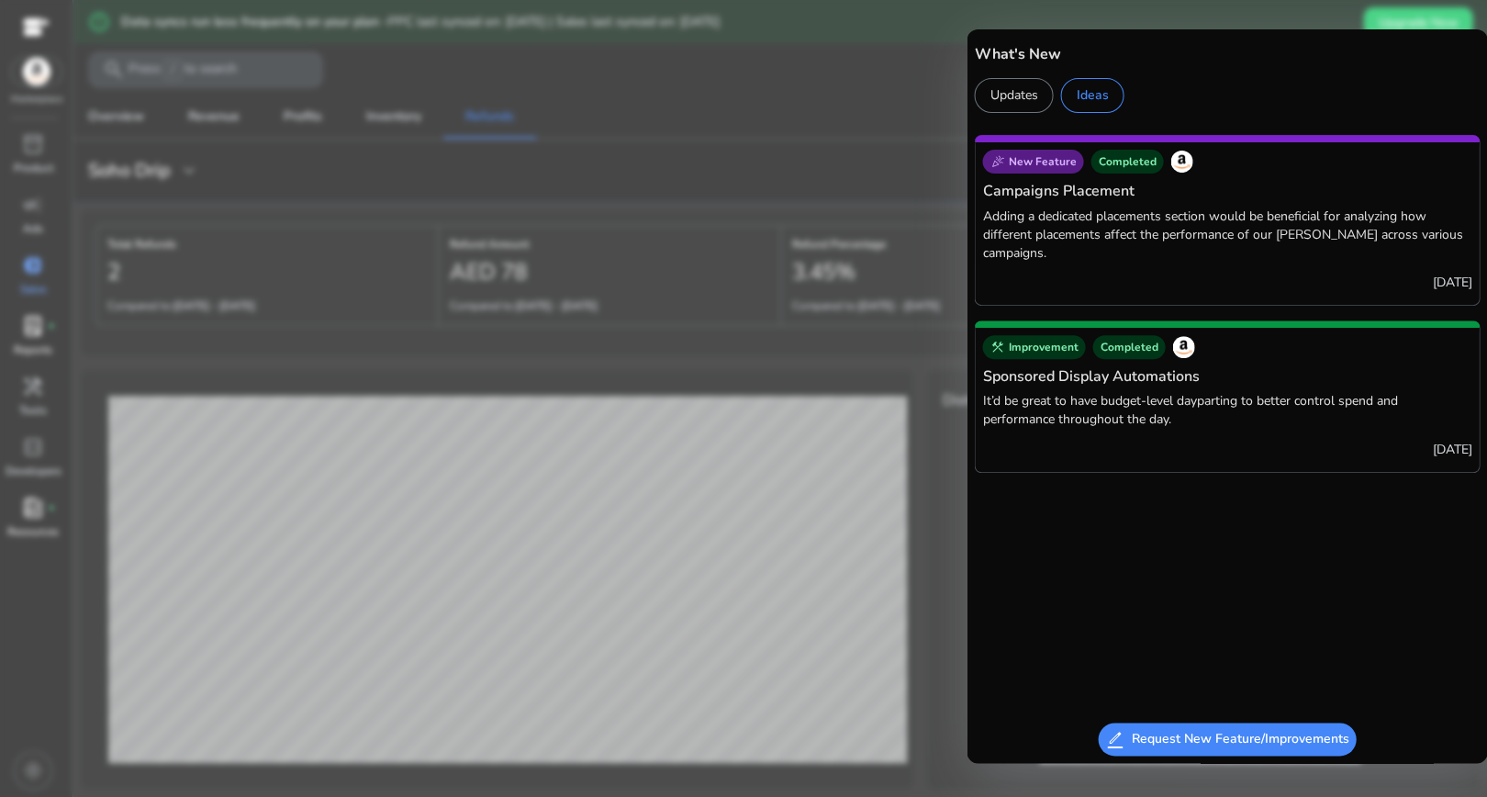
click at [1042, 86] on div "Updates" at bounding box center [1013, 95] width 79 height 35
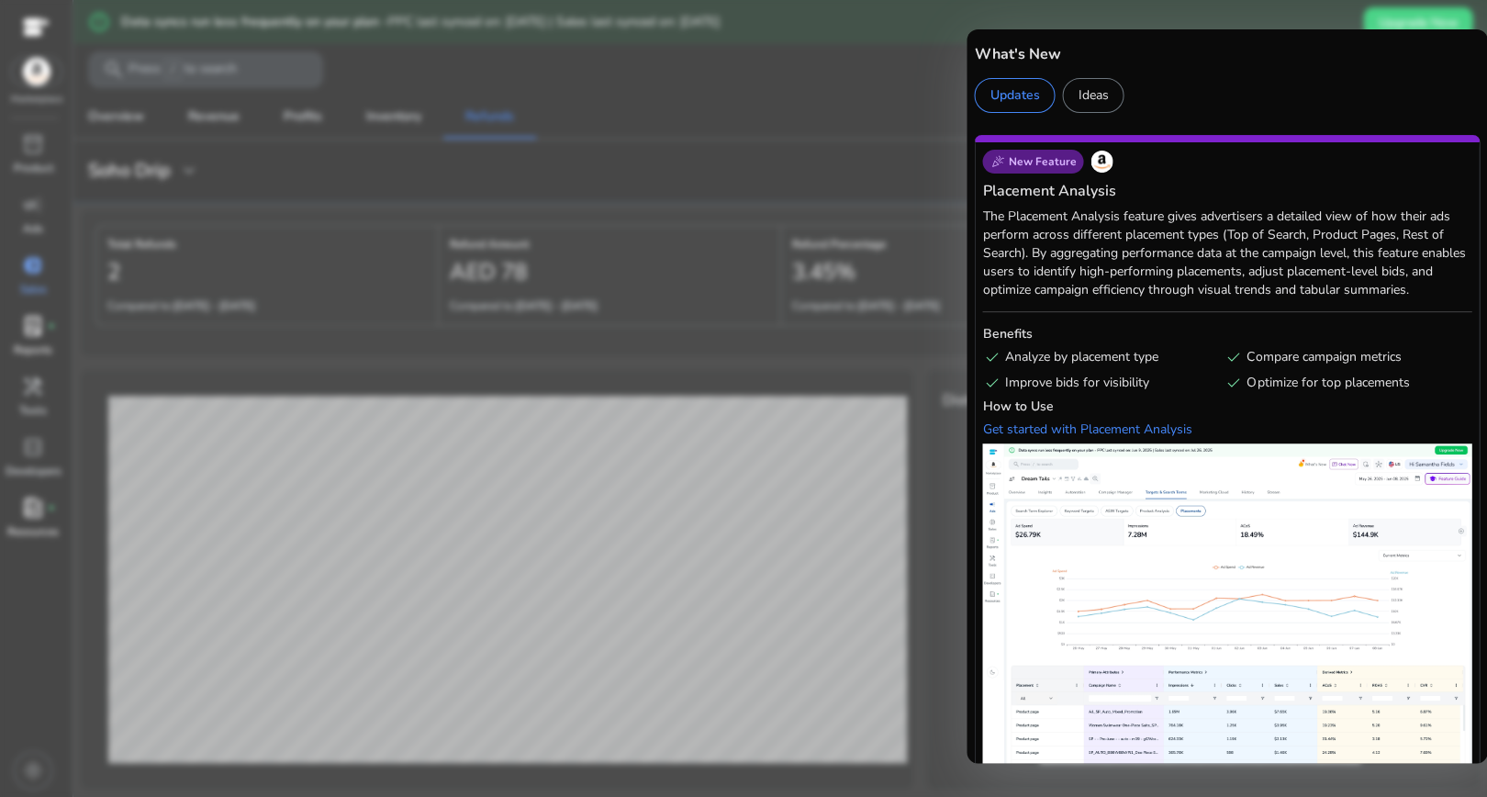
click at [732, 136] on div at bounding box center [743, 398] width 1487 height 797
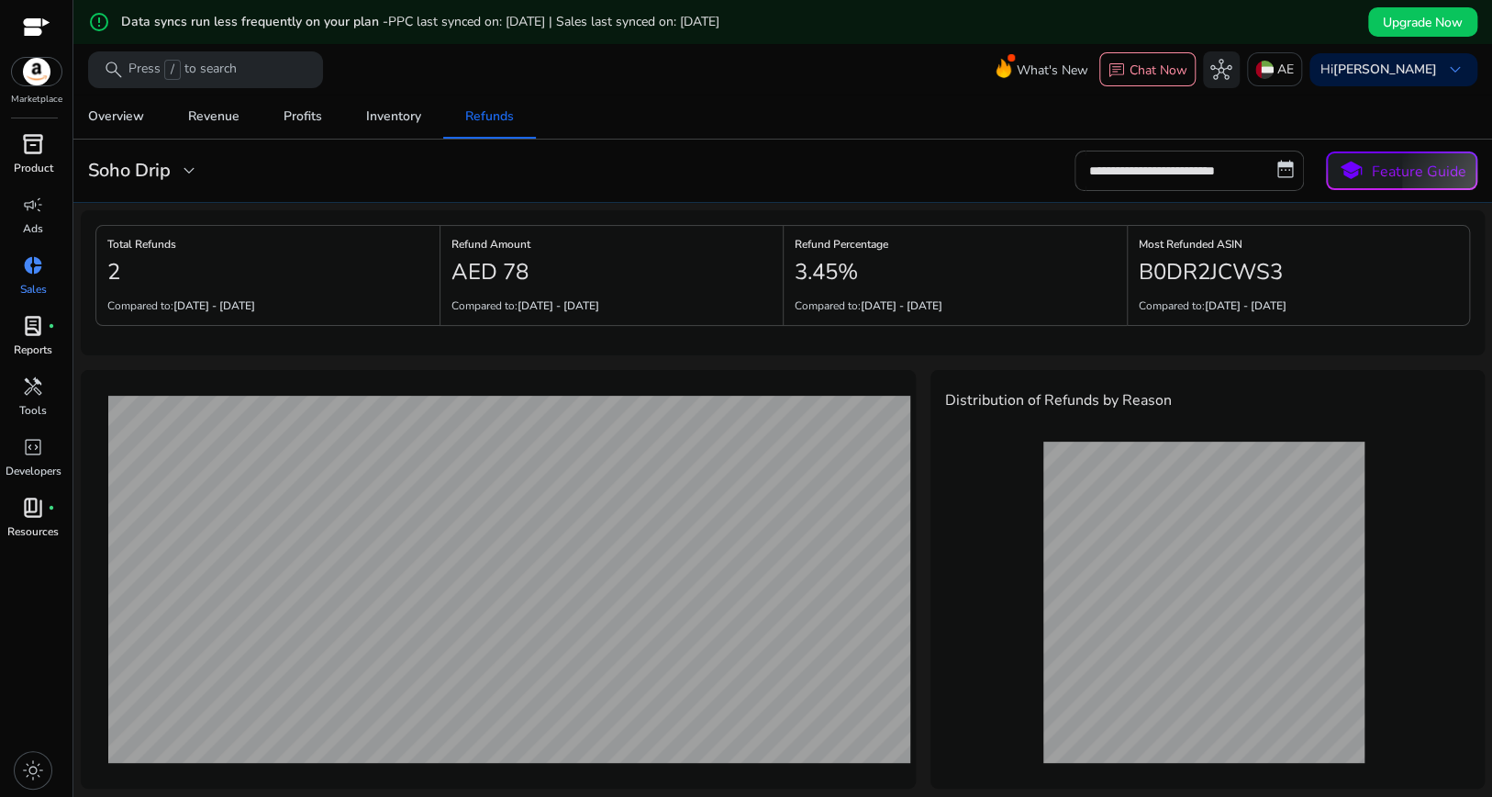
click at [40, 155] on span "inventory_2" at bounding box center [33, 144] width 22 height 22
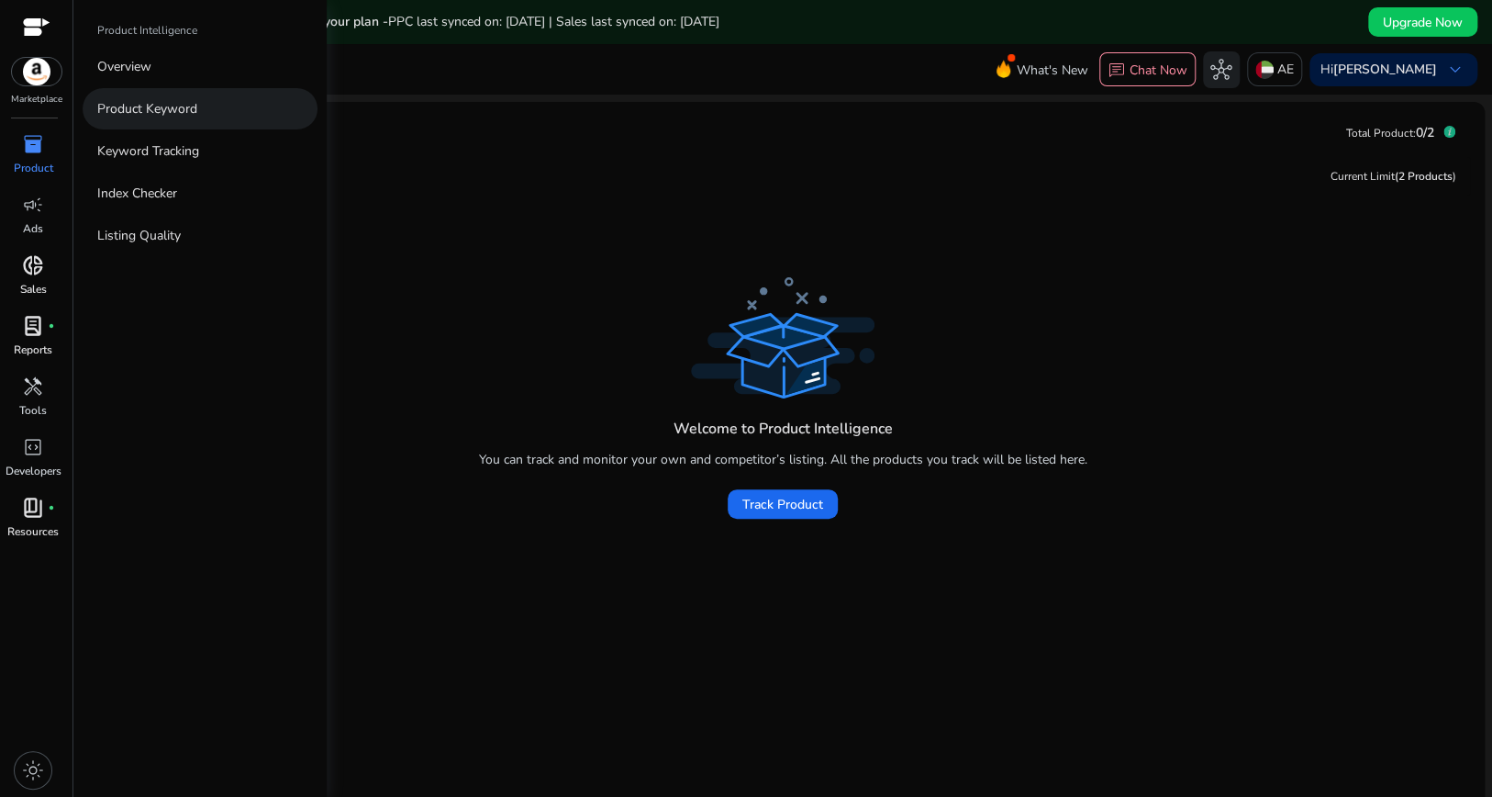
click at [150, 118] on p "Product Keyword" at bounding box center [147, 108] width 100 height 19
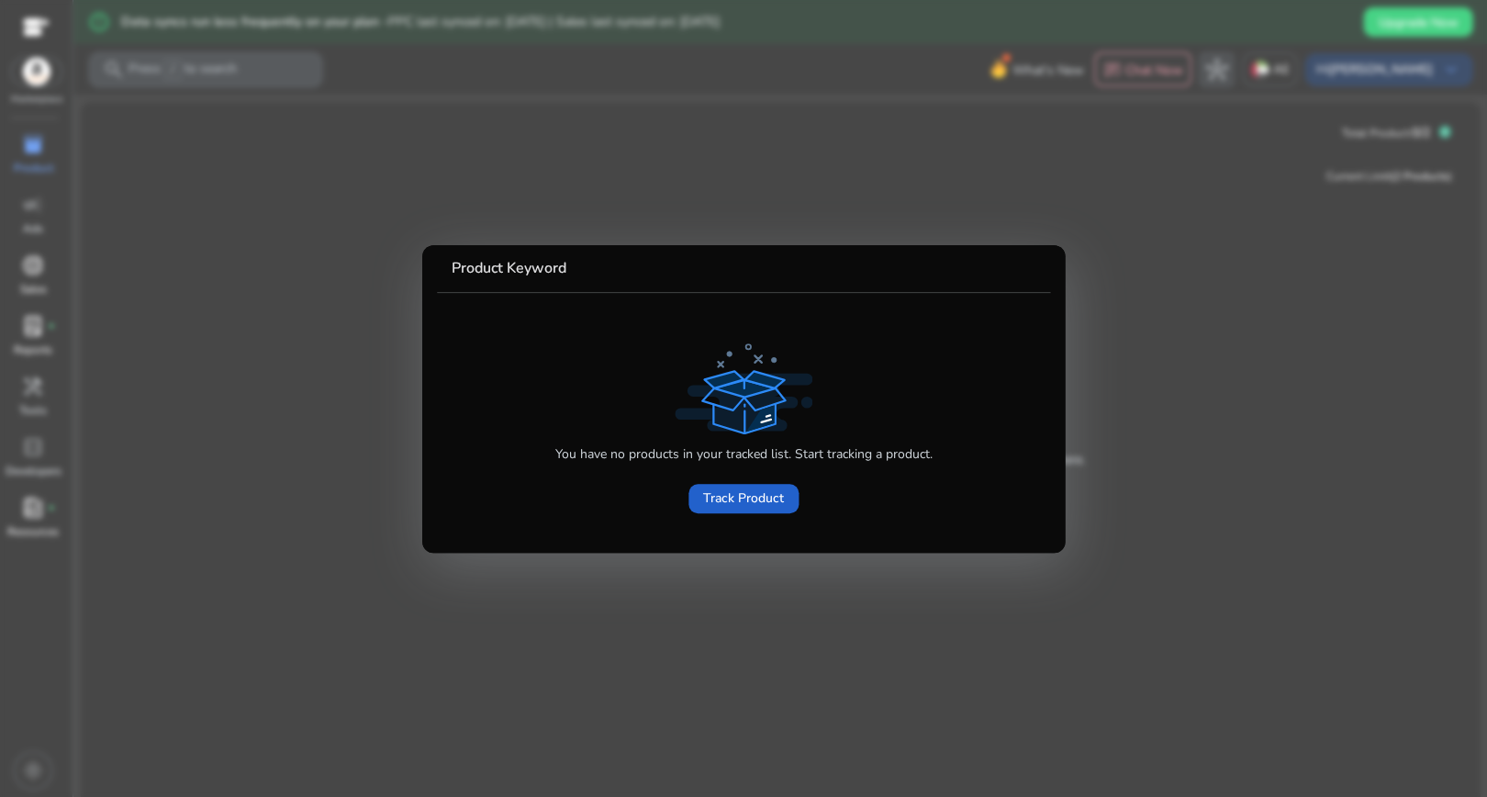
click at [710, 504] on span "Track Product" at bounding box center [743, 497] width 81 height 19
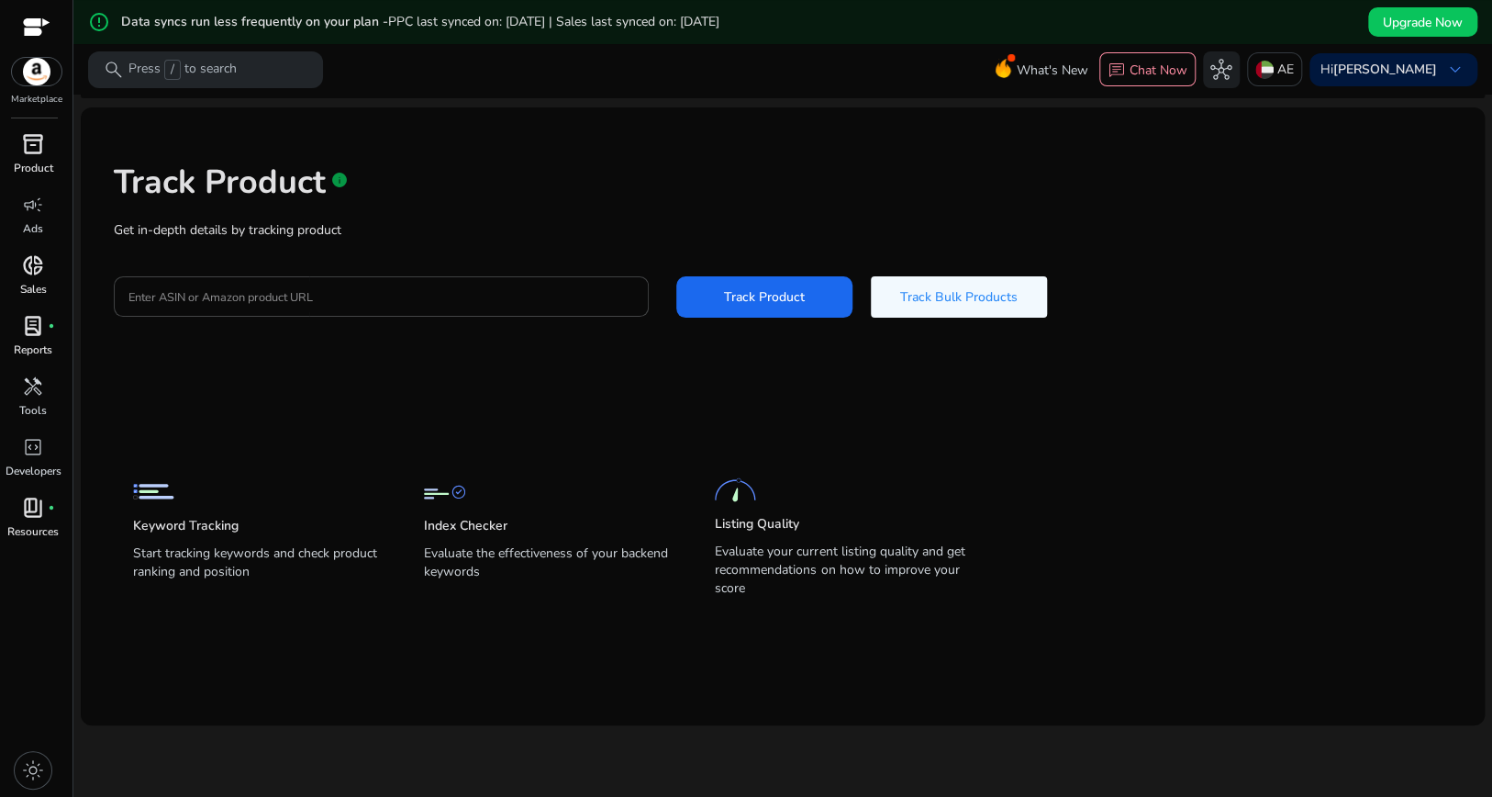
scroll to position [44, 0]
click at [37, 518] on span "book_4" at bounding box center [33, 507] width 22 height 22
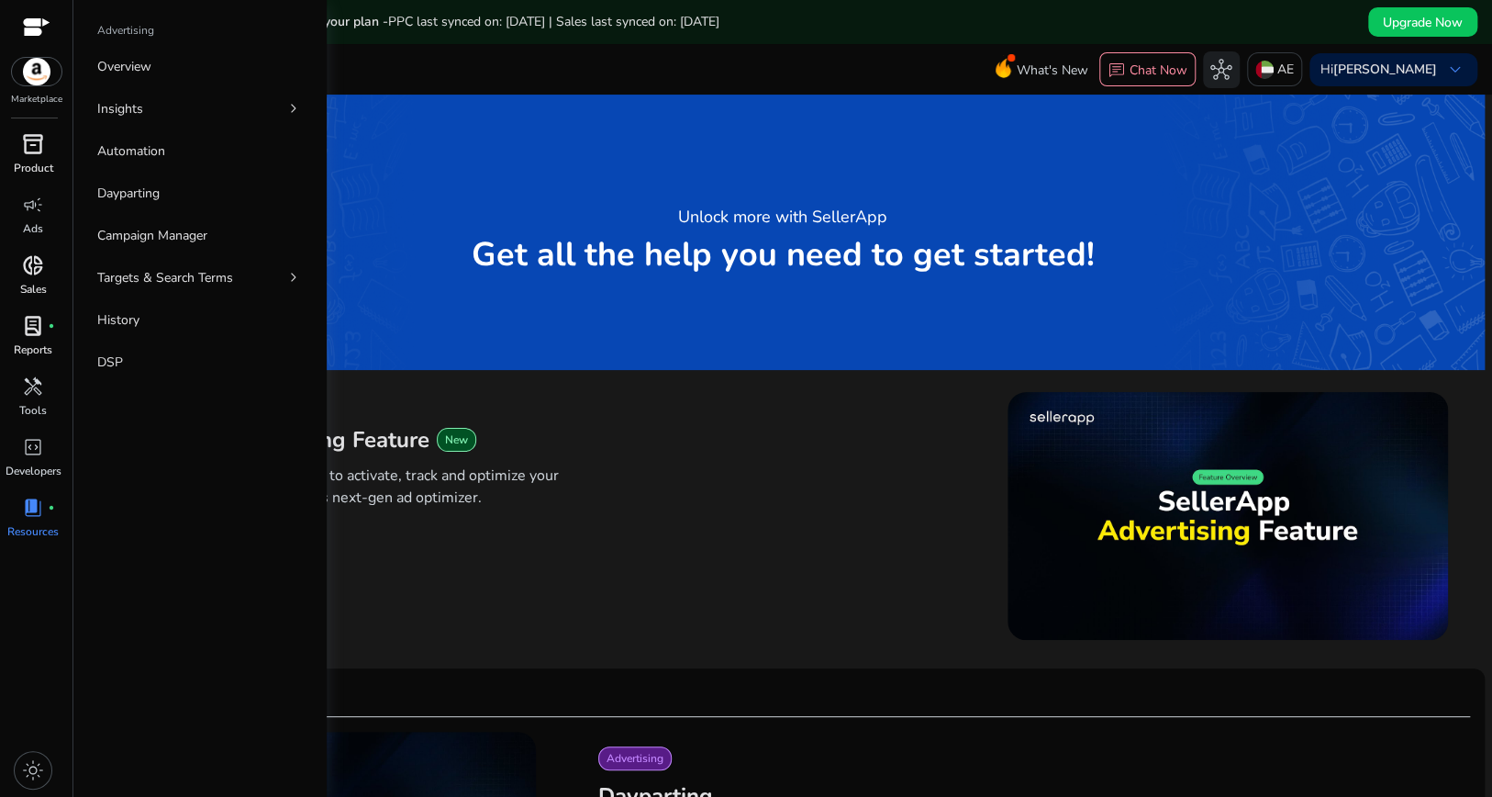
click at [39, 276] on span "donut_small" at bounding box center [33, 265] width 22 height 22
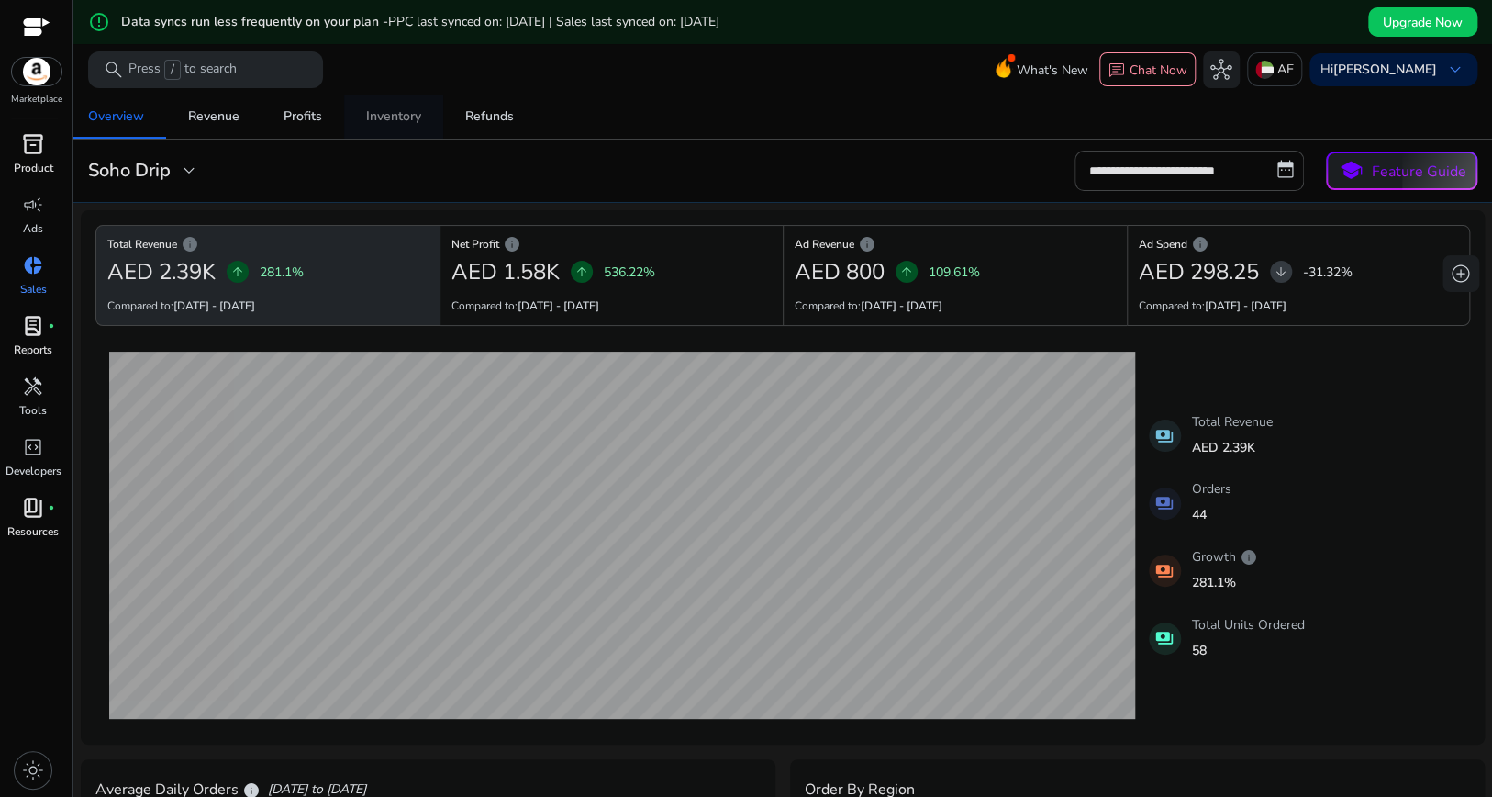
click at [376, 136] on link "Inventory" at bounding box center [393, 117] width 99 height 44
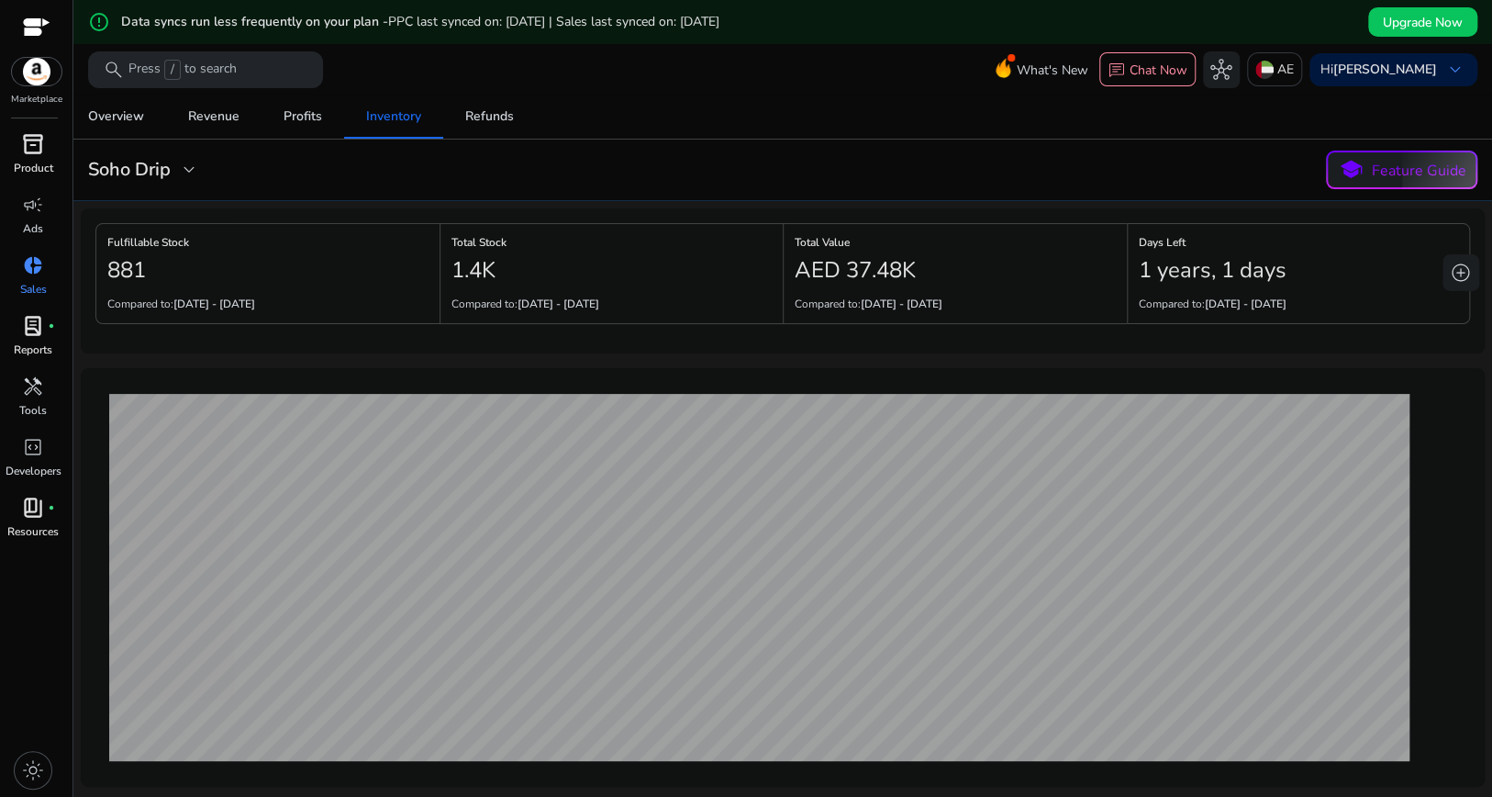
click at [40, 74] on img at bounding box center [37, 72] width 50 height 28
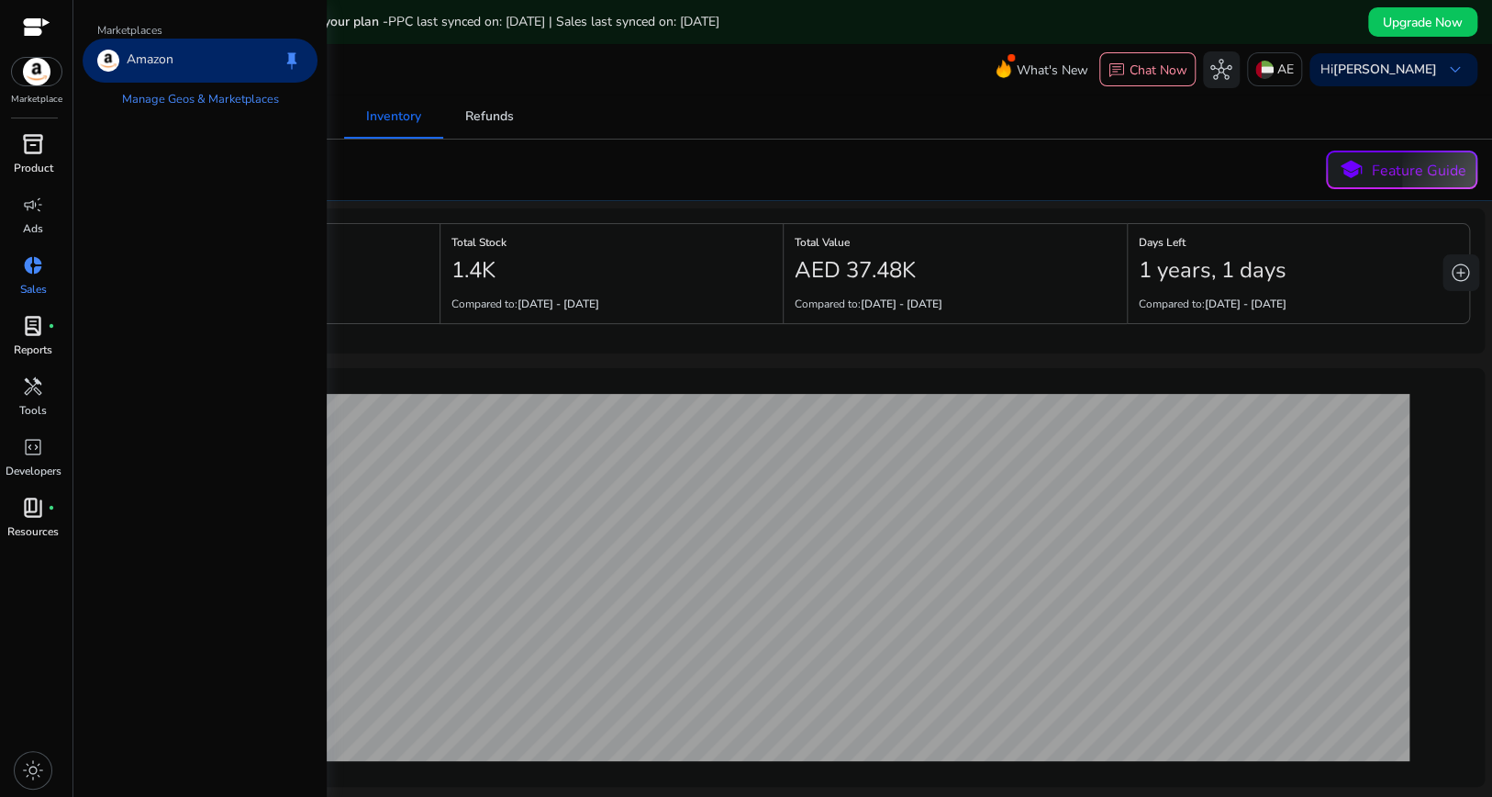
click at [207, 65] on div "Amazon keep" at bounding box center [200, 61] width 235 height 44
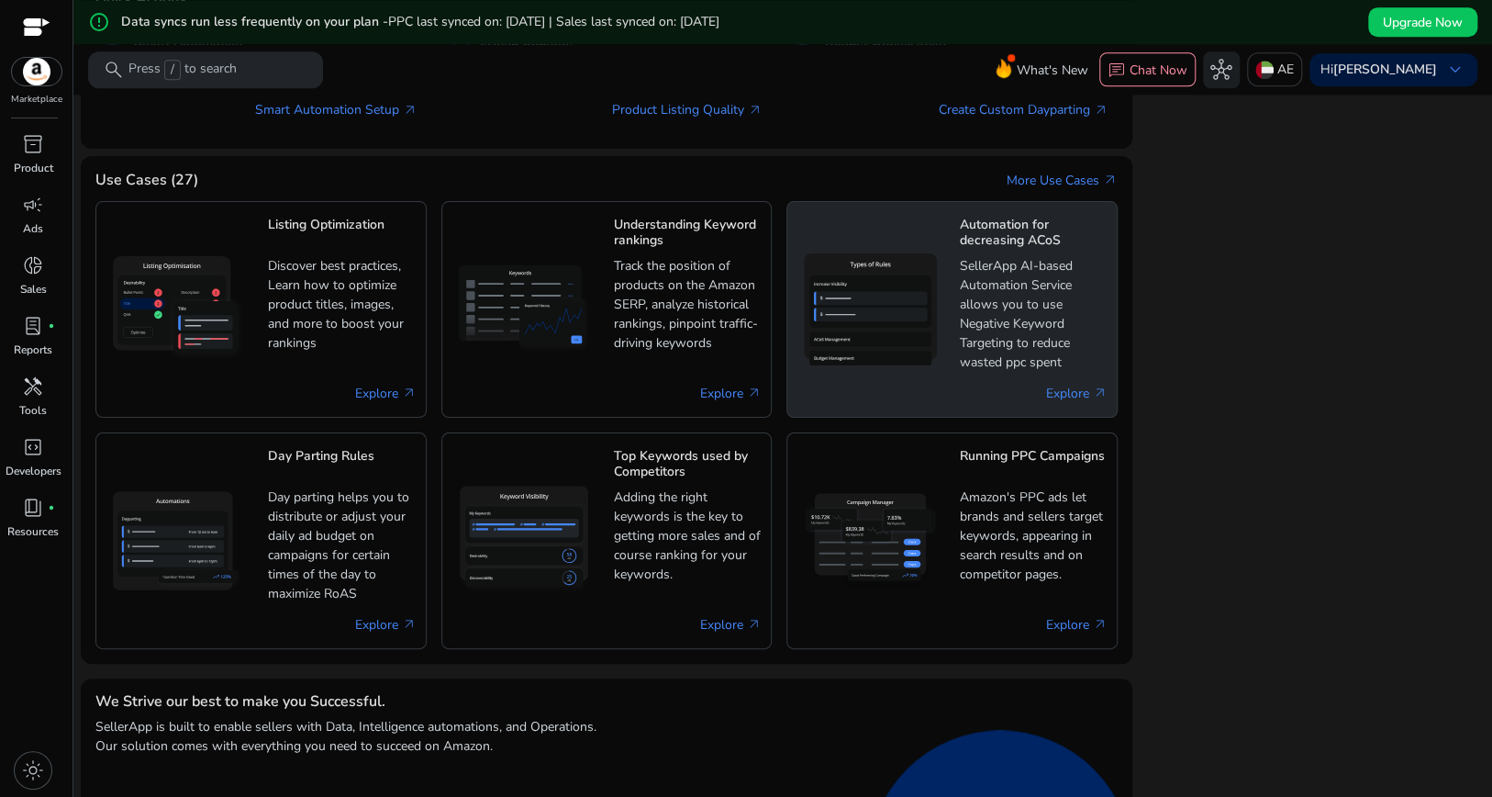
scroll to position [980, 0]
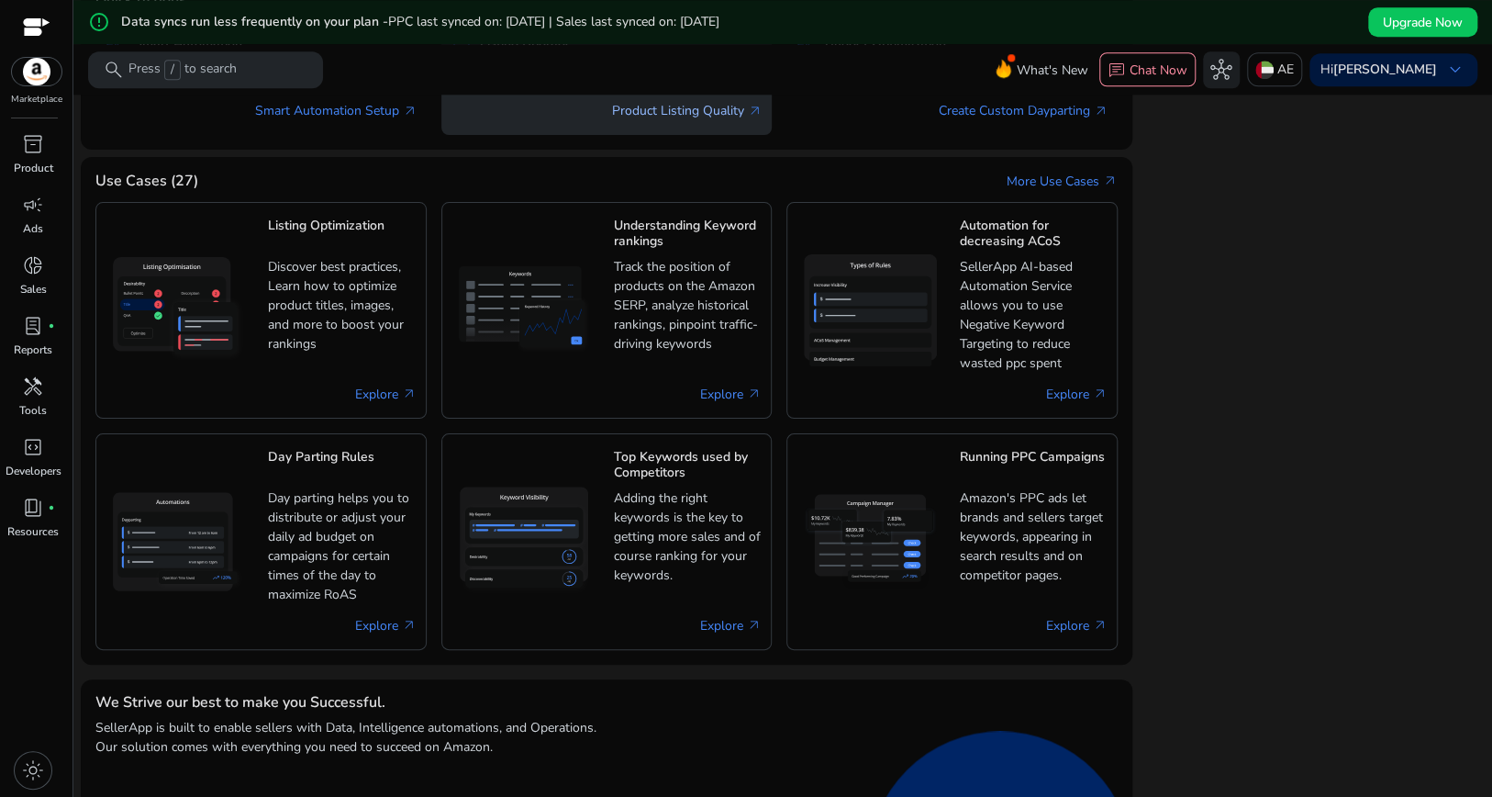
click at [734, 120] on link "Product Listing Quality arrow_outward" at bounding box center [687, 110] width 150 height 19
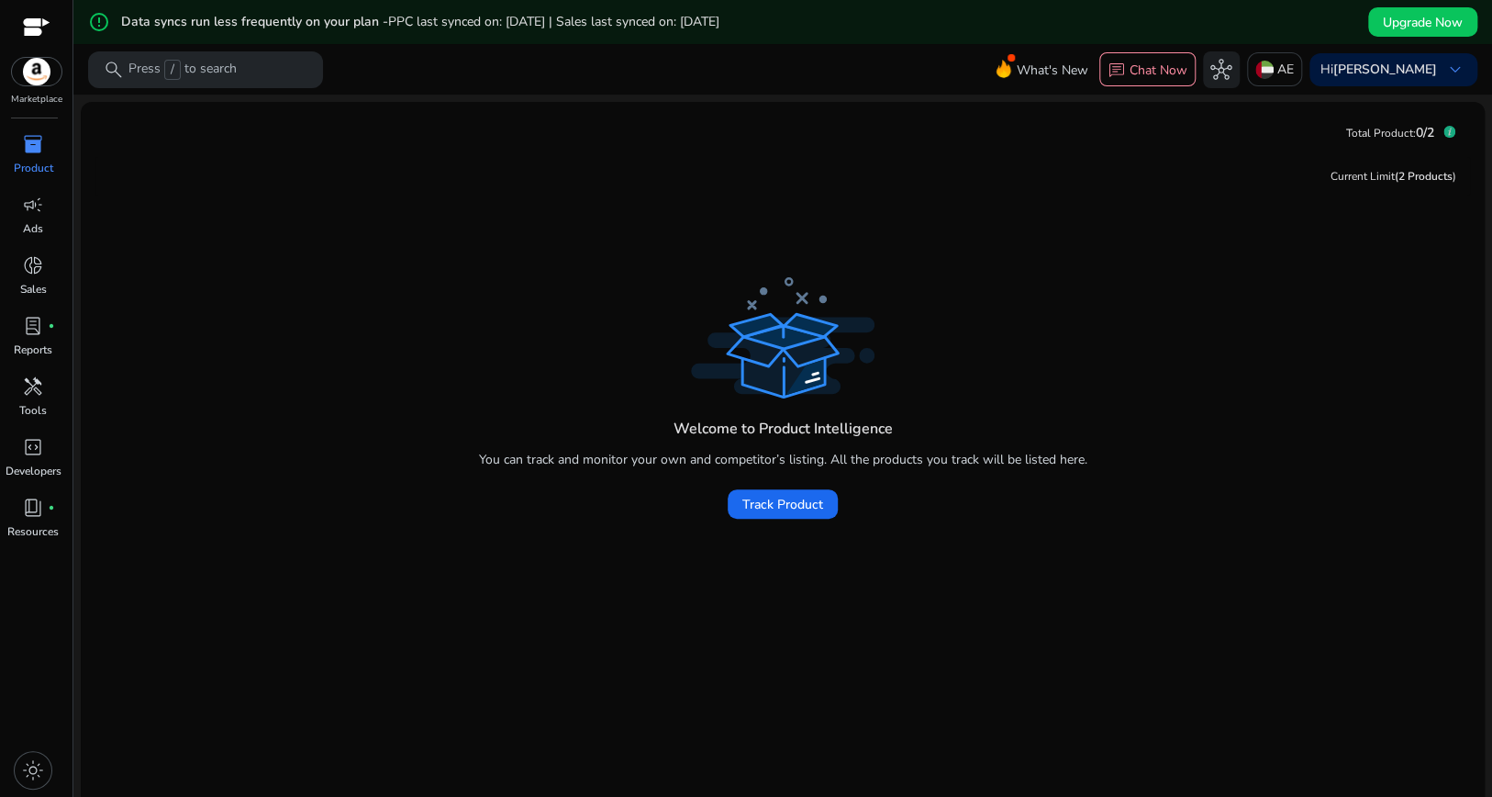
click at [1395, 195] on div "Current Limit (2 Products )" at bounding box center [782, 176] width 1375 height 39
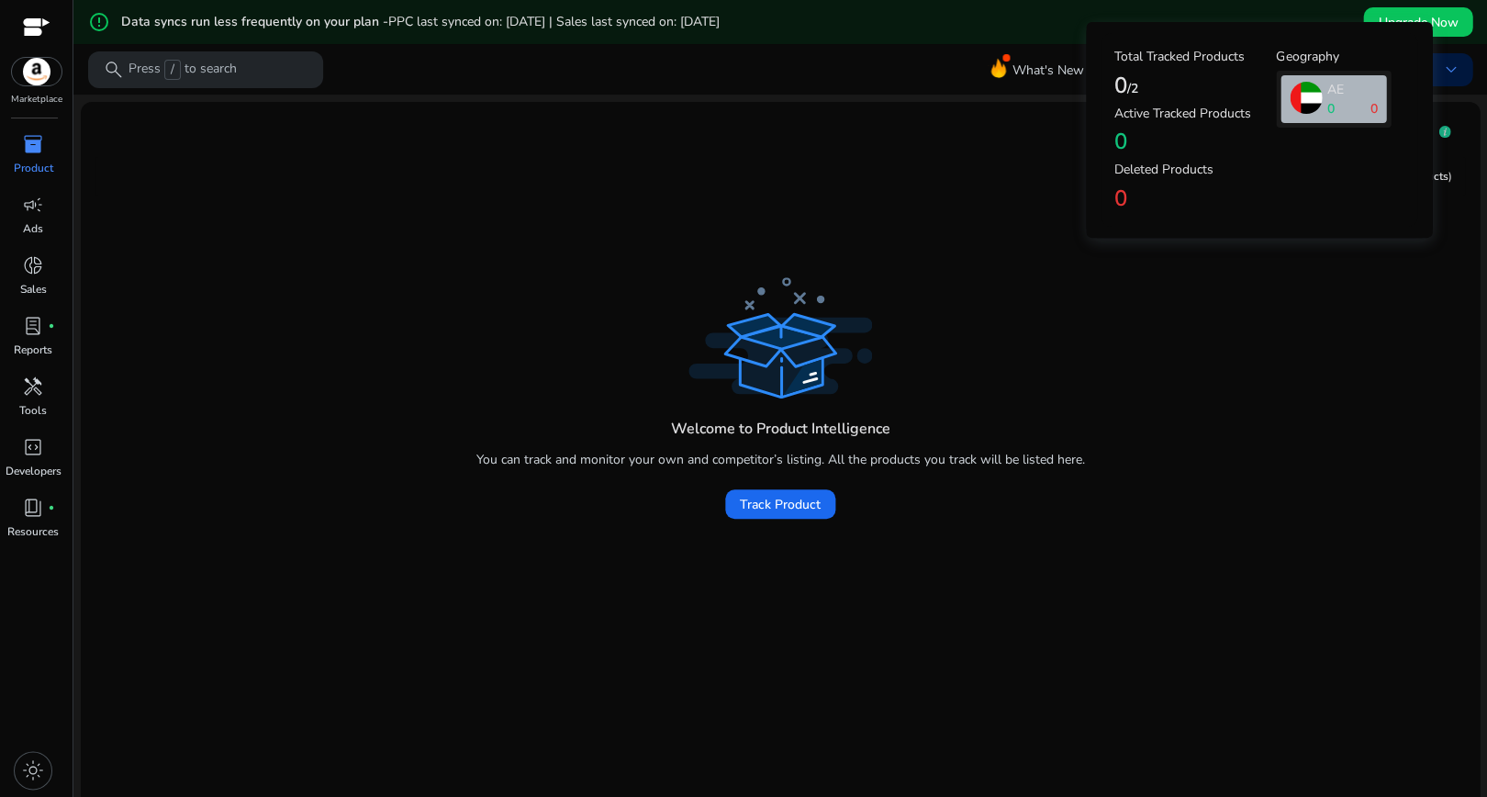
click at [1443, 132] on app-sa-quota "Total Product: 0/2" at bounding box center [1403, 132] width 124 height 31
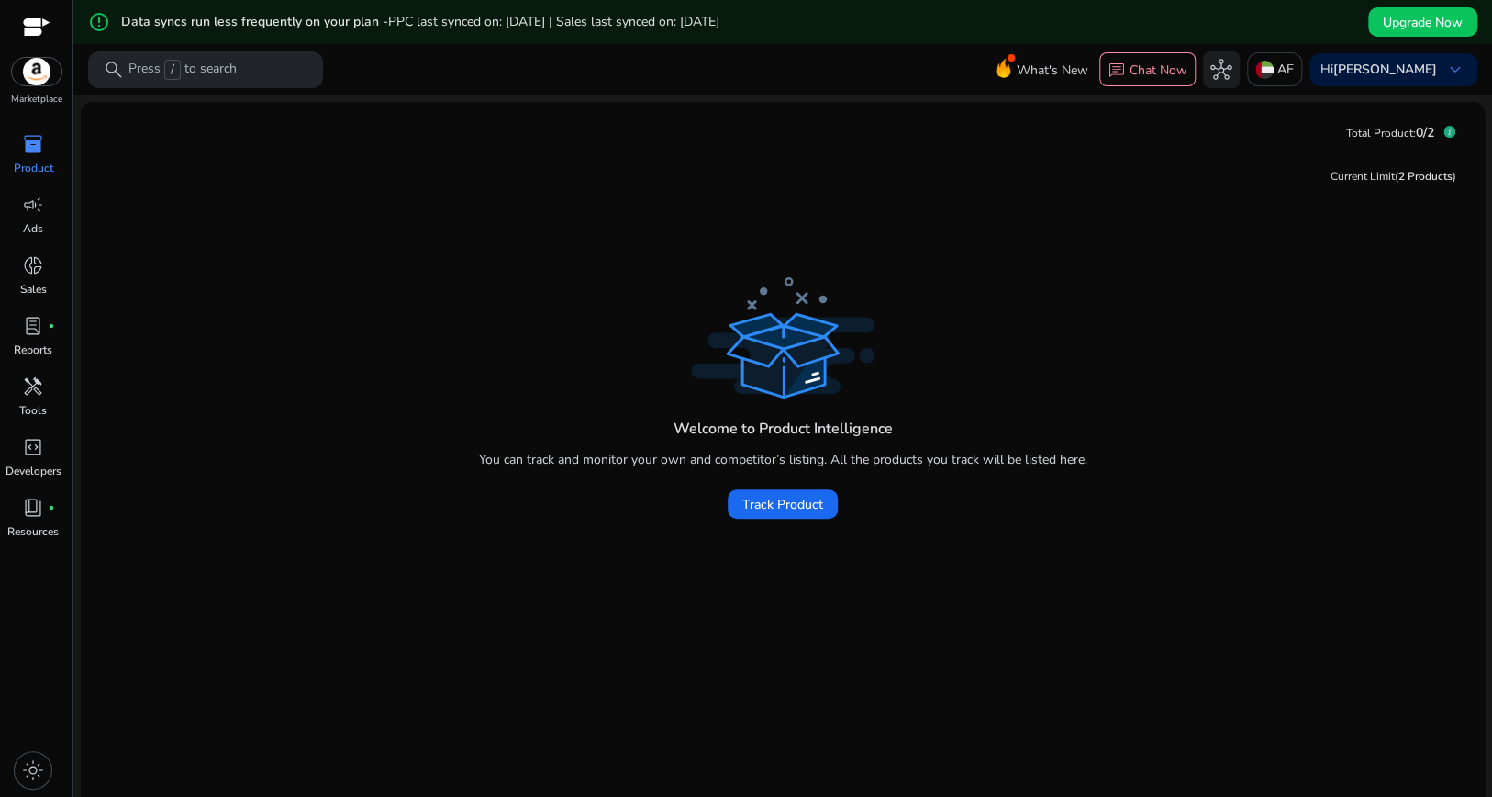
click at [1443, 133] on icon at bounding box center [1449, 132] width 12 height 12
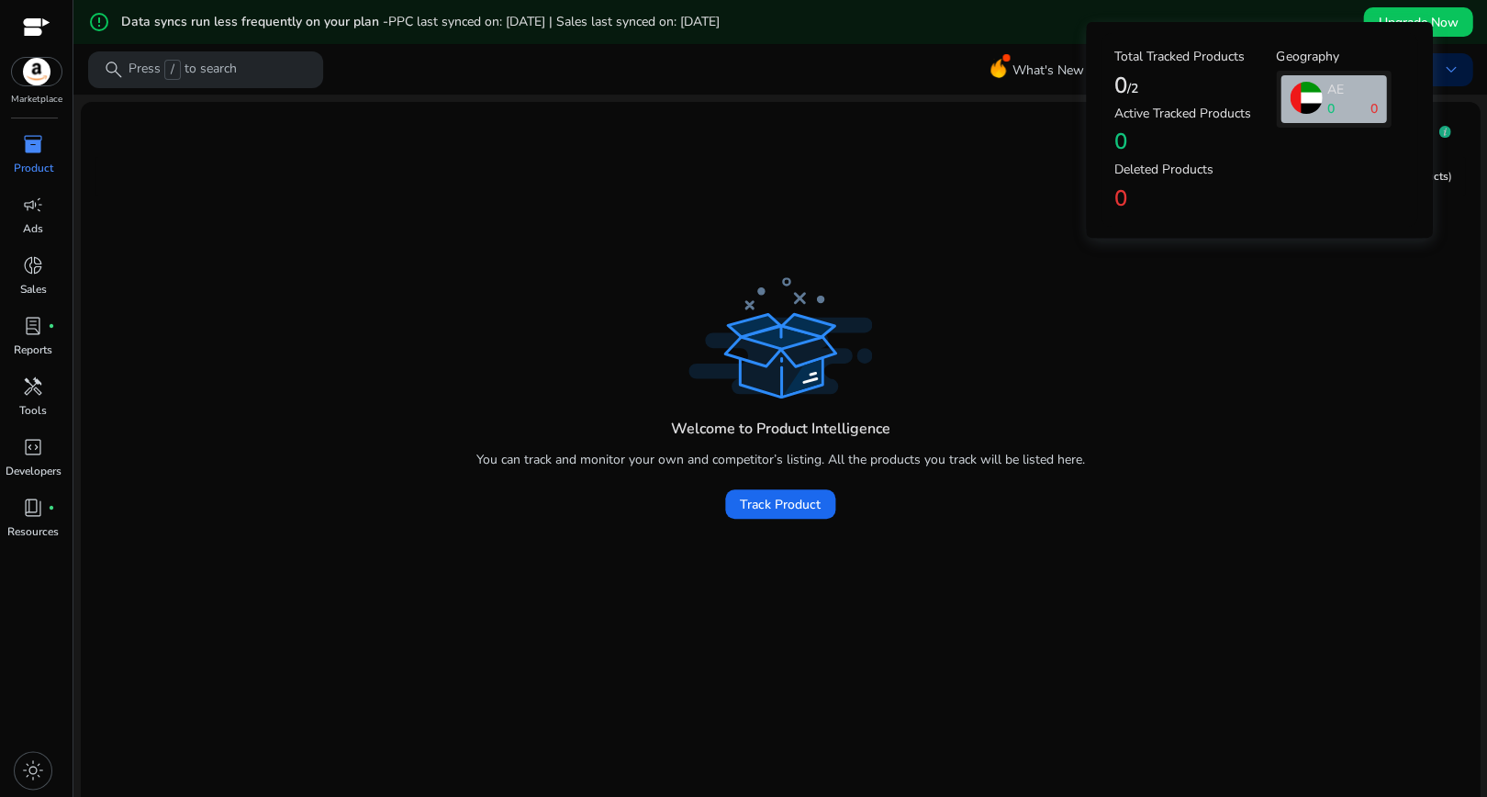
click at [1339, 112] on div "0 0" at bounding box center [1351, 108] width 50 height 19
click at [1326, 99] on p "AE" at bounding box center [1351, 89] width 50 height 19
click at [1288, 50] on h4 "Geography" at bounding box center [1333, 58] width 115 height 16
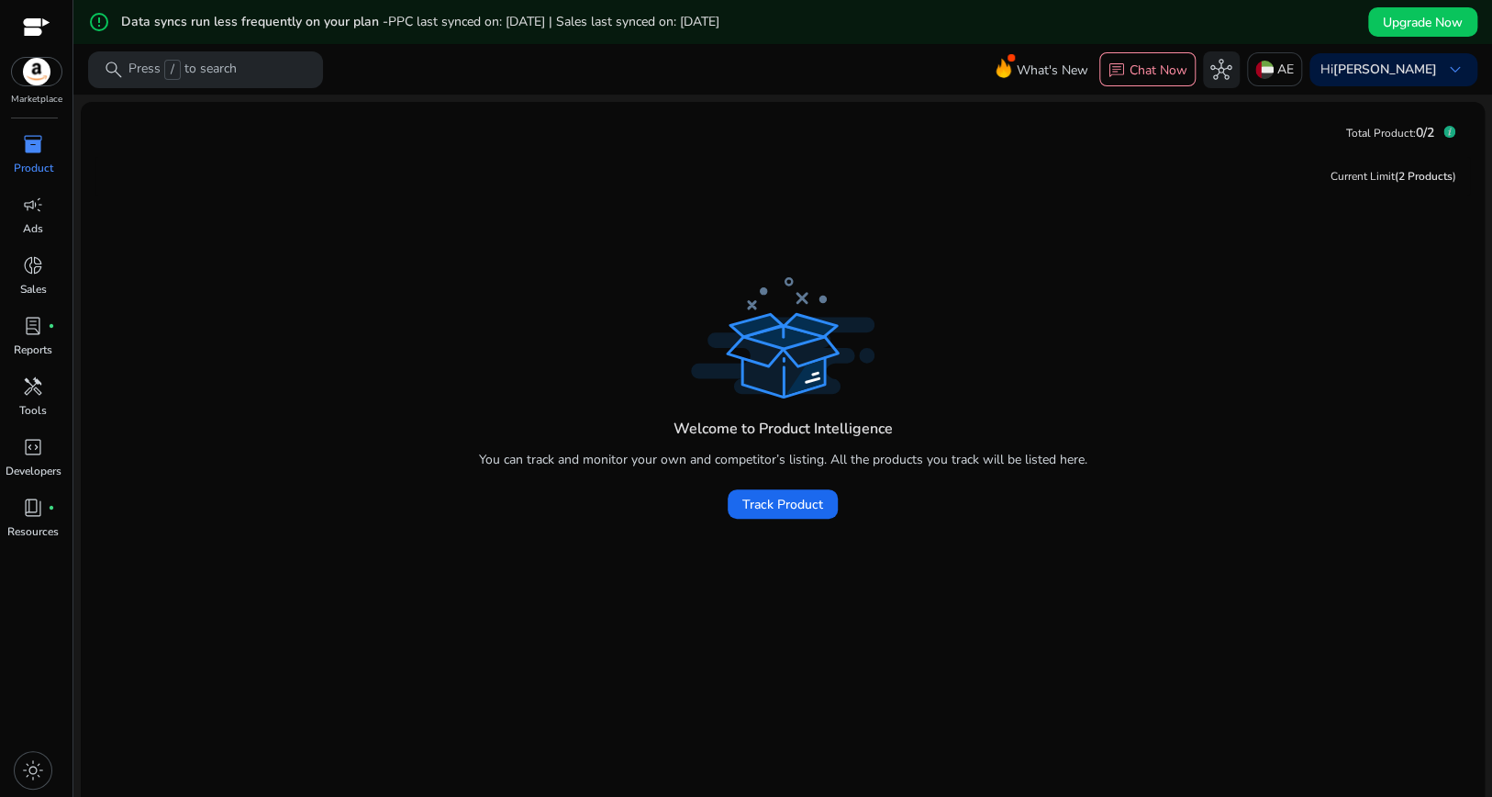
click at [466, 195] on div "Current Limit (2 Products )" at bounding box center [782, 176] width 1375 height 39
click at [102, 21] on mat-icon "error_outline" at bounding box center [99, 22] width 22 height 22
click at [1383, 22] on span "Upgrade Now" at bounding box center [1423, 22] width 80 height 19
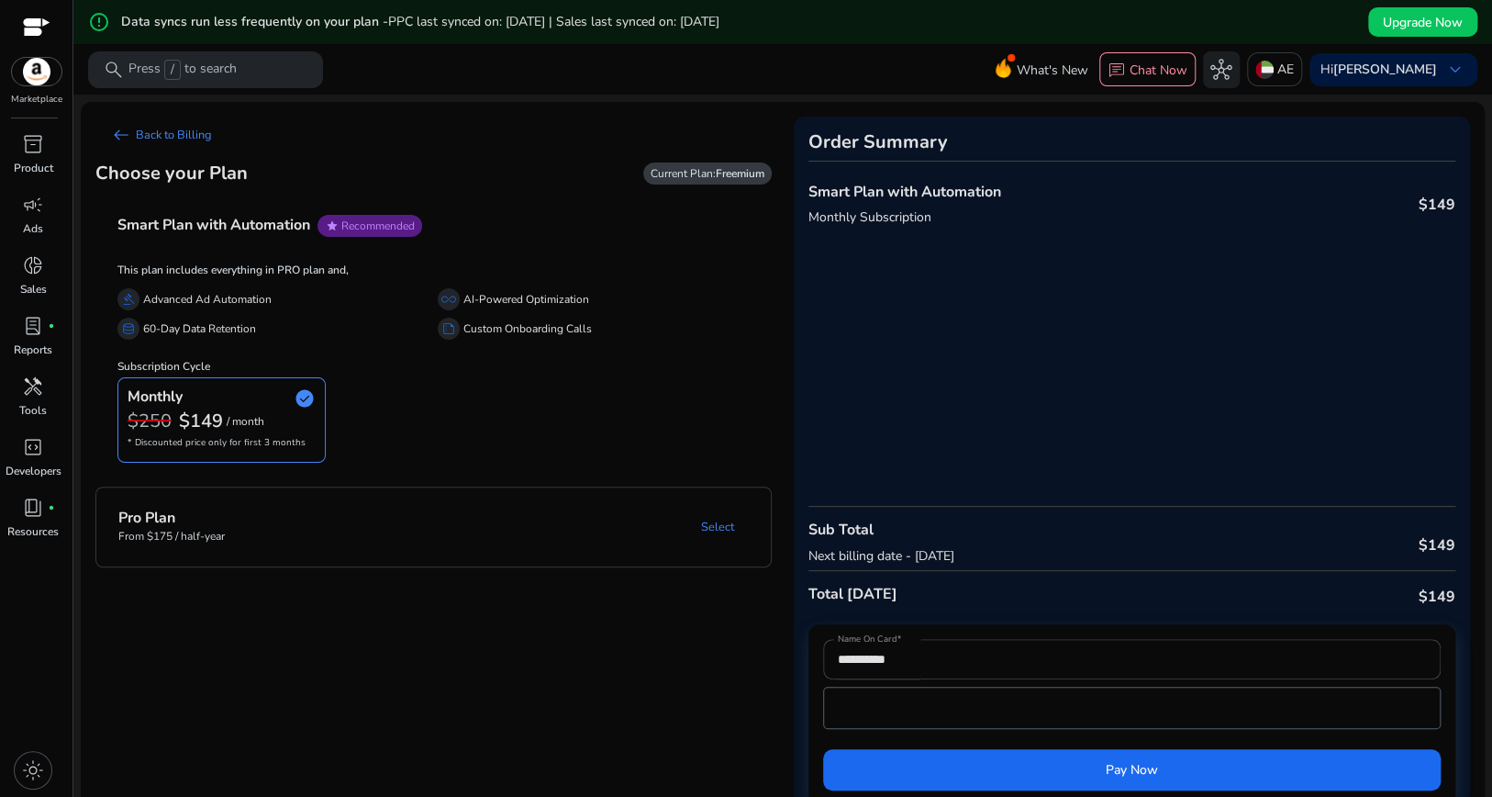
scroll to position [1, 0]
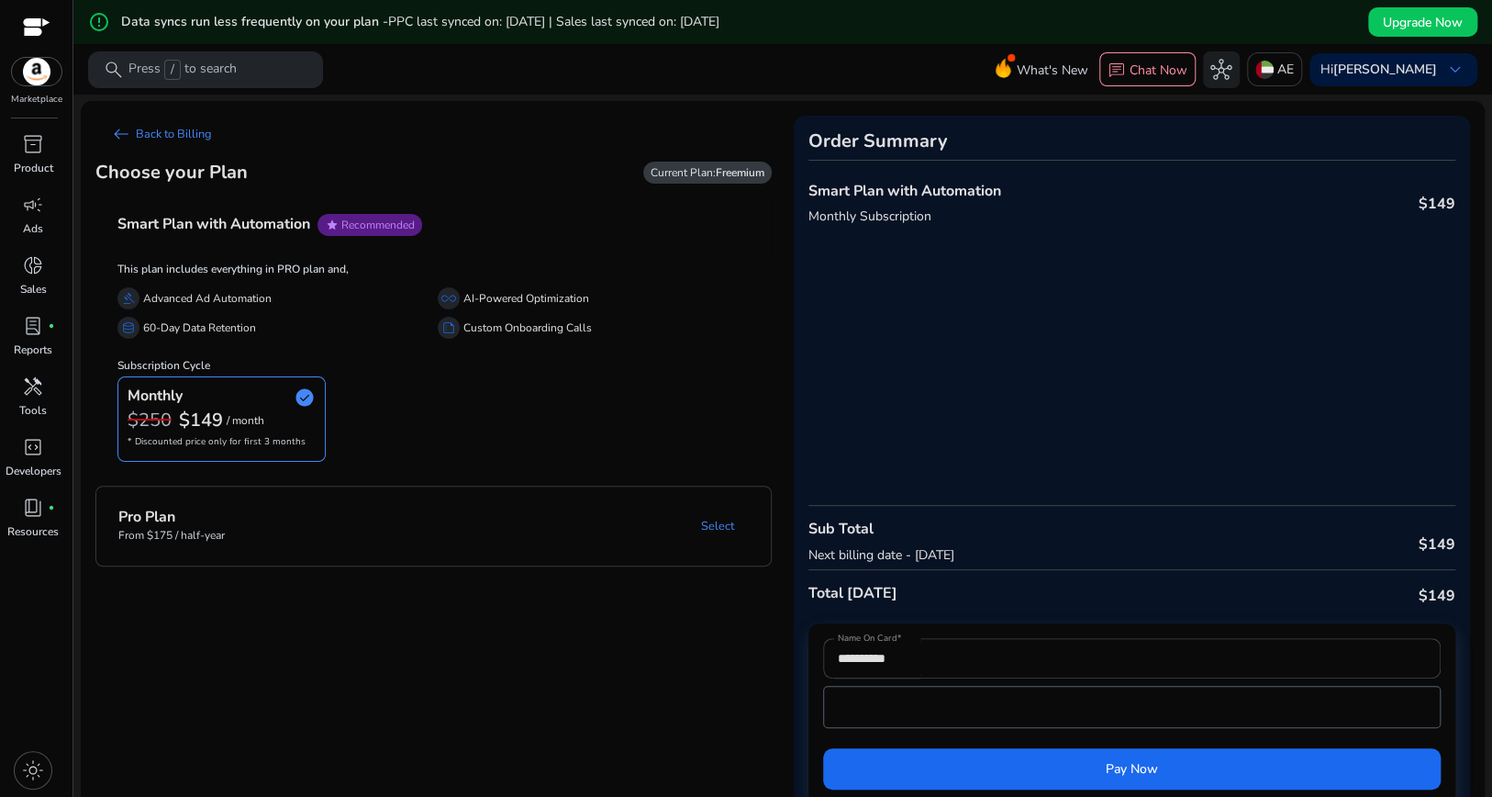
click at [405, 230] on span "Recommended" at bounding box center [377, 224] width 73 height 15
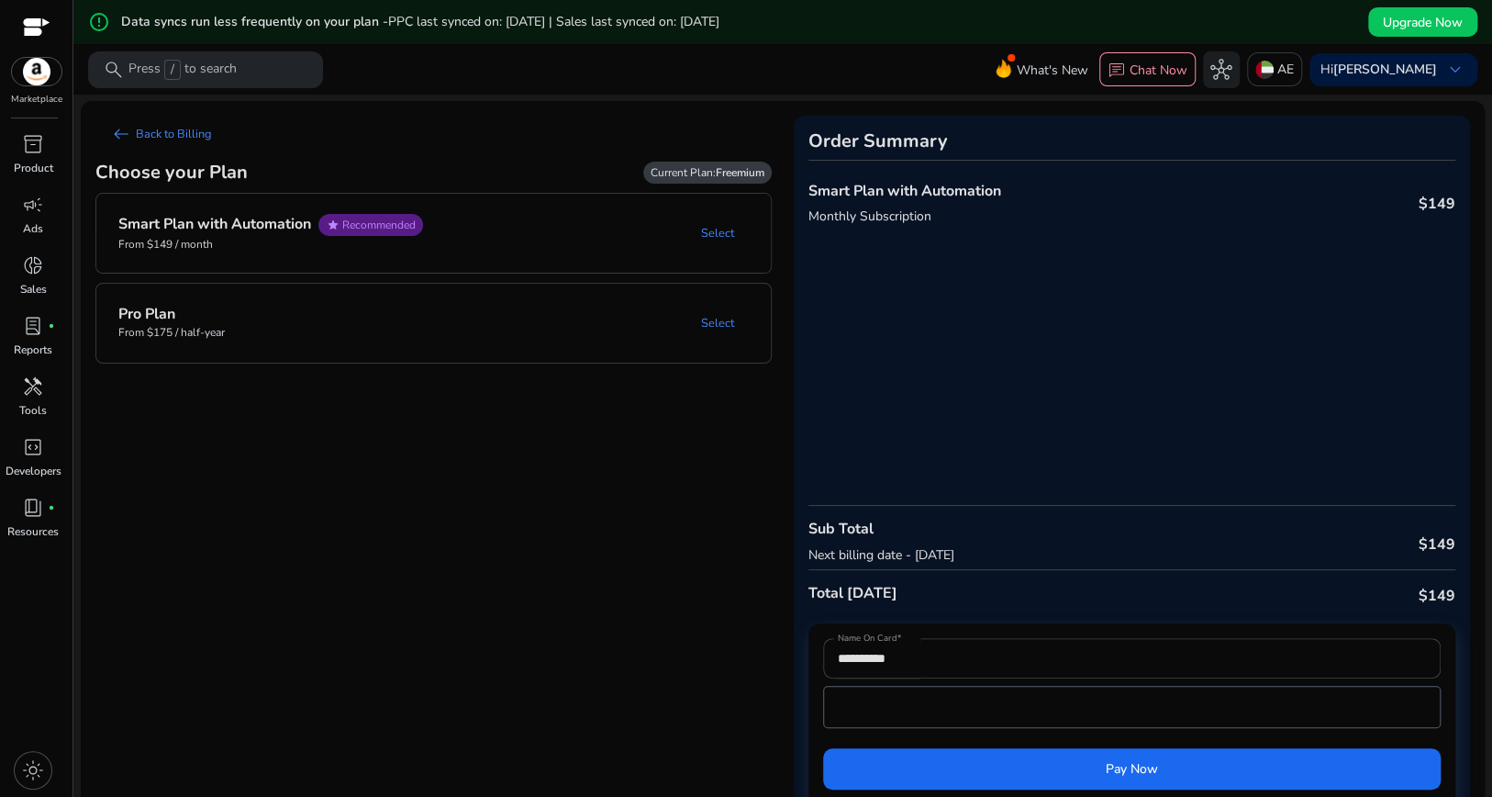
click at [405, 230] on span "Recommended" at bounding box center [378, 224] width 73 height 15
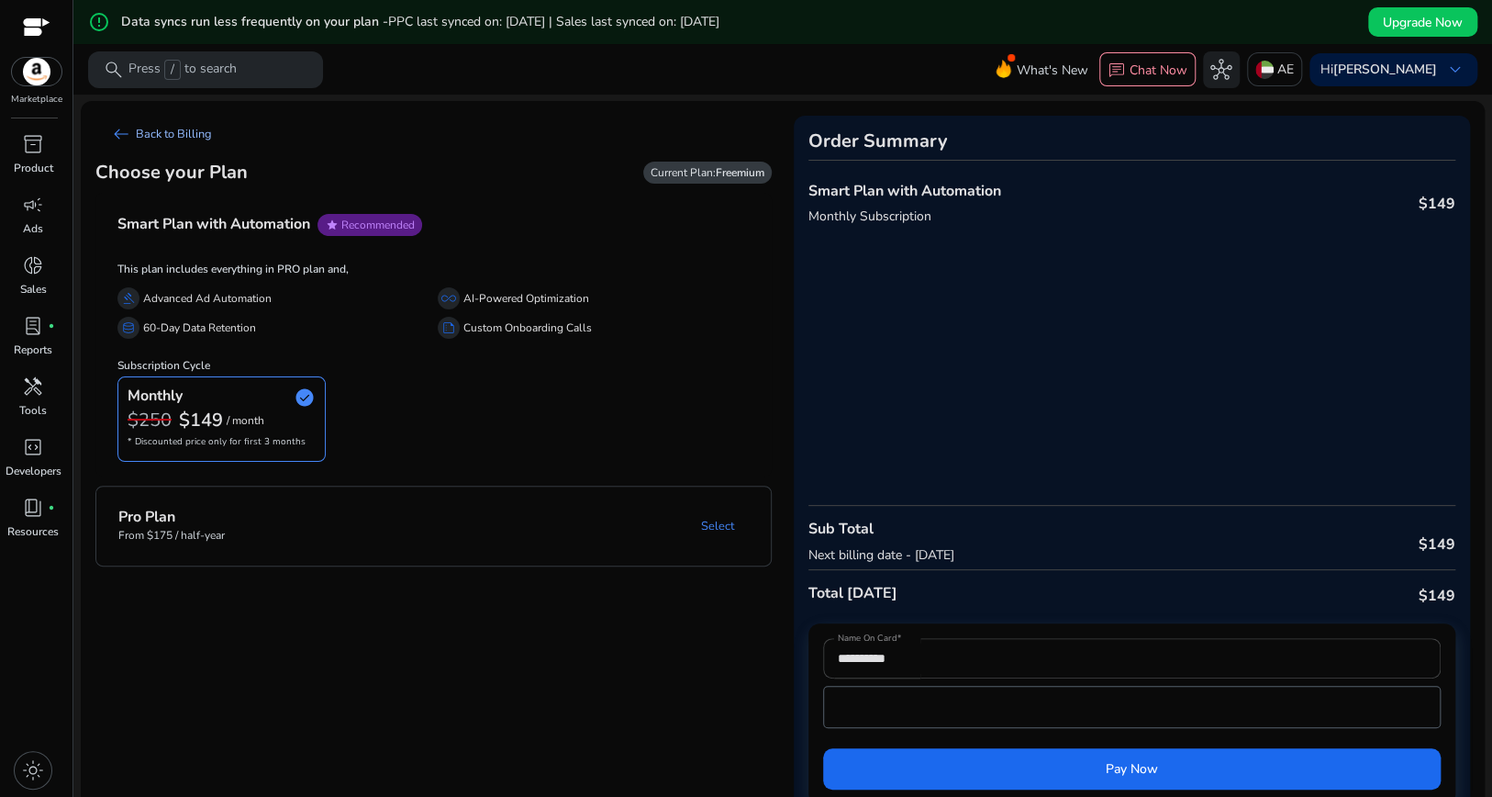
click at [169, 128] on link "arrow_left_alt Back to Billing" at bounding box center [160, 134] width 131 height 37
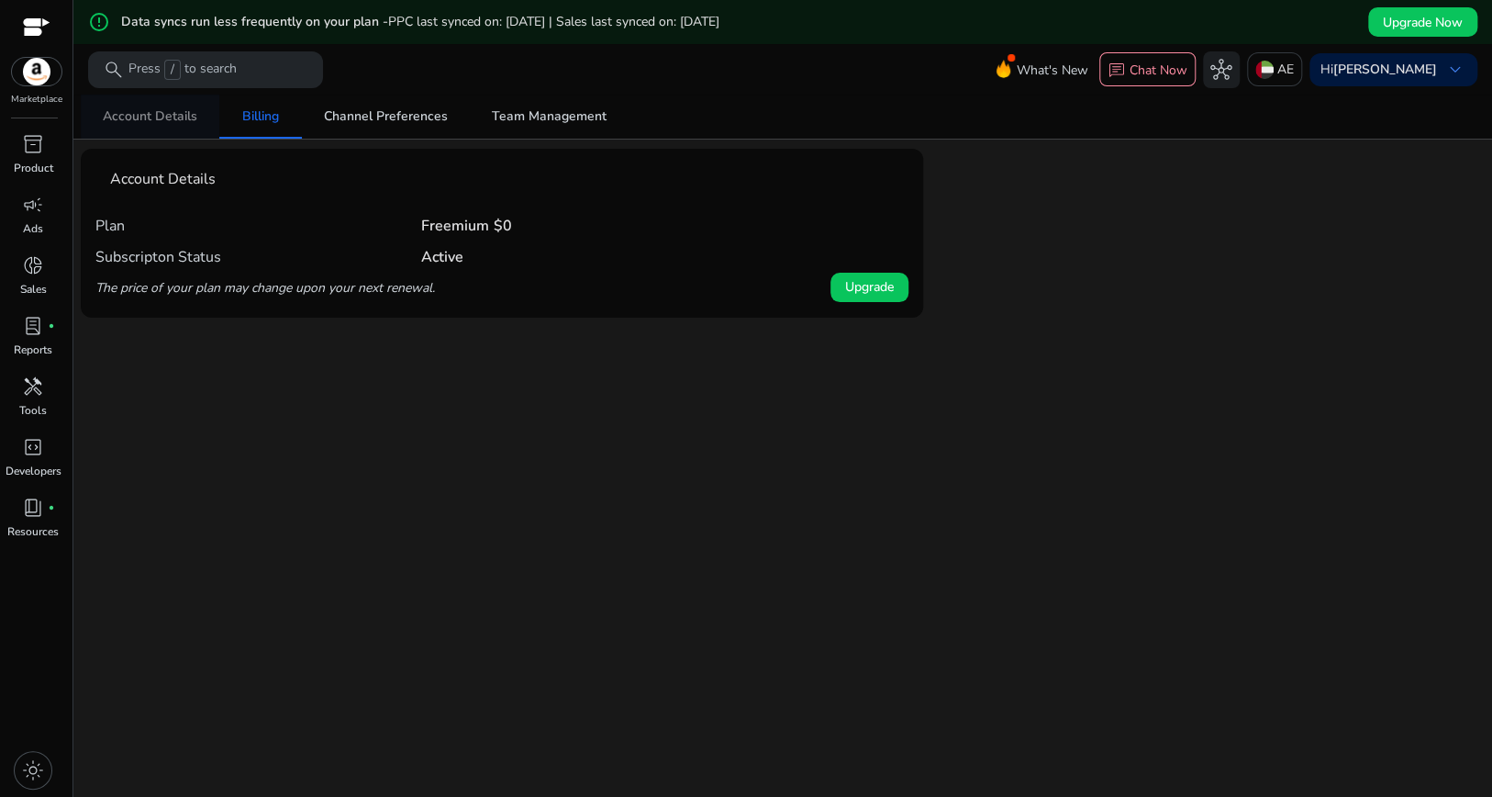
click at [169, 119] on span "Account Details" at bounding box center [150, 116] width 95 height 13
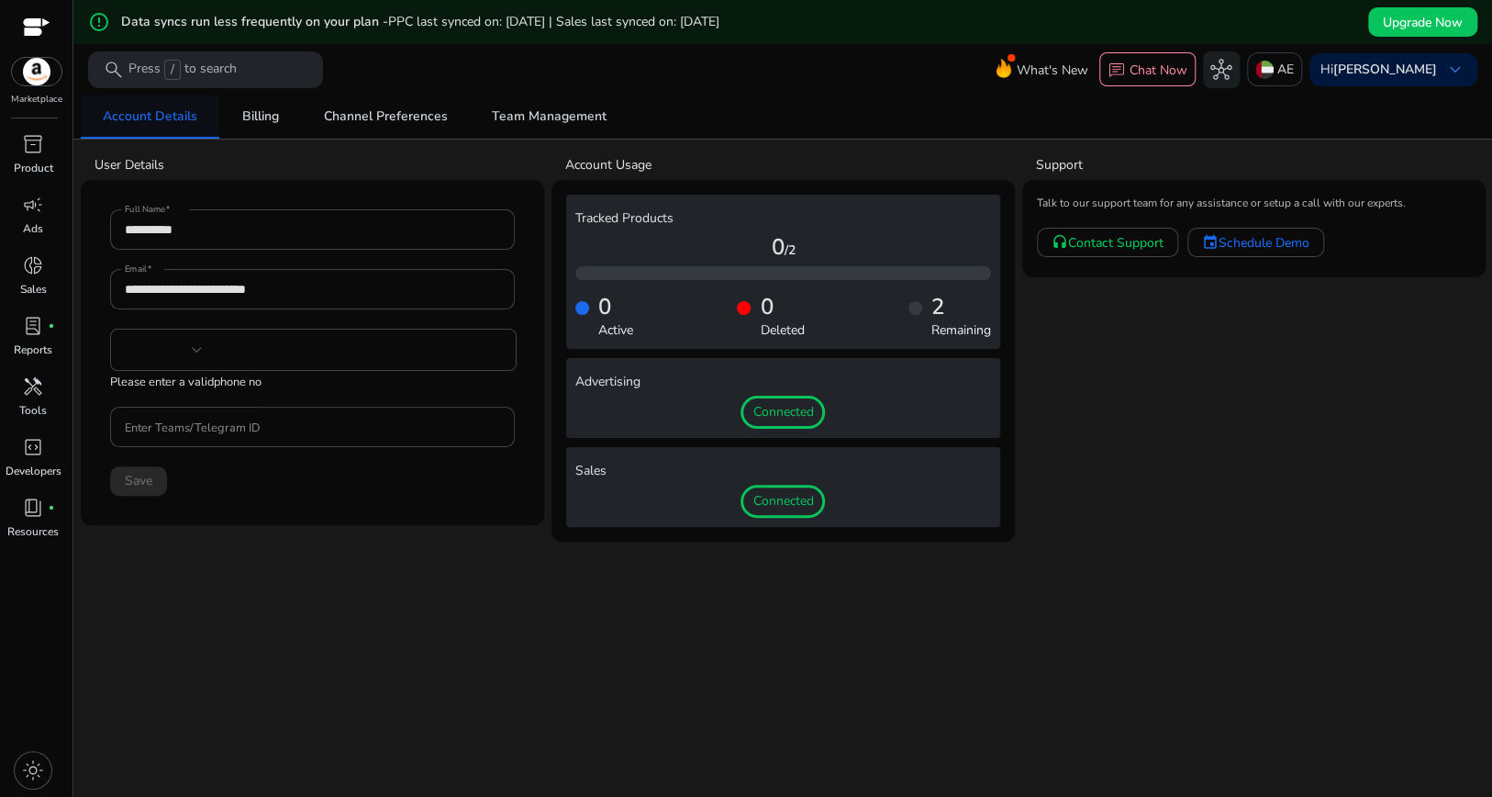
type input "**********"
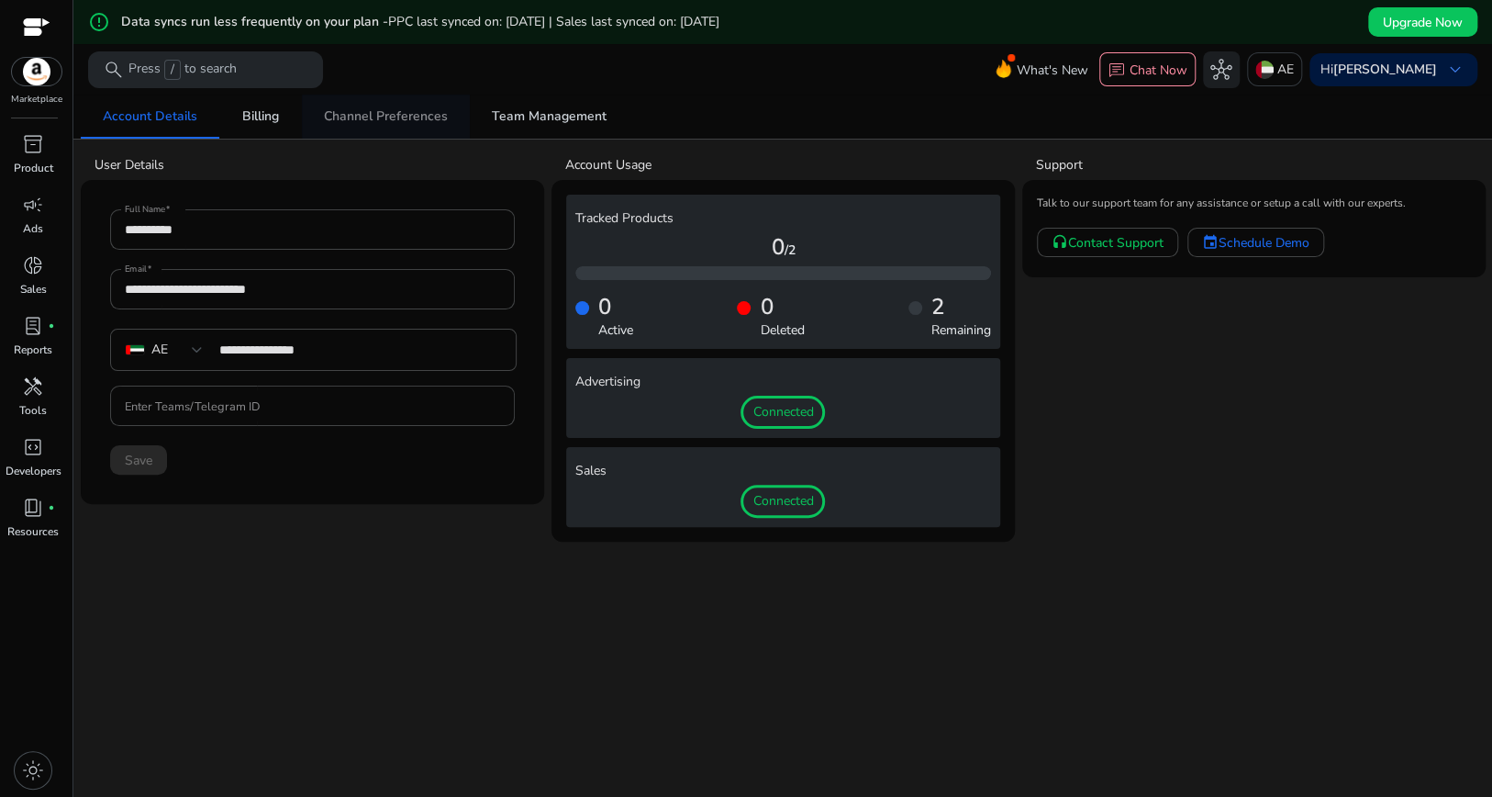
click at [445, 110] on span "Channel Preferences" at bounding box center [386, 116] width 124 height 13
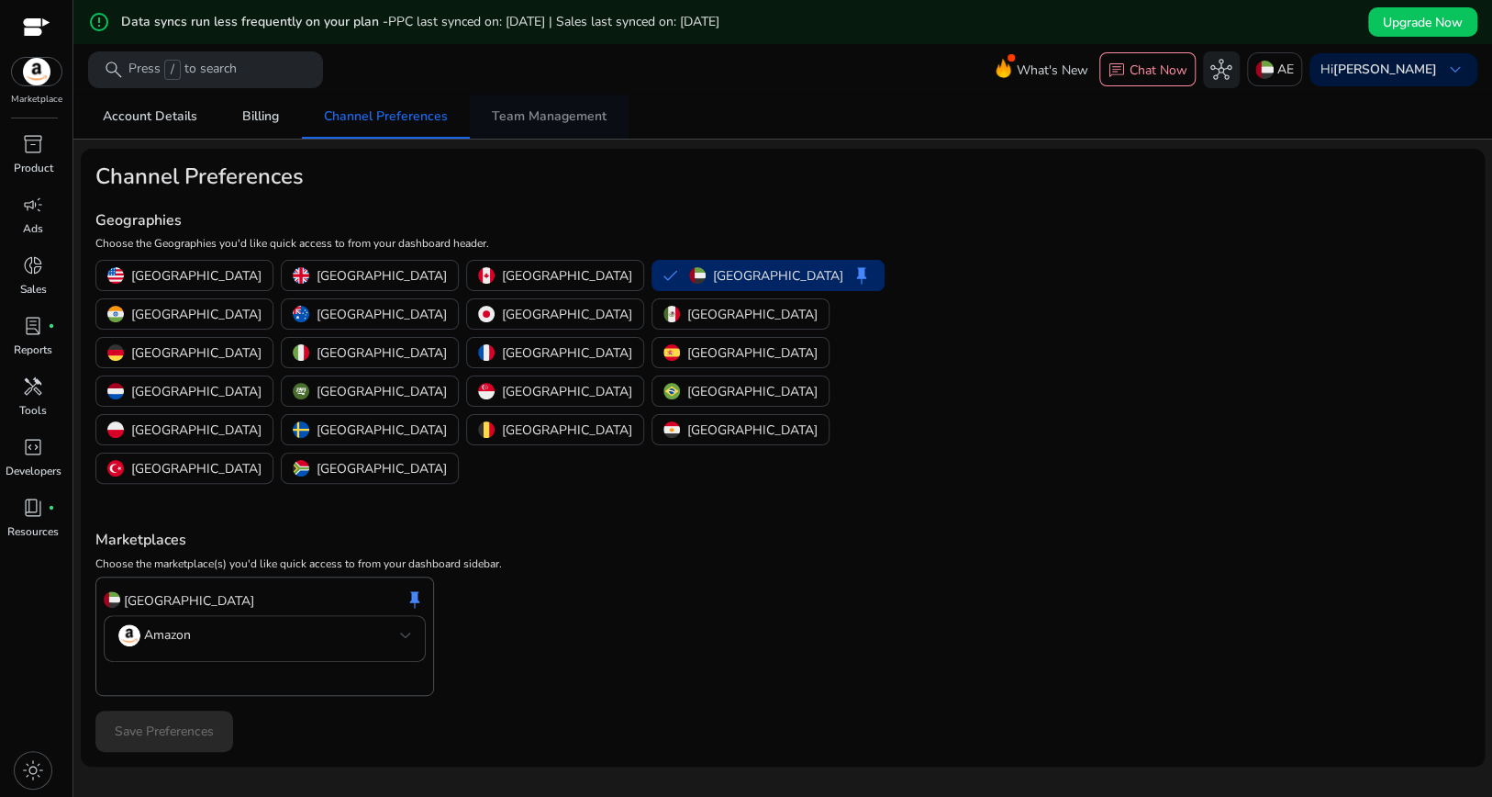
click at [585, 106] on span "Team Management" at bounding box center [549, 117] width 115 height 44
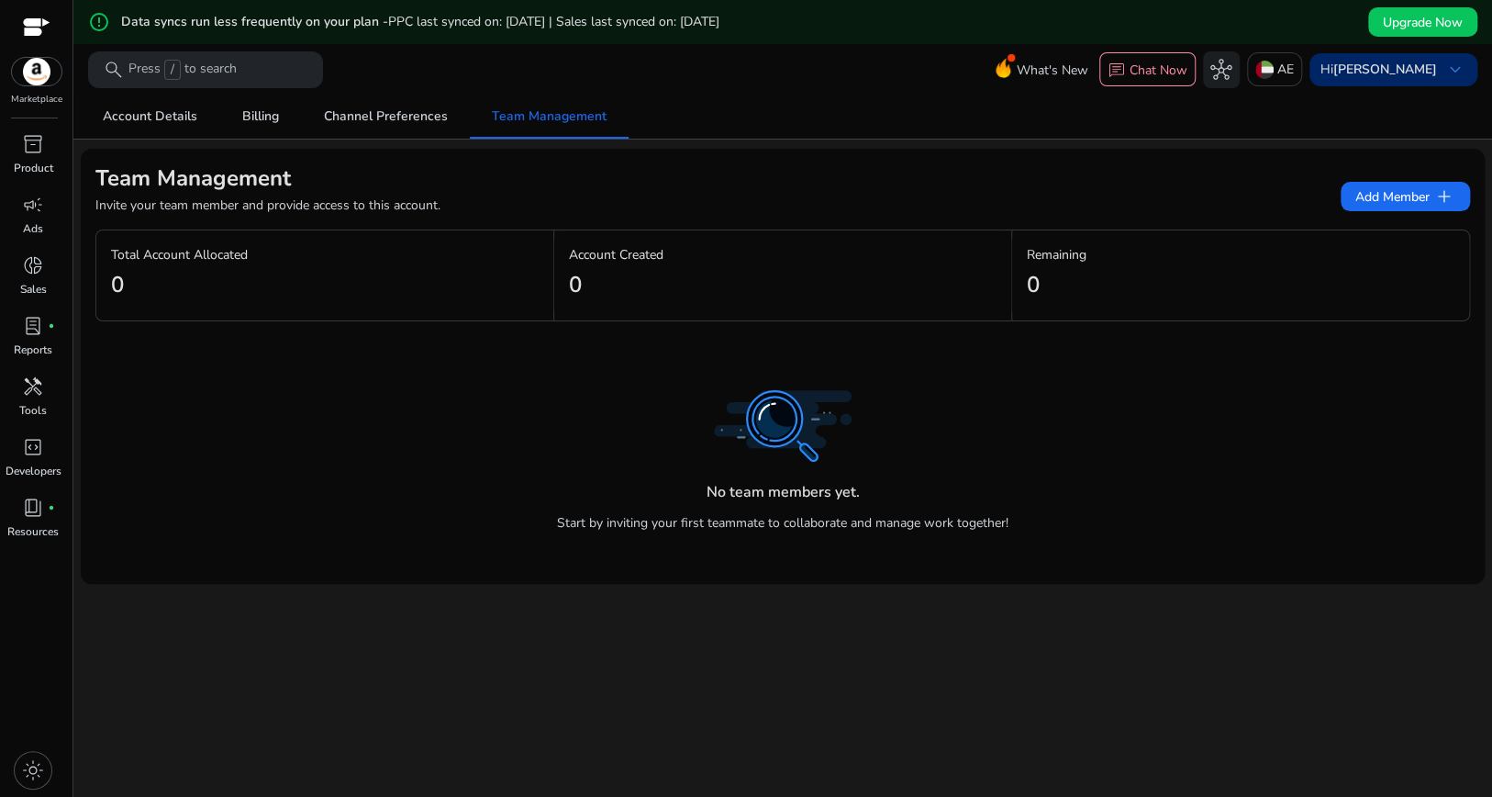
click at [1374, 67] on b "[PERSON_NAME]" at bounding box center [1385, 69] width 104 height 17
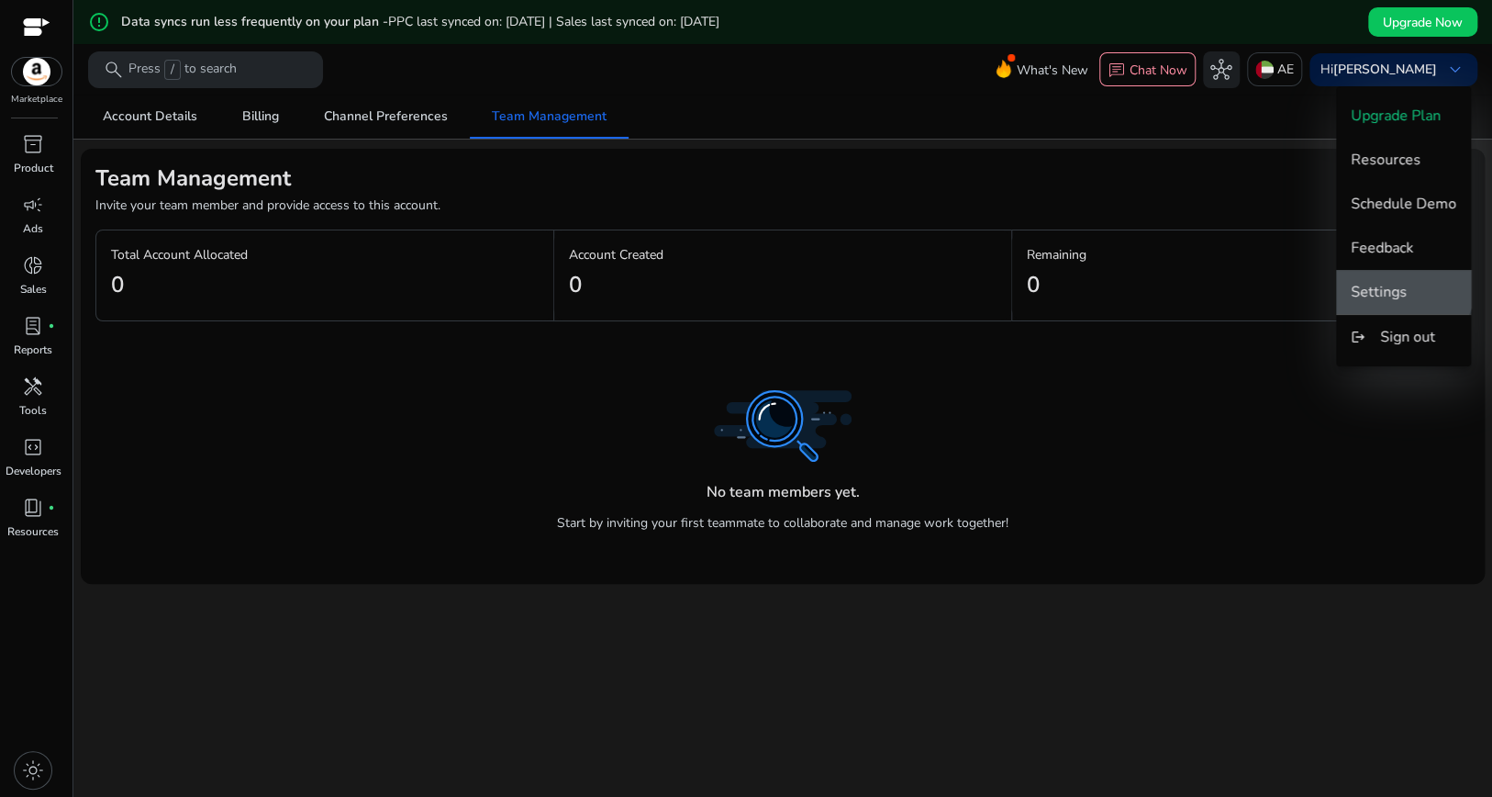
click at [1384, 275] on button "Settings" at bounding box center [1403, 292] width 135 height 44
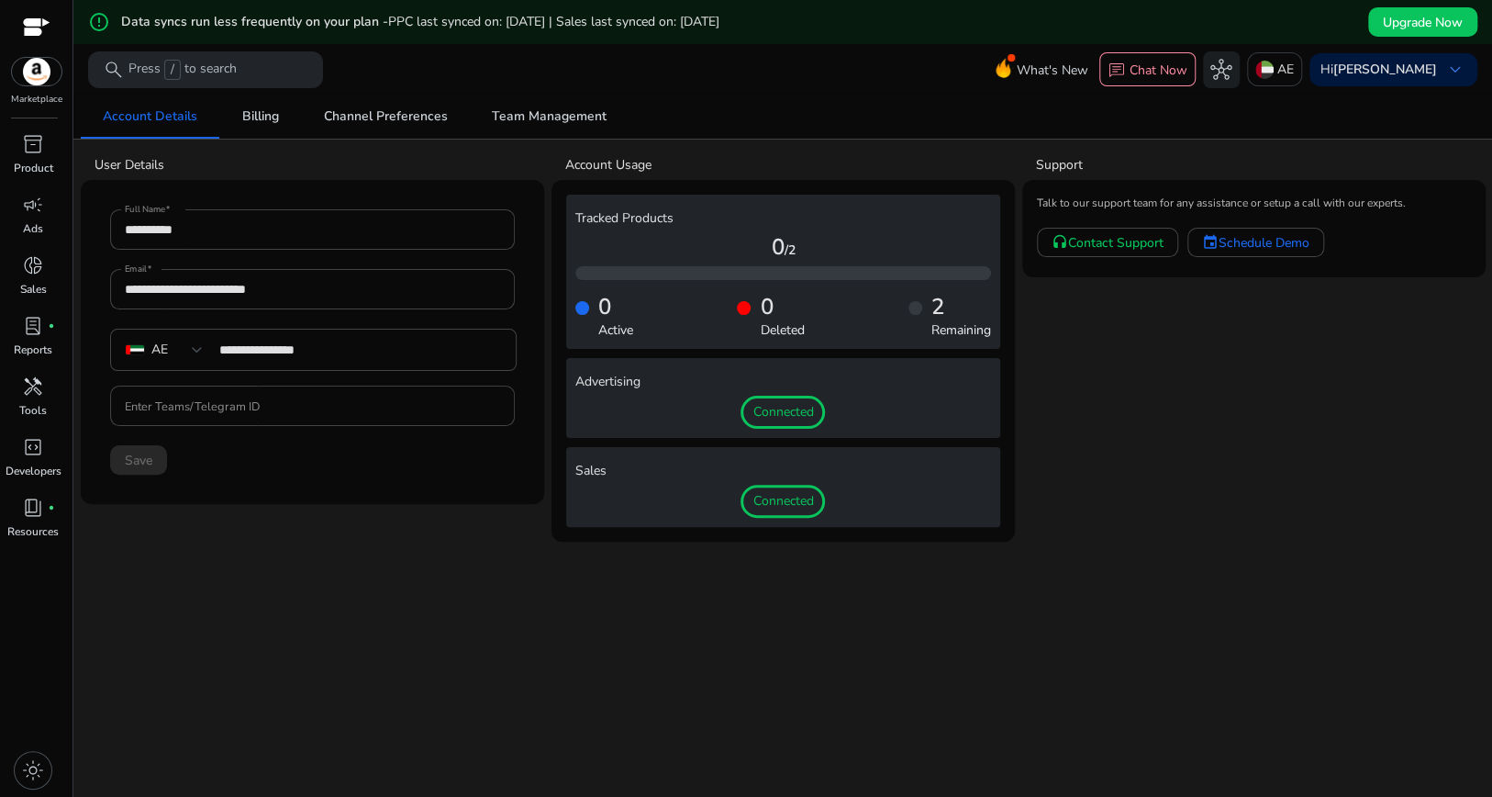
click at [844, 318] on div "0 Active 0 Deleted 2 Remaining" at bounding box center [783, 310] width 416 height 60
click at [589, 104] on span "Team Management" at bounding box center [549, 117] width 115 height 44
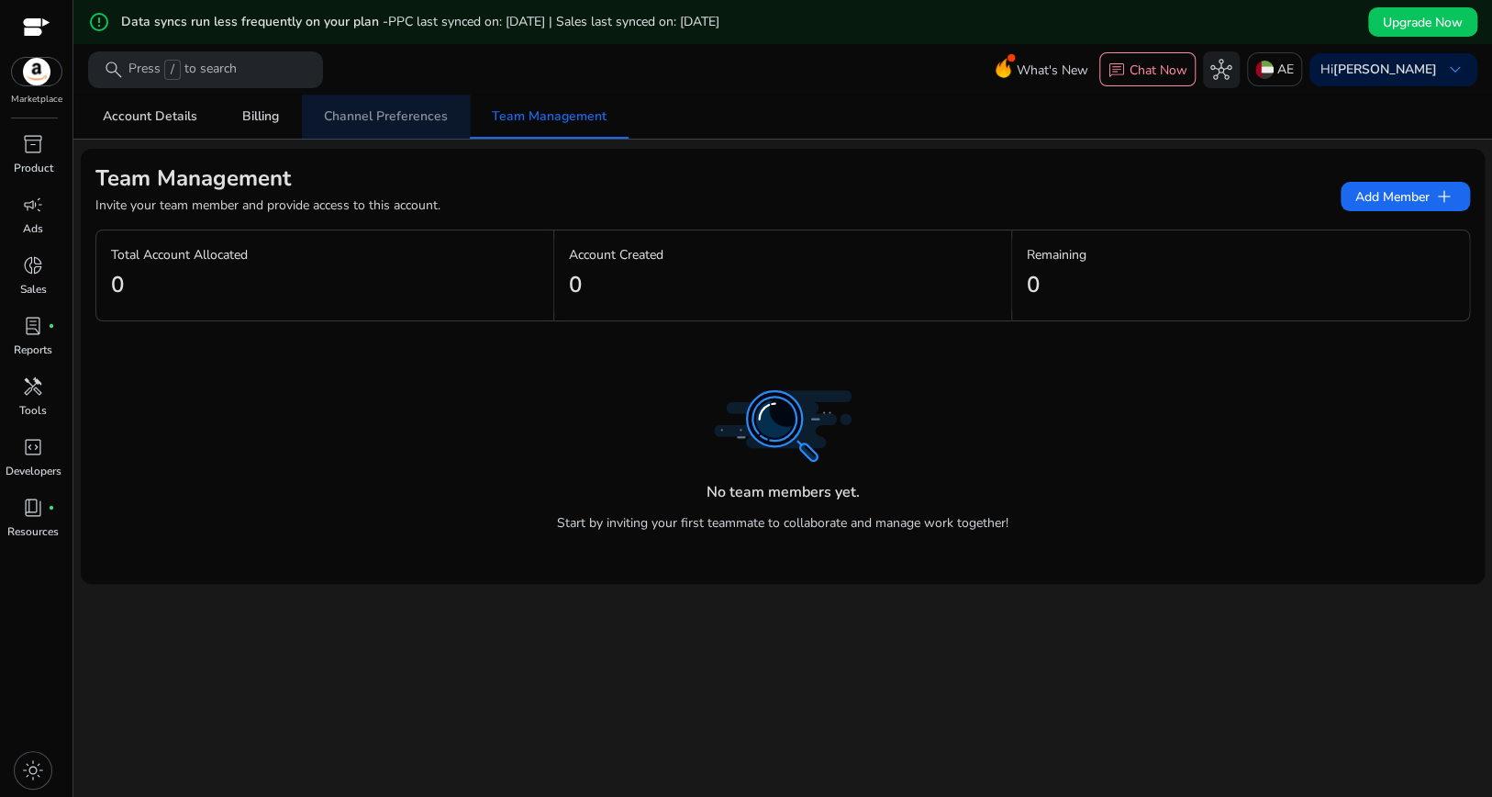
click at [397, 128] on span "Channel Preferences" at bounding box center [386, 117] width 124 height 44
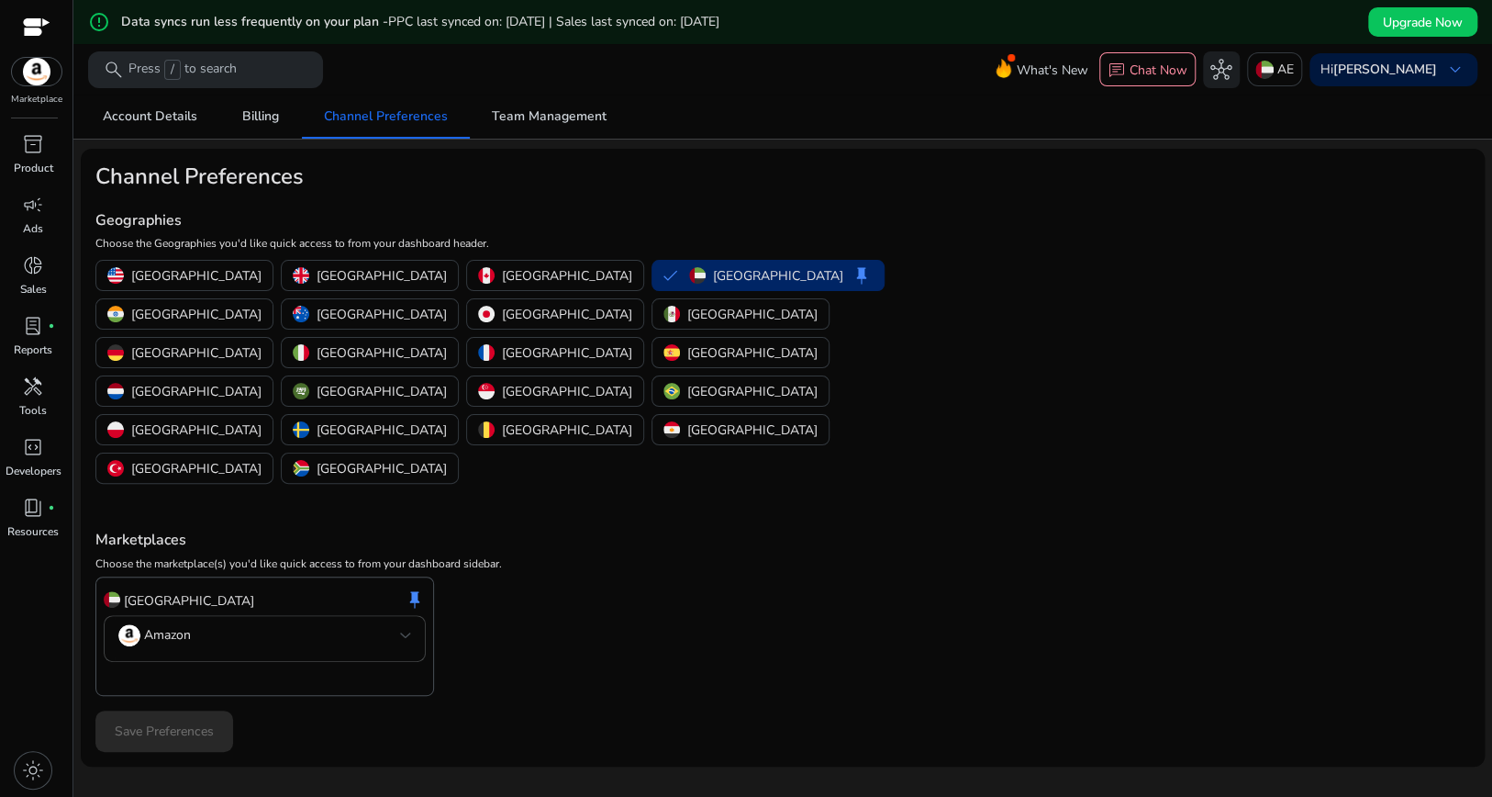
click at [103, 18] on mat-icon "error_outline" at bounding box center [99, 22] width 22 height 22
click at [47, 21] on div at bounding box center [37, 28] width 28 height 21
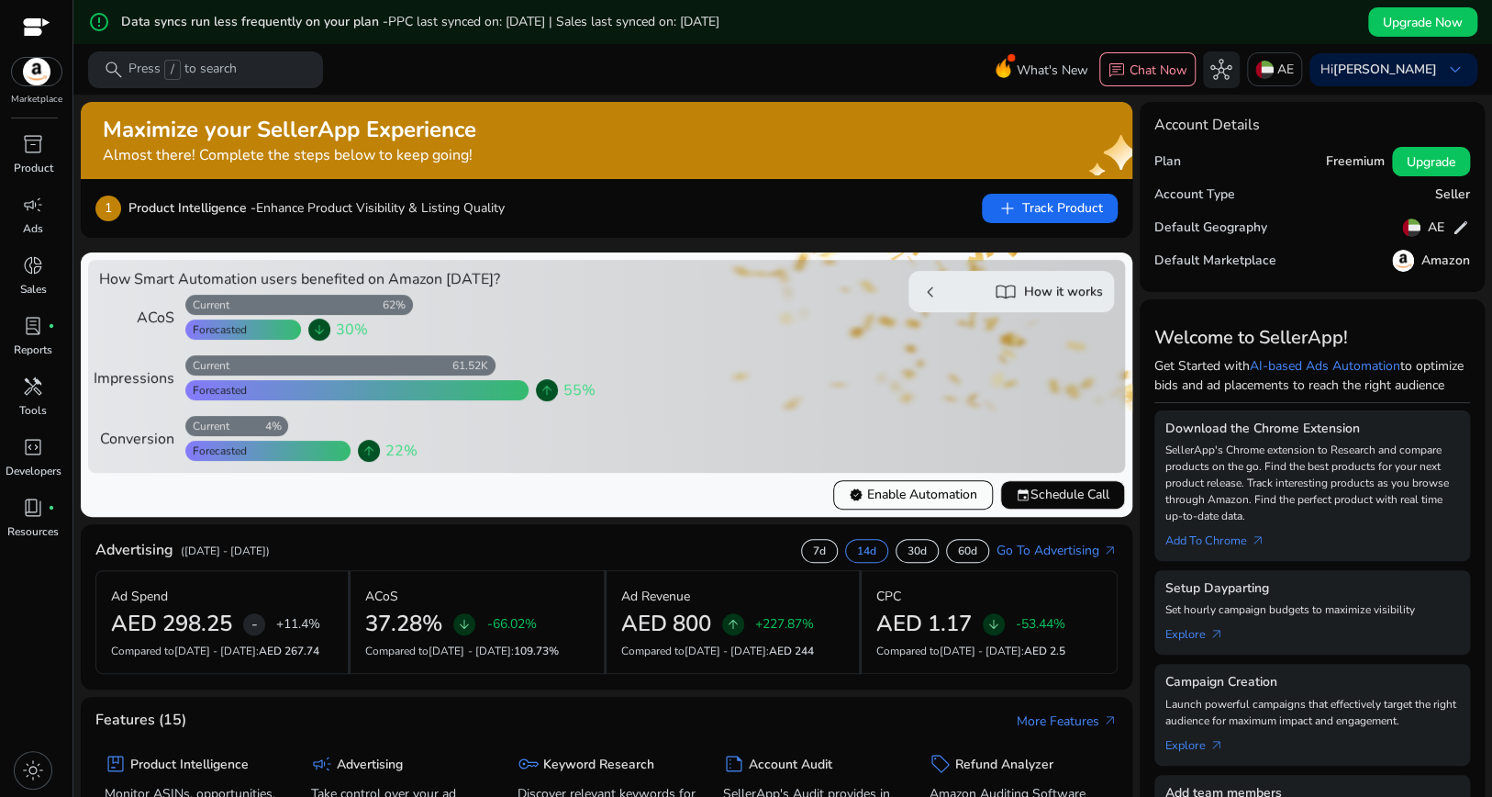
click at [897, 495] on span "verified Enable Automation" at bounding box center [913, 494] width 128 height 19
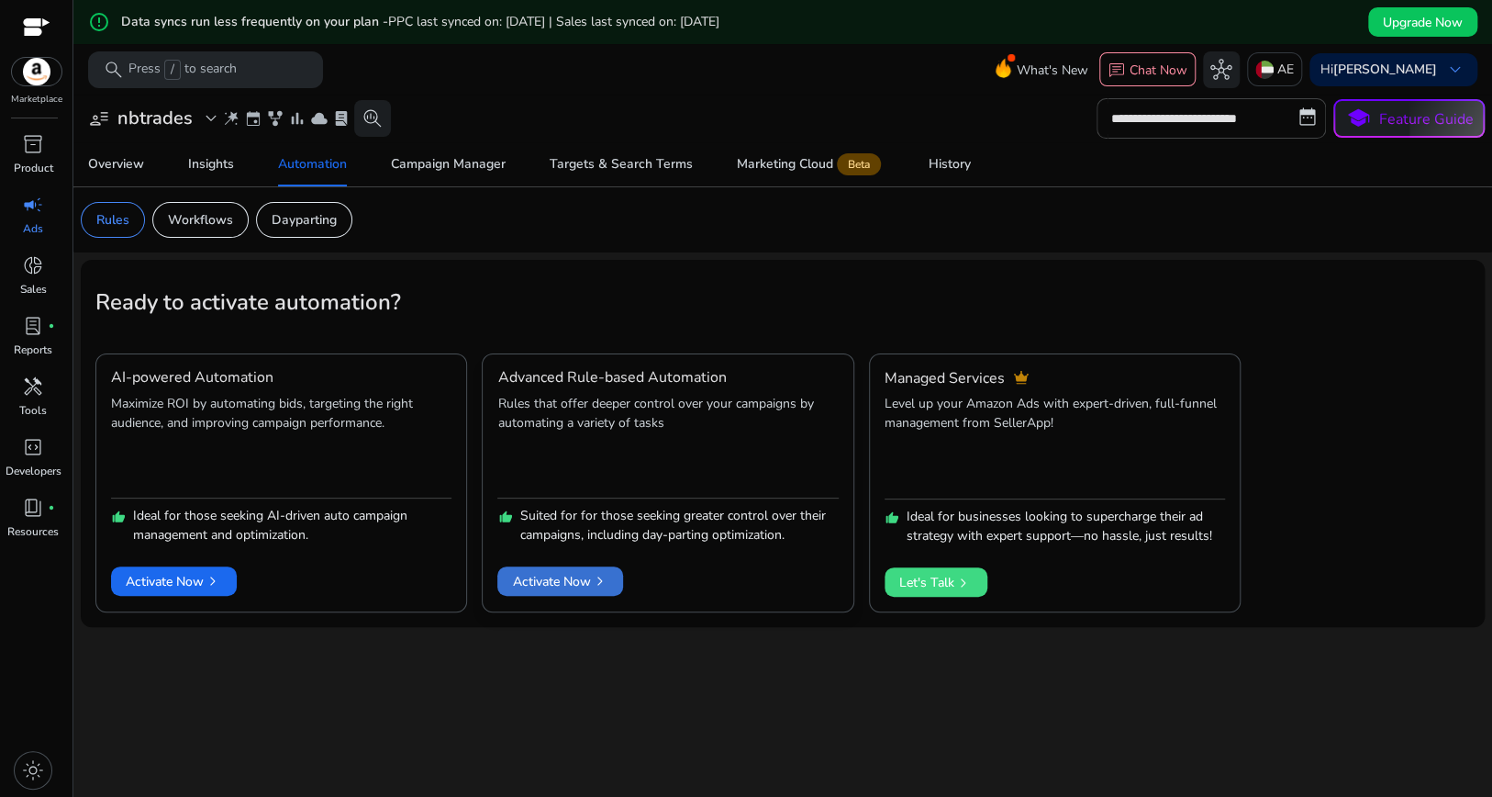
click at [551, 591] on span "Activate Now chevron_right" at bounding box center [560, 581] width 96 height 19
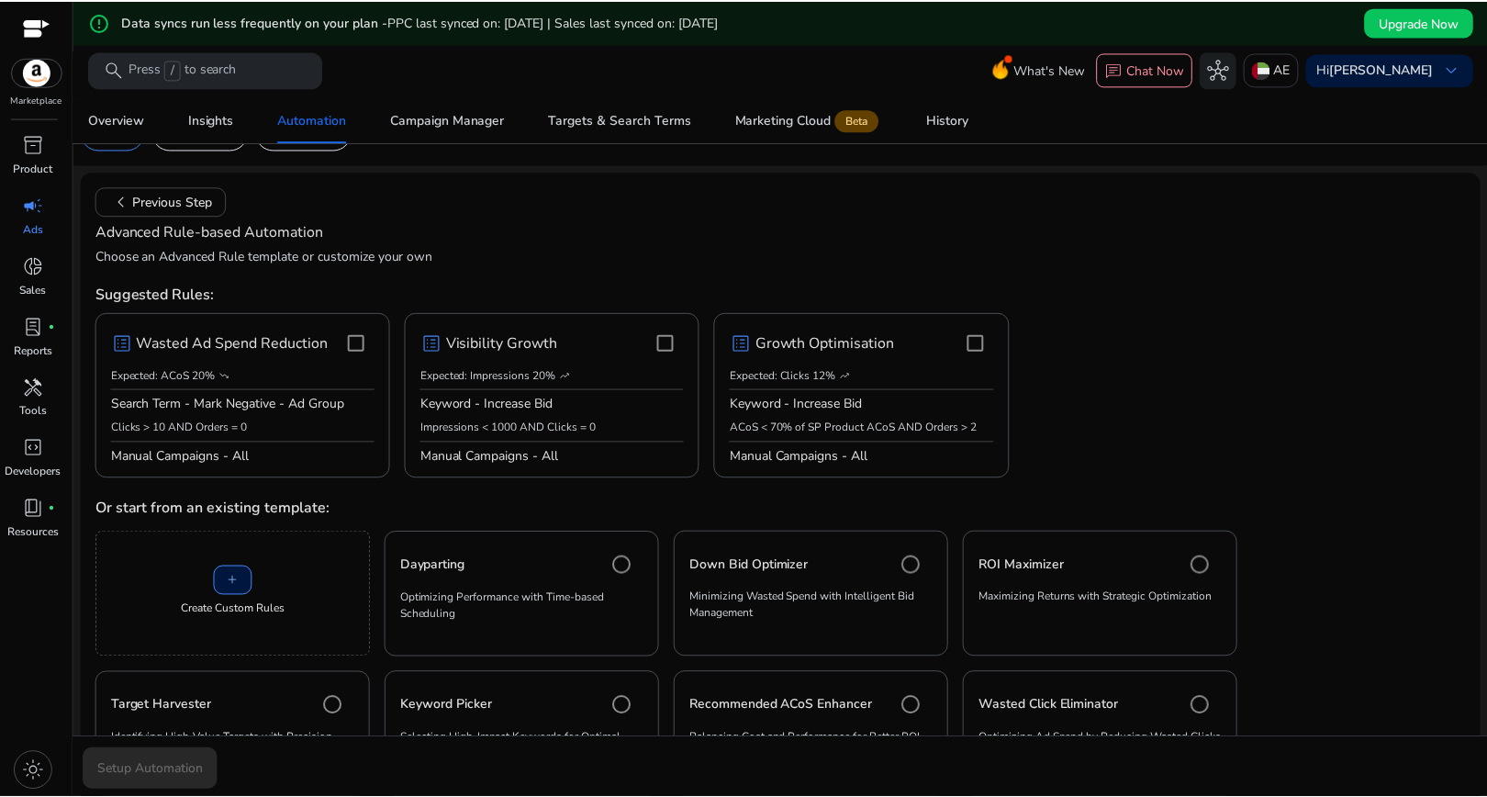
scroll to position [132, 0]
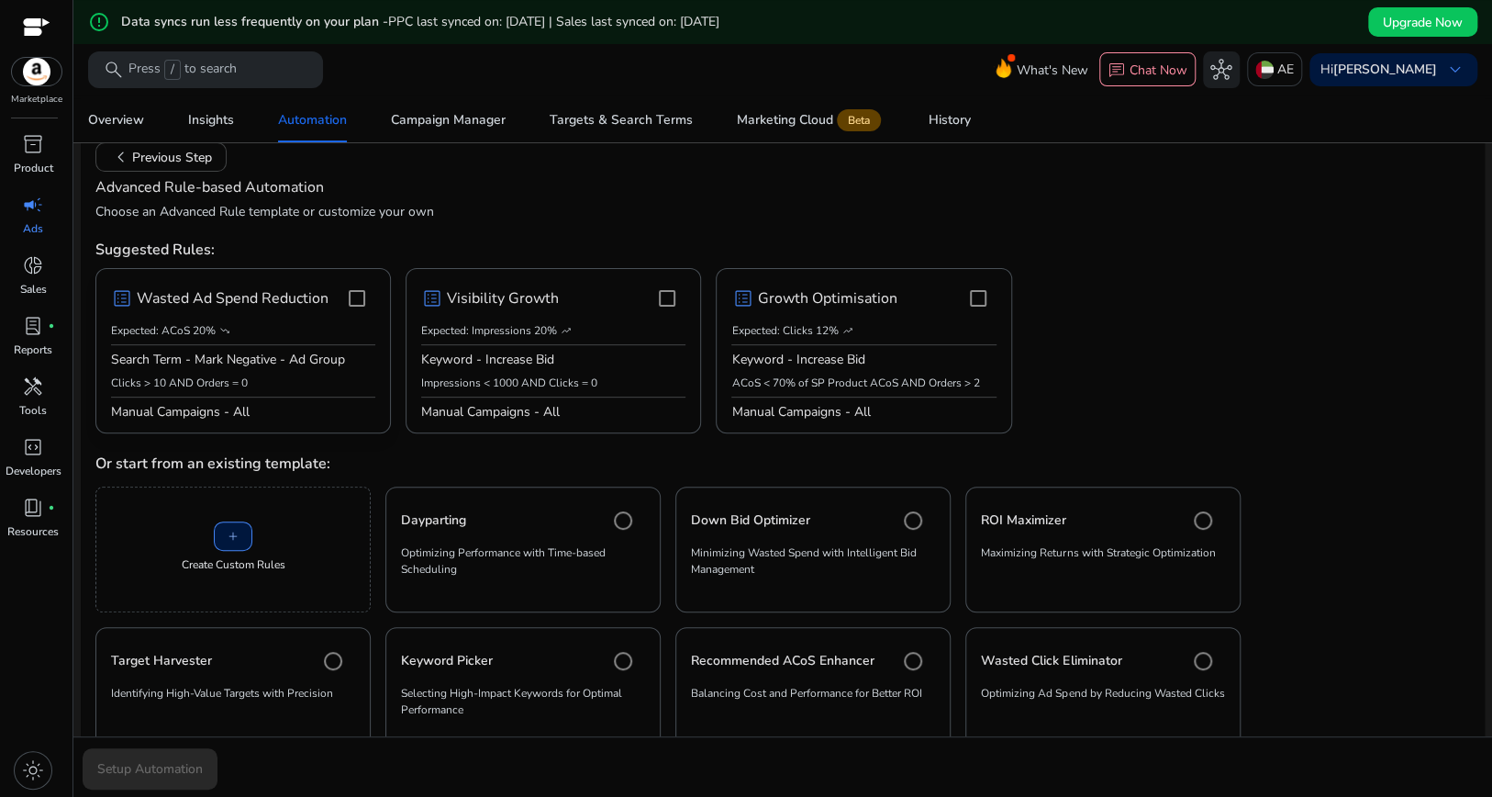
click at [326, 324] on div "list_alt Wasted Ad Spend Reduction Expected: ACoS 20% trending_down Search Term…" at bounding box center [243, 350] width 264 height 141
click at [195, 759] on span "Setup Automation" at bounding box center [150, 768] width 106 height 19
